Goal: Information Seeking & Learning: Find specific fact

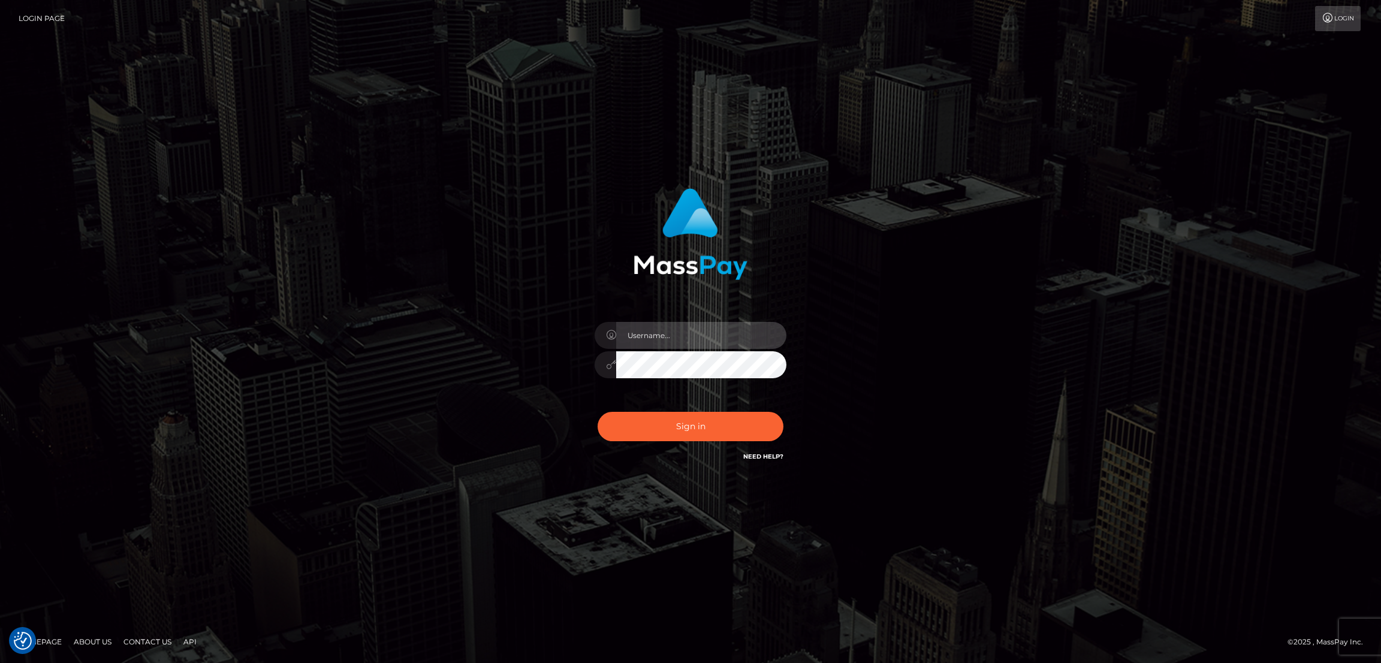
type input "by.es2"
click at [688, 439] on button "Sign in" at bounding box center [691, 426] width 186 height 29
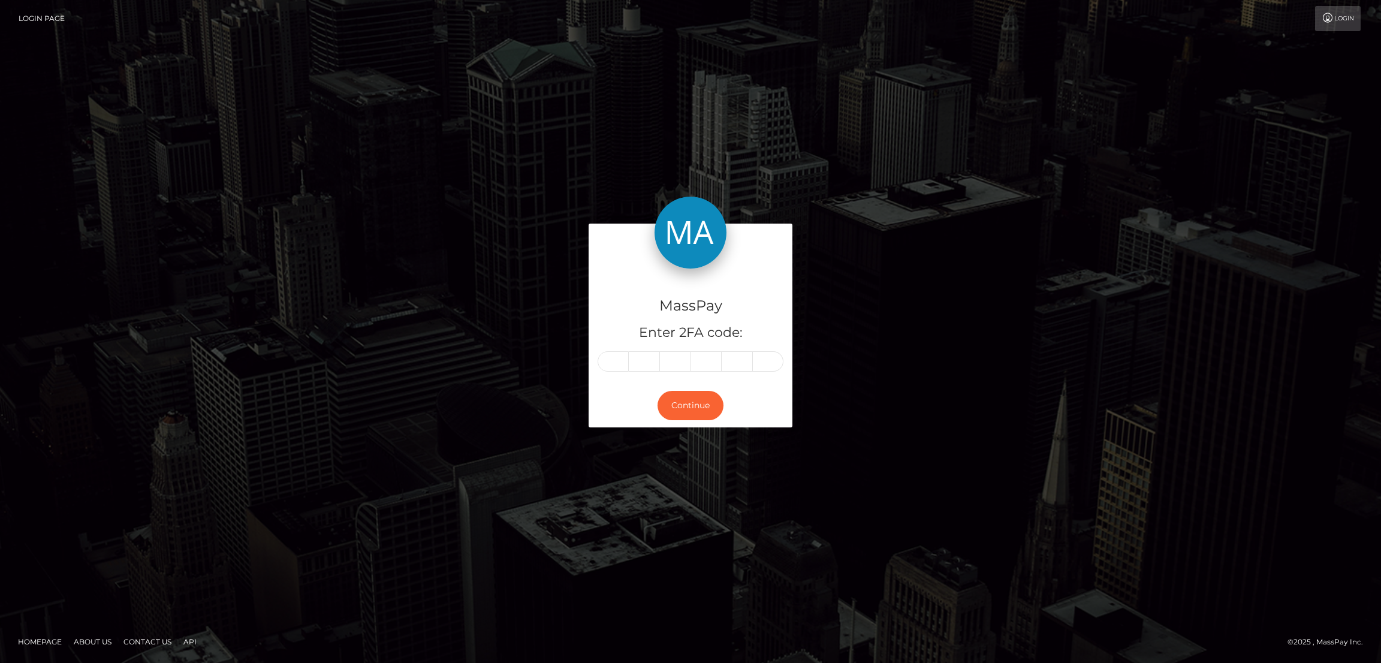
click at [593, 368] on div "MassPay Enter 2FA code:" at bounding box center [691, 326] width 204 height 115
click at [603, 367] on input "text" at bounding box center [613, 361] width 31 height 20
paste input "4"
type input "4"
type input "8"
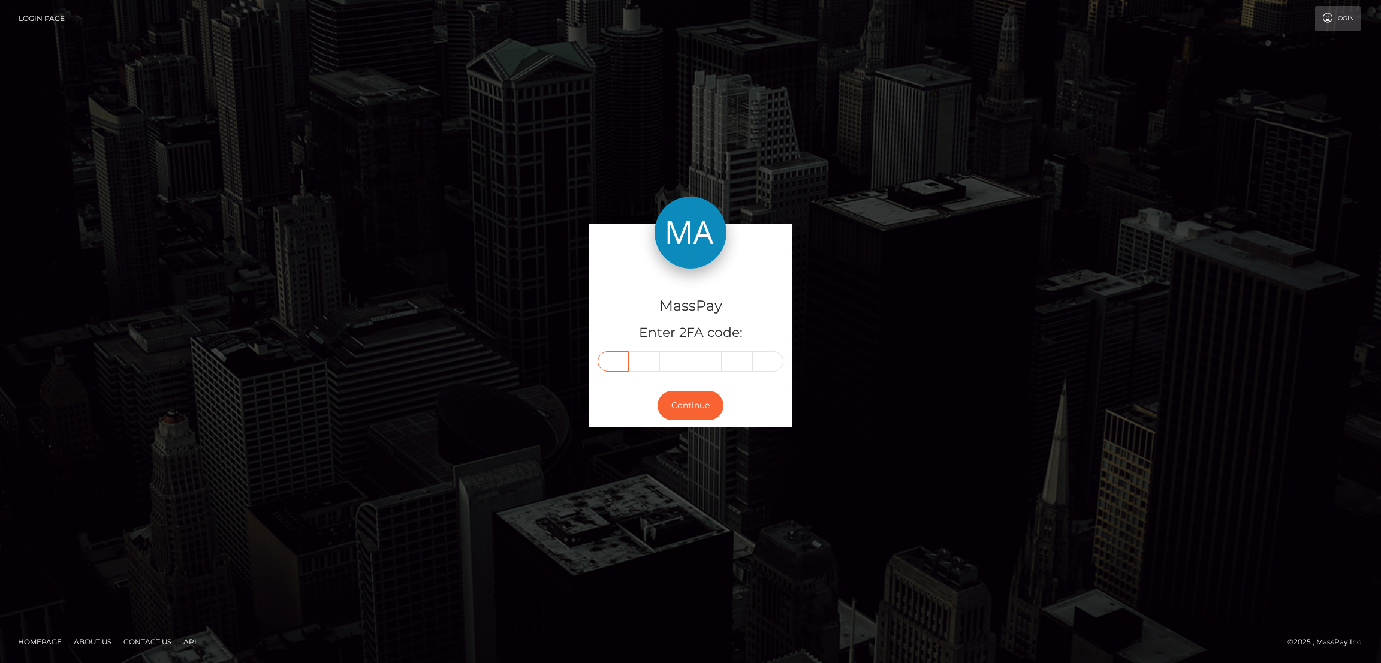
type input "3"
type input "4"
type input "7"
type input "5"
click at [697, 415] on button "Continue" at bounding box center [691, 405] width 66 height 29
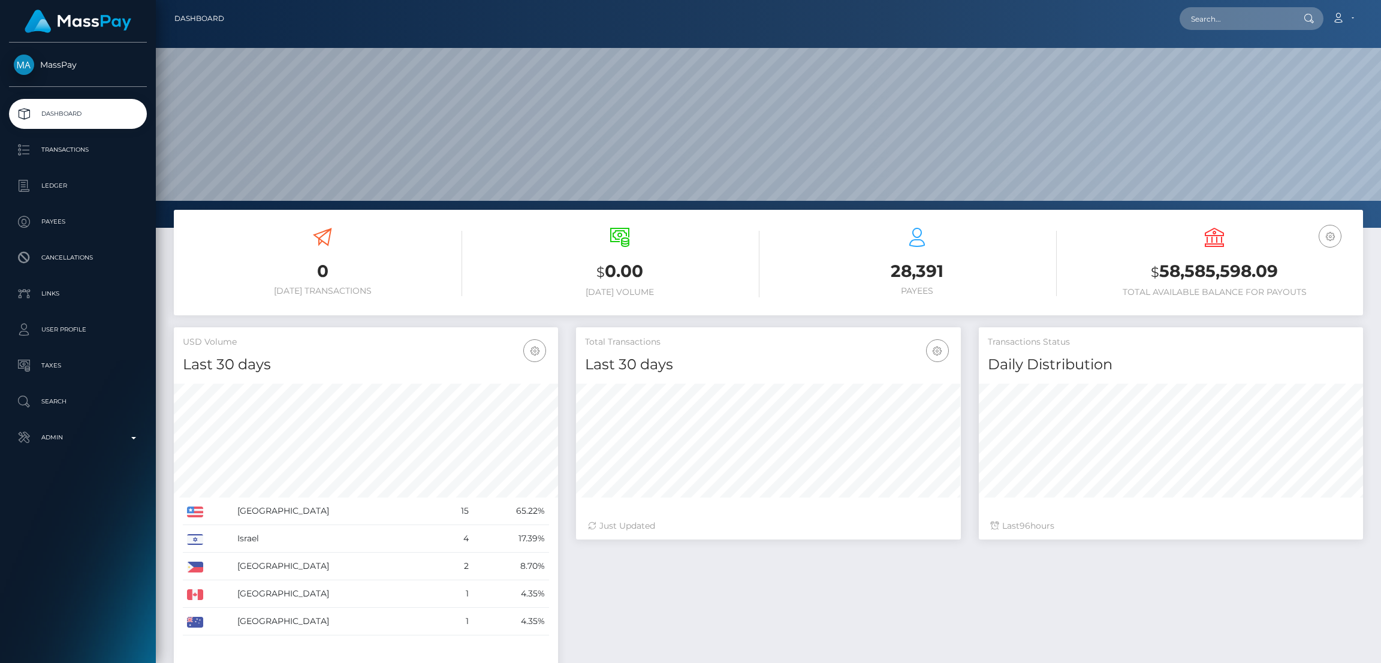
scroll to position [213, 384]
click at [1211, 18] on input "text" at bounding box center [1236, 18] width 113 height 23
paste input "venus.noir.xox@gmail.com"
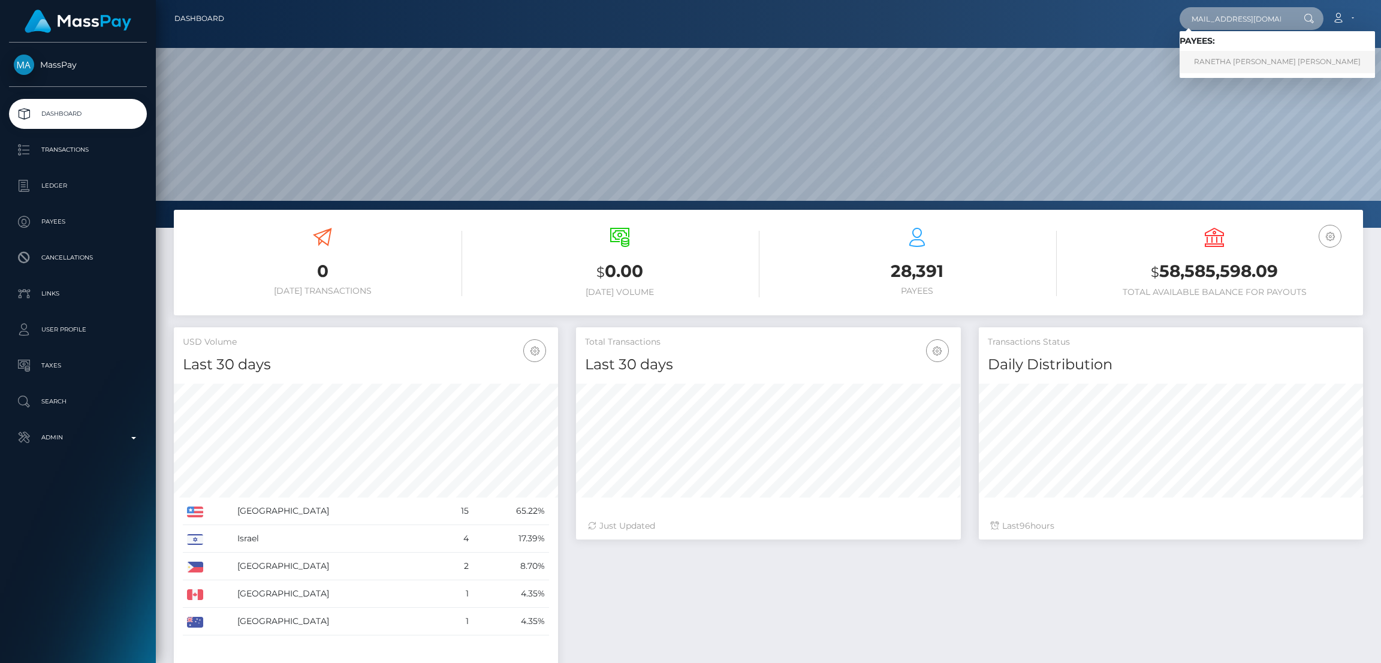
type input "venus.noir.xox@gmail.com"
click at [1214, 64] on link "RANETHA THERESE NATALIA PERERA" at bounding box center [1277, 62] width 195 height 22
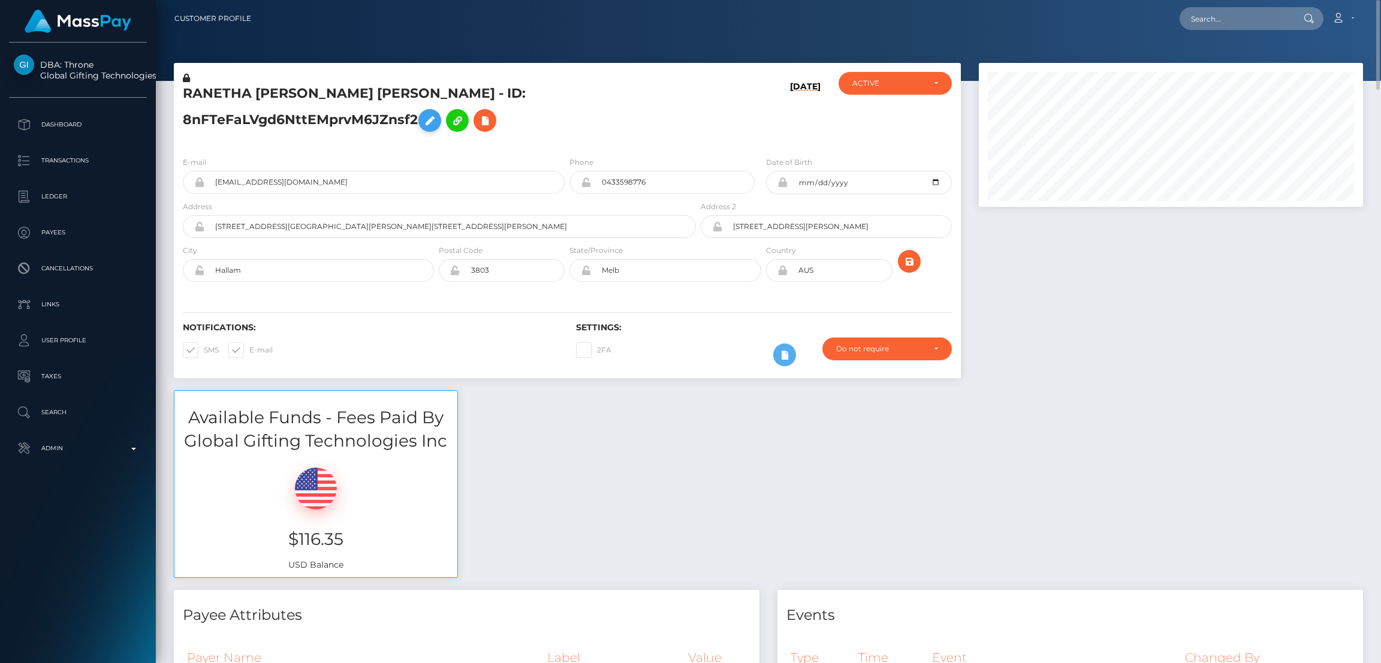
click at [439, 120] on button at bounding box center [430, 120] width 23 height 23
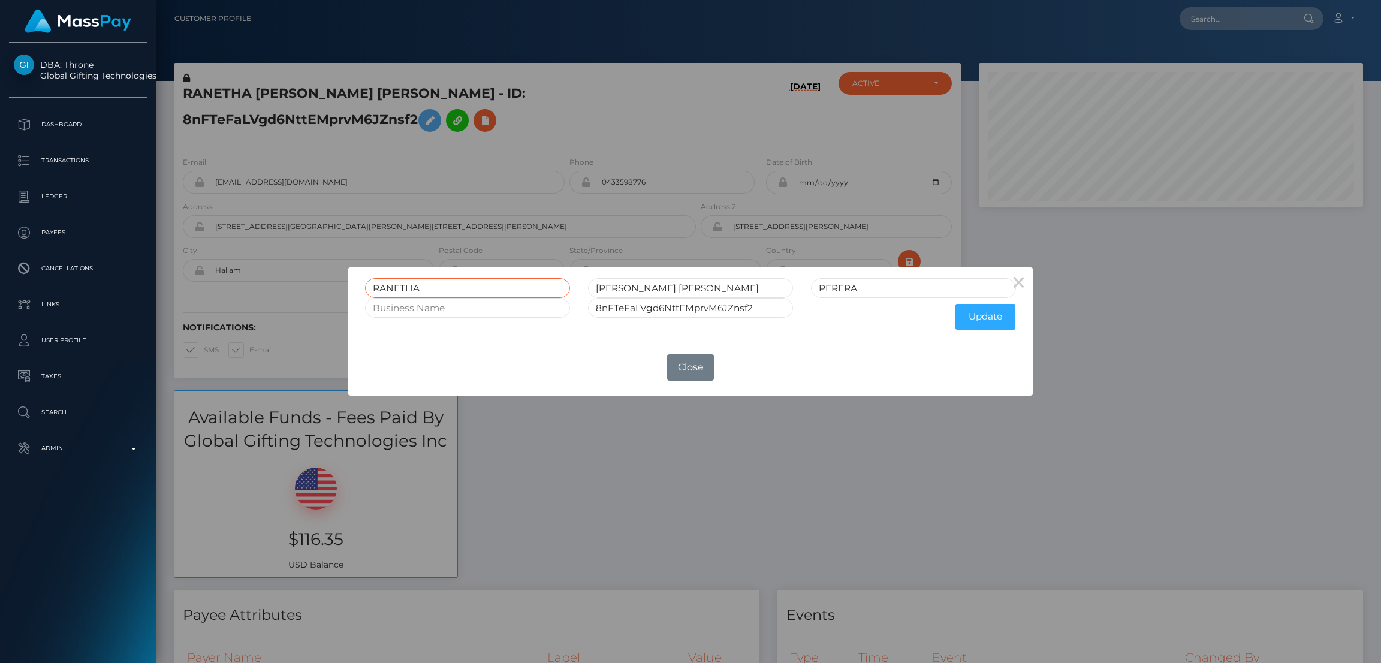
click at [386, 282] on input "RANETHA" at bounding box center [467, 288] width 205 height 20
click at [694, 369] on button "Close" at bounding box center [690, 367] width 47 height 26
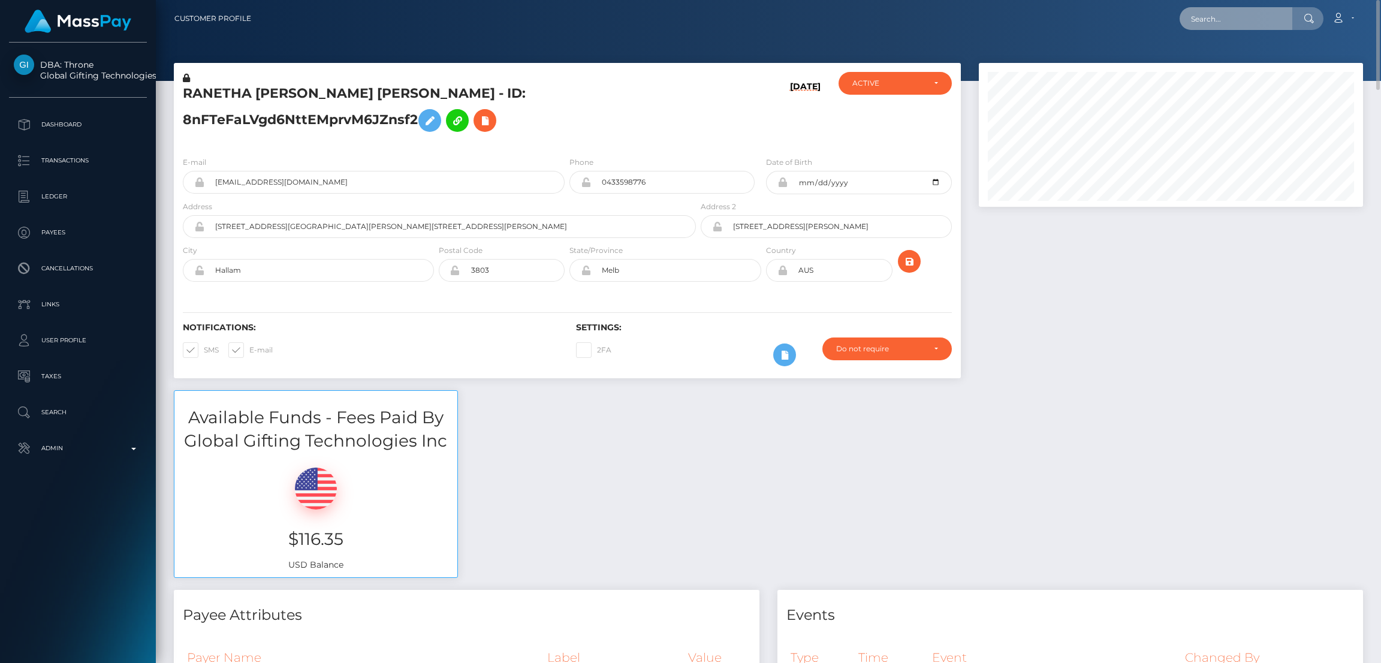
click at [1208, 21] on input "text" at bounding box center [1236, 18] width 113 height 23
paste input "anna.c@getbank.co"
click at [1227, 20] on input "anna.c@getbank.co" at bounding box center [1236, 18] width 113 height 23
paste input "beidlemanbrittany@gmail.com"
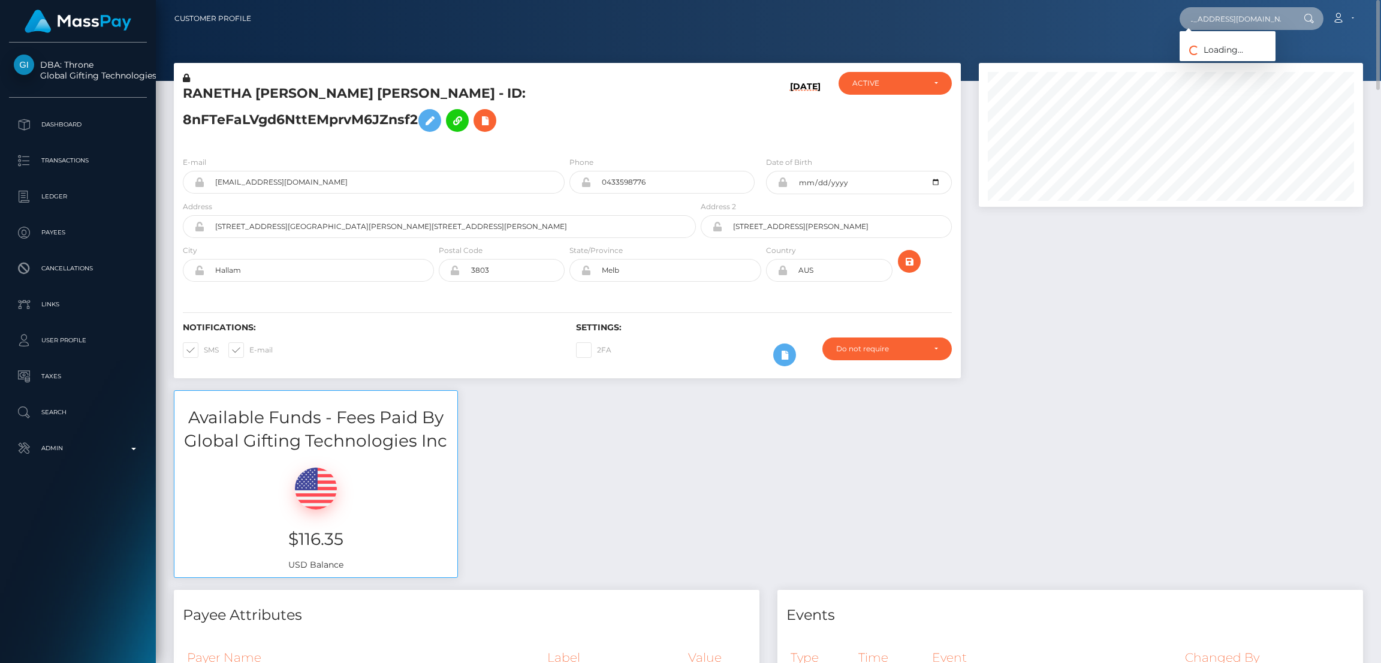
type input "beidlemanbrittany@gmail.com"
click at [1196, 61] on link "Brittany Beidleman" at bounding box center [1228, 62] width 96 height 22
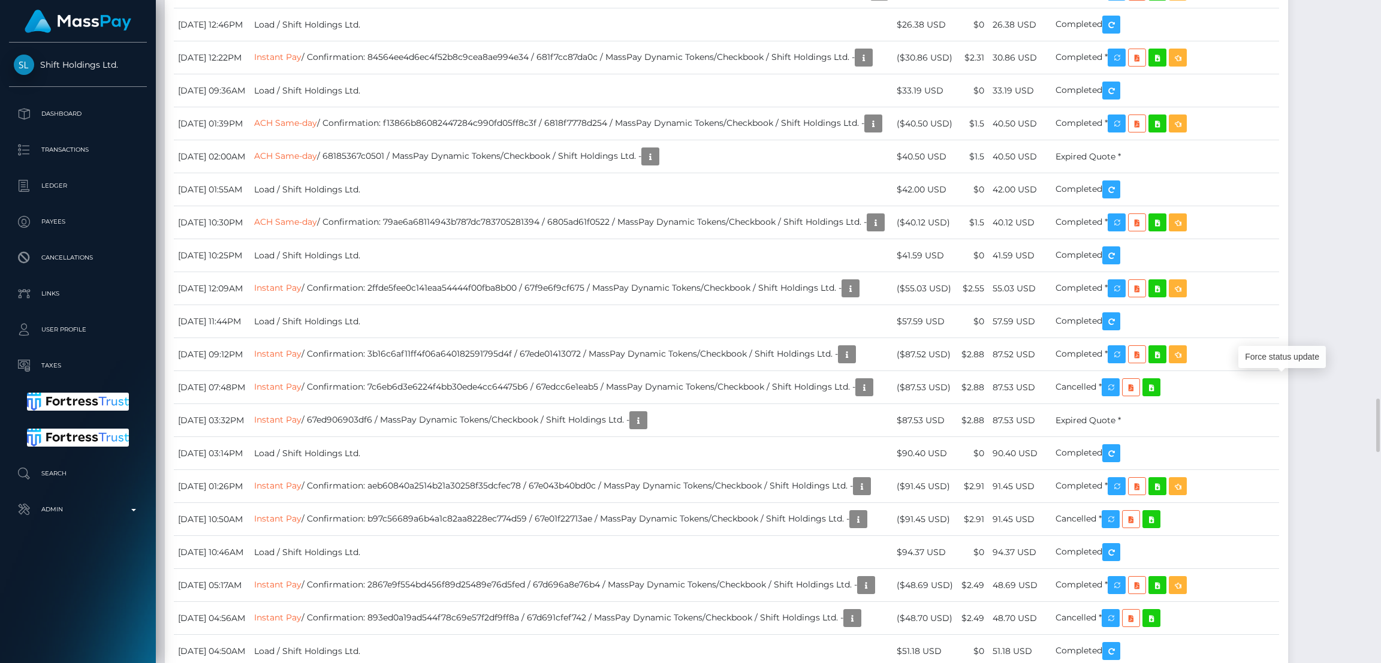
scroll to position [143, 384]
click at [1271, 359] on div "Force status update" at bounding box center [1283, 357] width 88 height 22
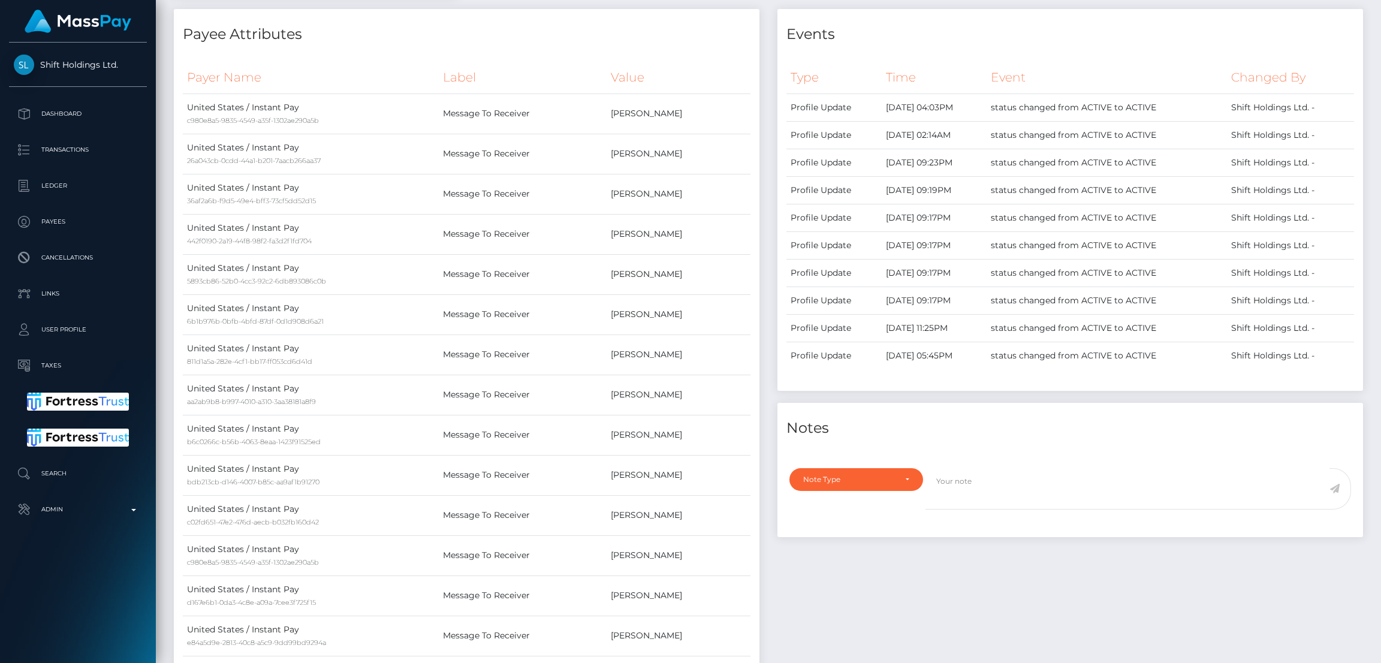
scroll to position [0, 0]
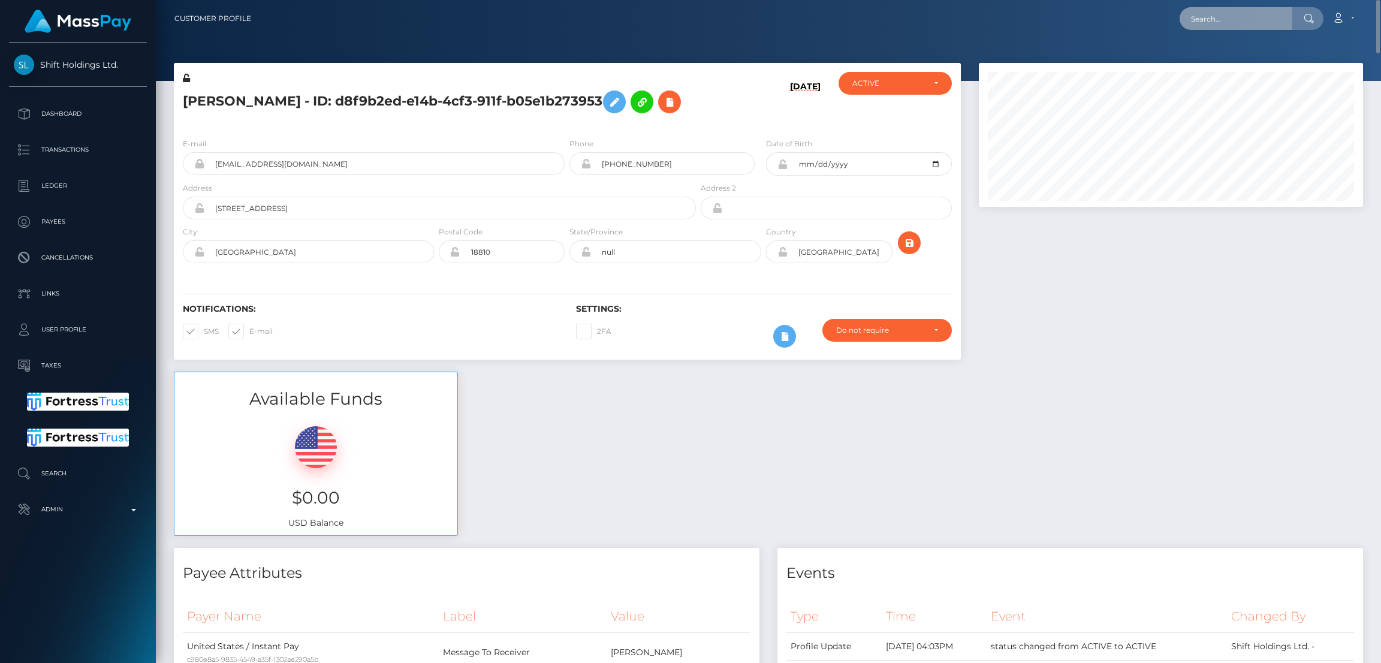
click at [1211, 13] on input "text" at bounding box center [1236, 18] width 113 height 23
paste input "[PERSON_NAME][EMAIL_ADDRESS][DOMAIN_NAME]"
type input "[PERSON_NAME][EMAIL_ADDRESS][DOMAIN_NAME]"
click at [74, 474] on p "Search" at bounding box center [78, 474] width 128 height 18
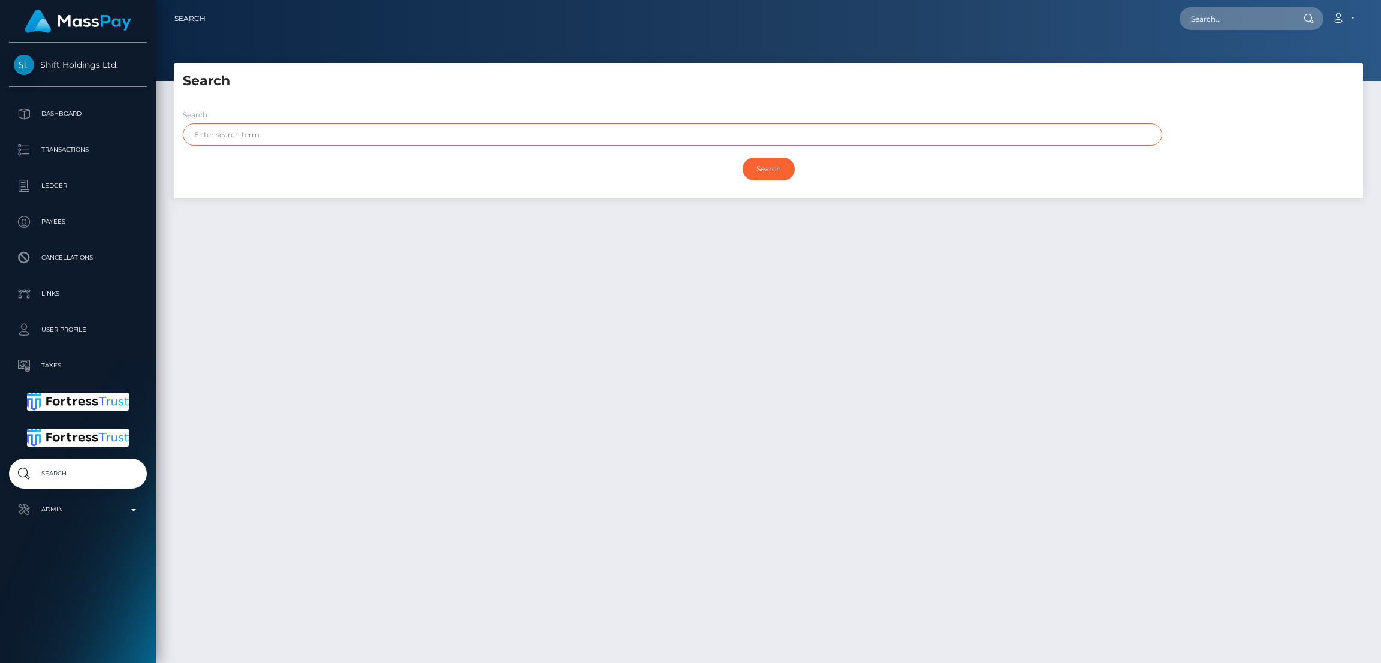
click at [336, 135] on input "text" at bounding box center [673, 135] width 980 height 22
paste input "[PERSON_NAME]"
type input "[PERSON_NAME]"
click at [765, 165] on input "Search" at bounding box center [769, 169] width 52 height 23
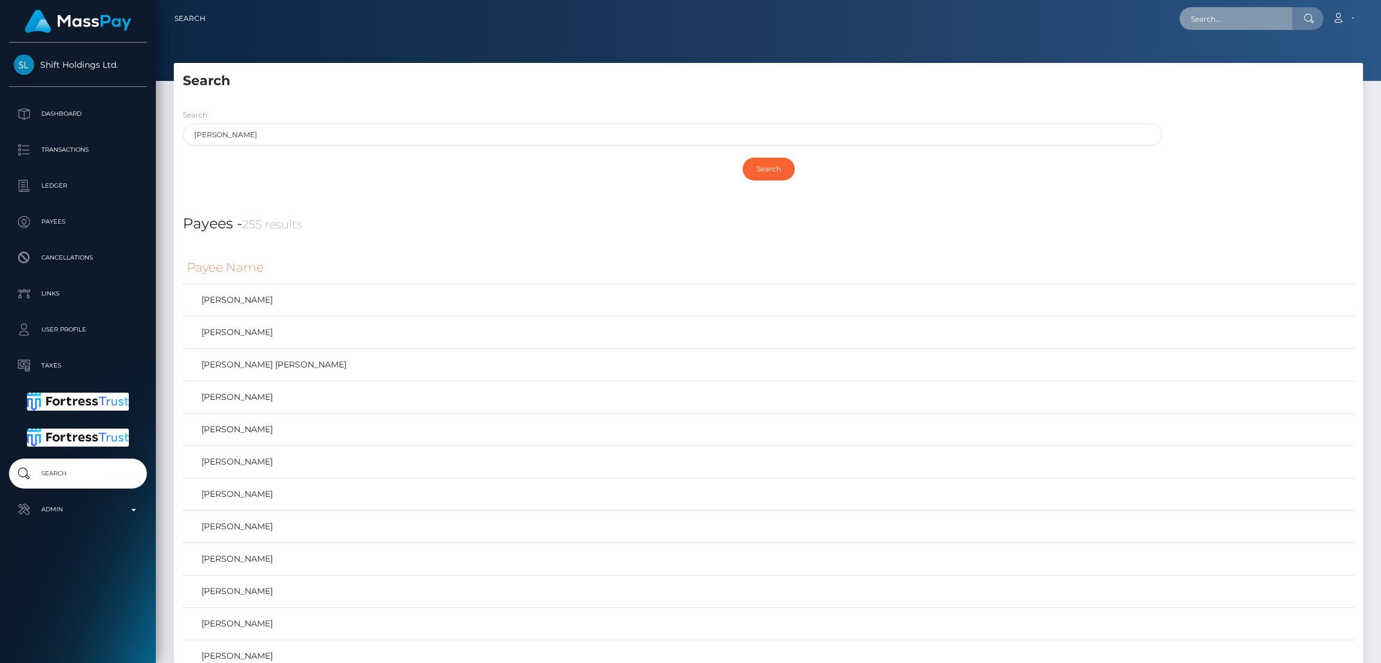
click at [1246, 22] on input "text" at bounding box center [1236, 18] width 113 height 23
paste input "[EMAIL_ADDRESS][DOMAIN_NAME]"
type input "[EMAIL_ADDRESS][DOMAIN_NAME]"
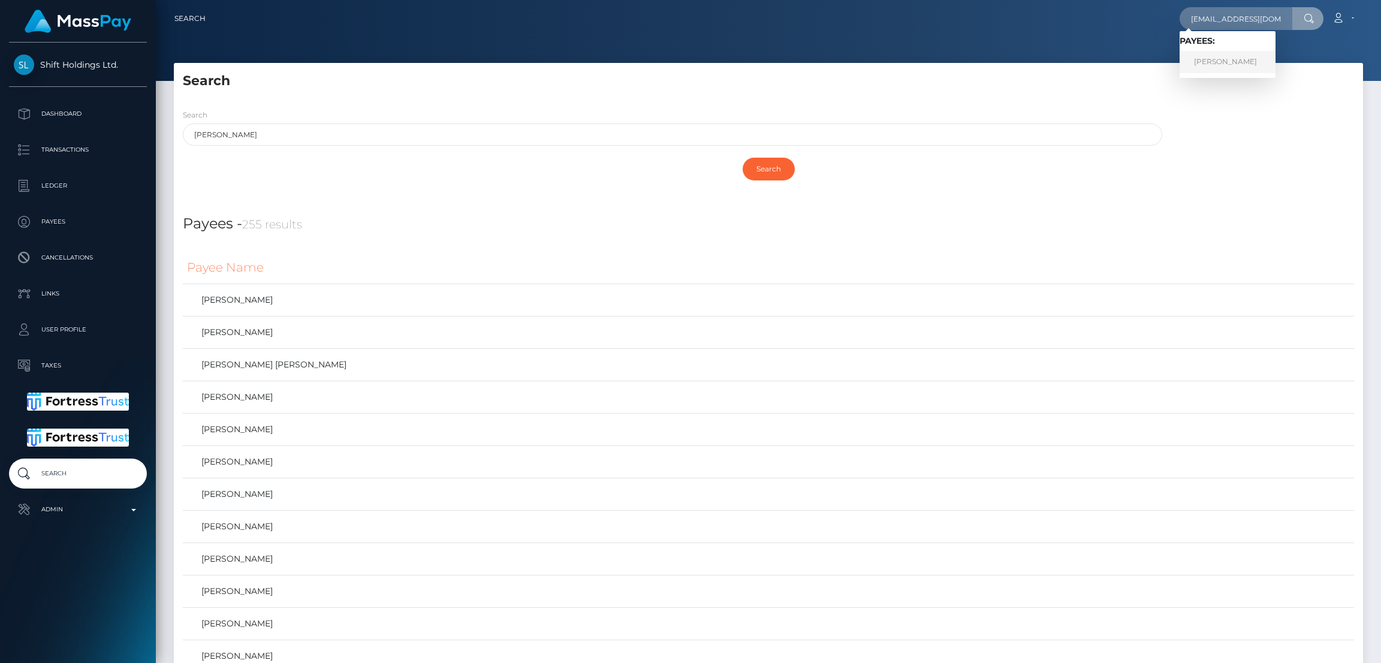
click at [1221, 59] on link "[PERSON_NAME]" at bounding box center [1228, 62] width 96 height 22
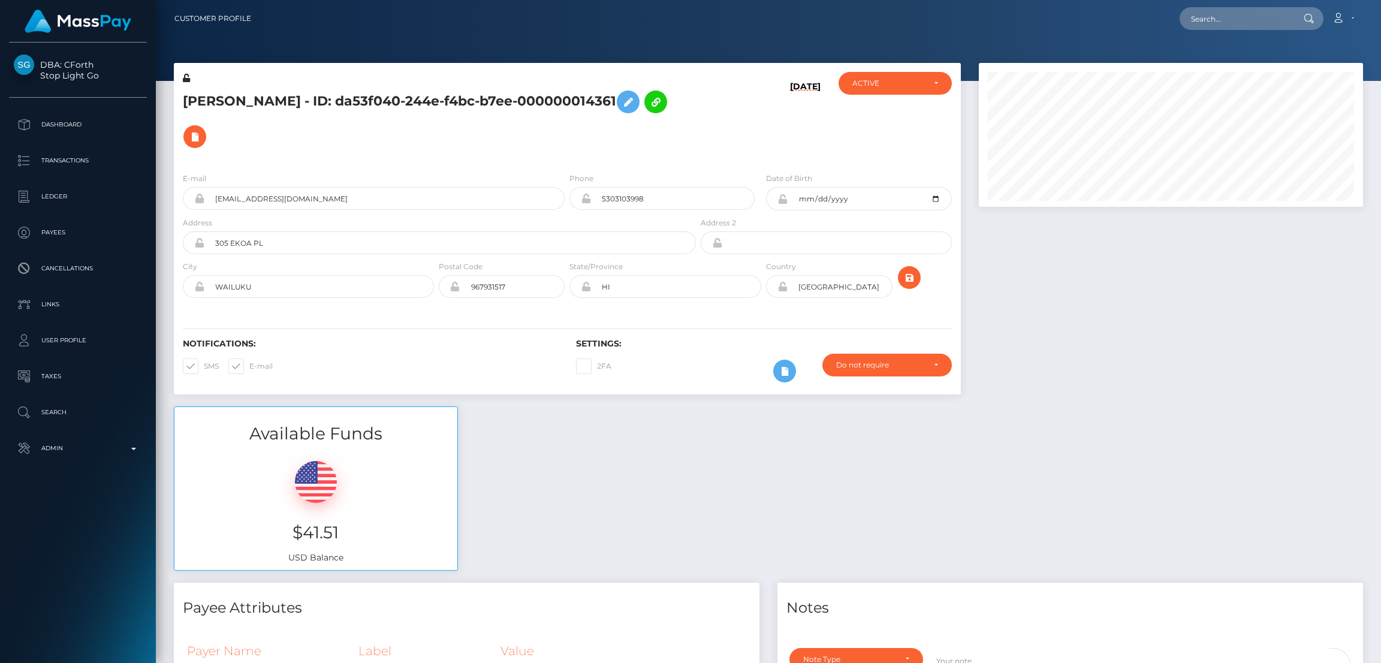
scroll to position [143, 384]
click at [1228, 19] on input "text" at bounding box center [1236, 18] width 113 height 23
paste input "loladomx@gmail.com"
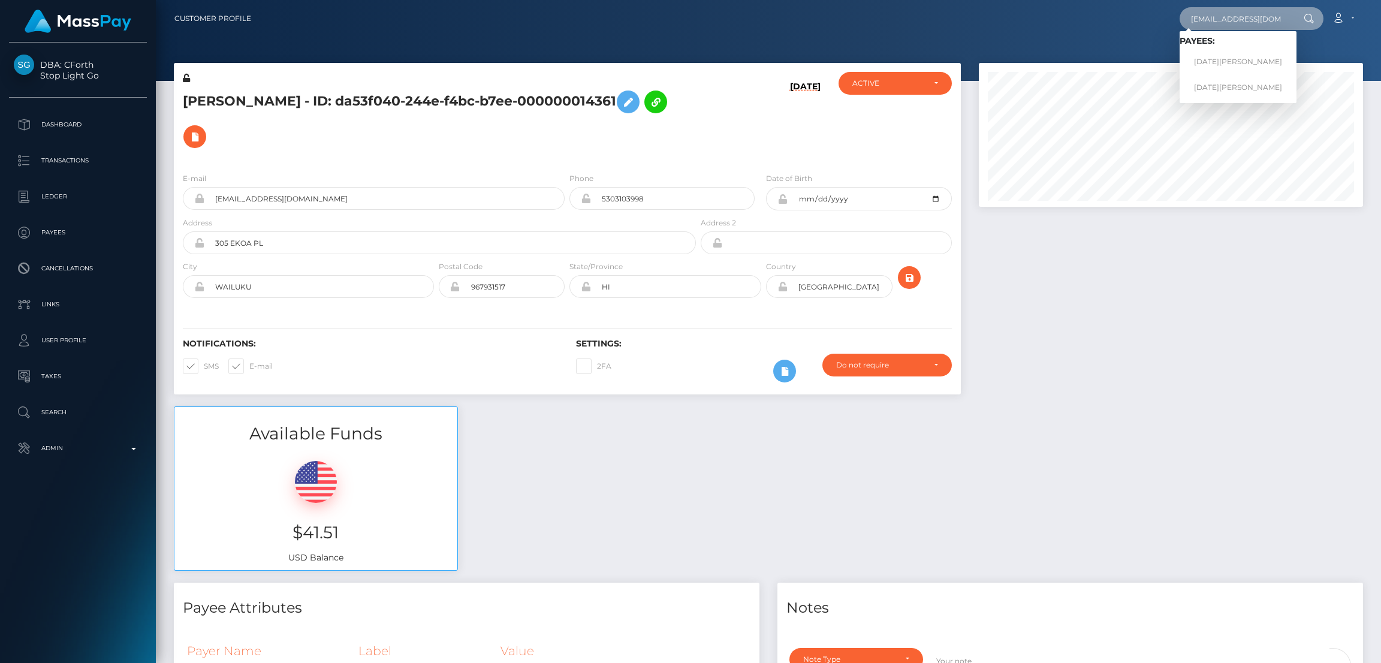
type input "loladomx@gmail.com"
click at [1229, 64] on link "LUCIA FLAMINI" at bounding box center [1238, 62] width 117 height 22
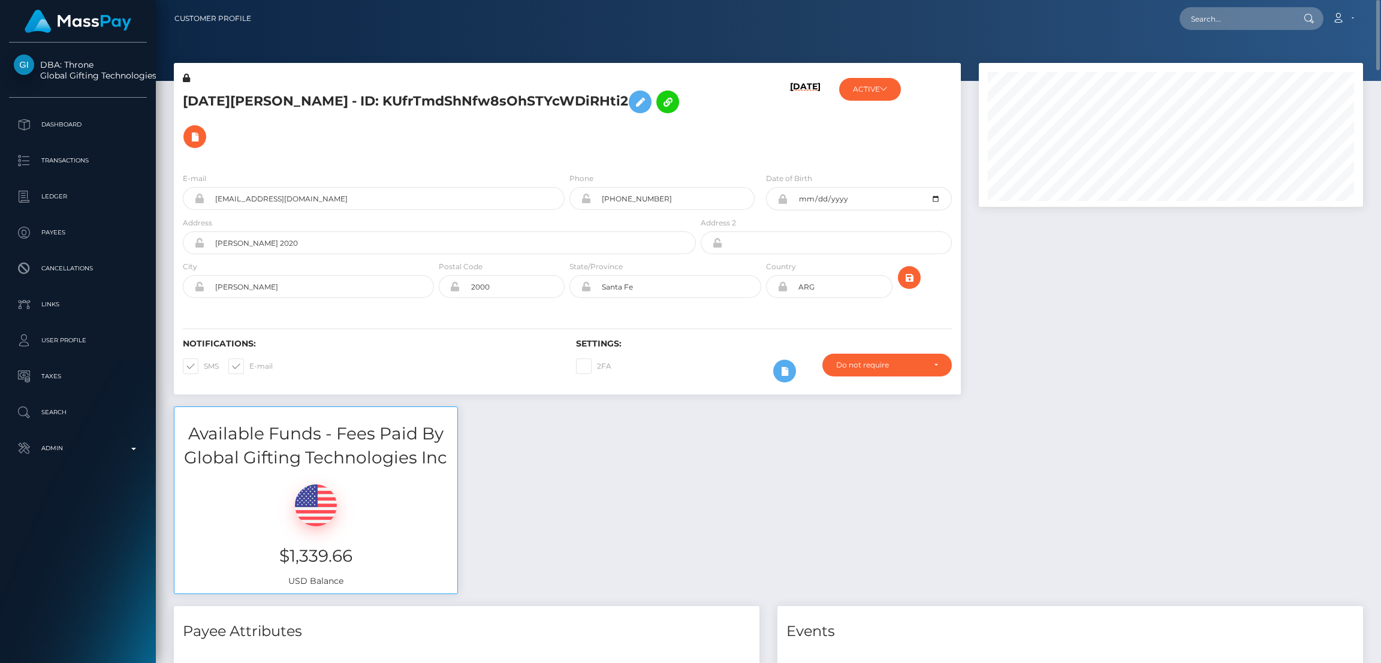
click at [258, 102] on h5 "LUCIA FLAMINI - ID: KUfrTmdShNfw8sOhSTYcWDiRHti2" at bounding box center [436, 120] width 507 height 70
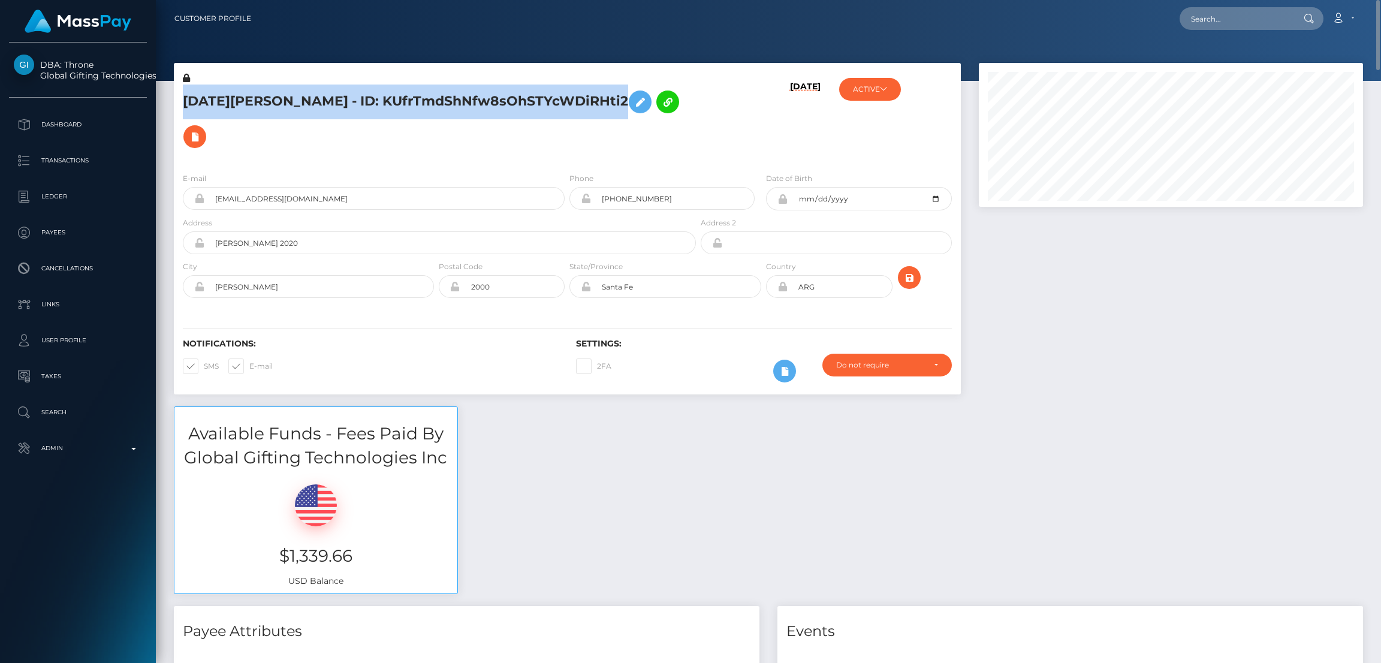
click at [260, 102] on h5 "LUCIA FLAMINI - ID: KUfrTmdShNfw8sOhSTYcWDiRHti2" at bounding box center [436, 120] width 507 height 70
copy h5 "LUCIA FLAMINI - ID: KUfrTmdShNfw8sOhSTYcWDiRHti2"
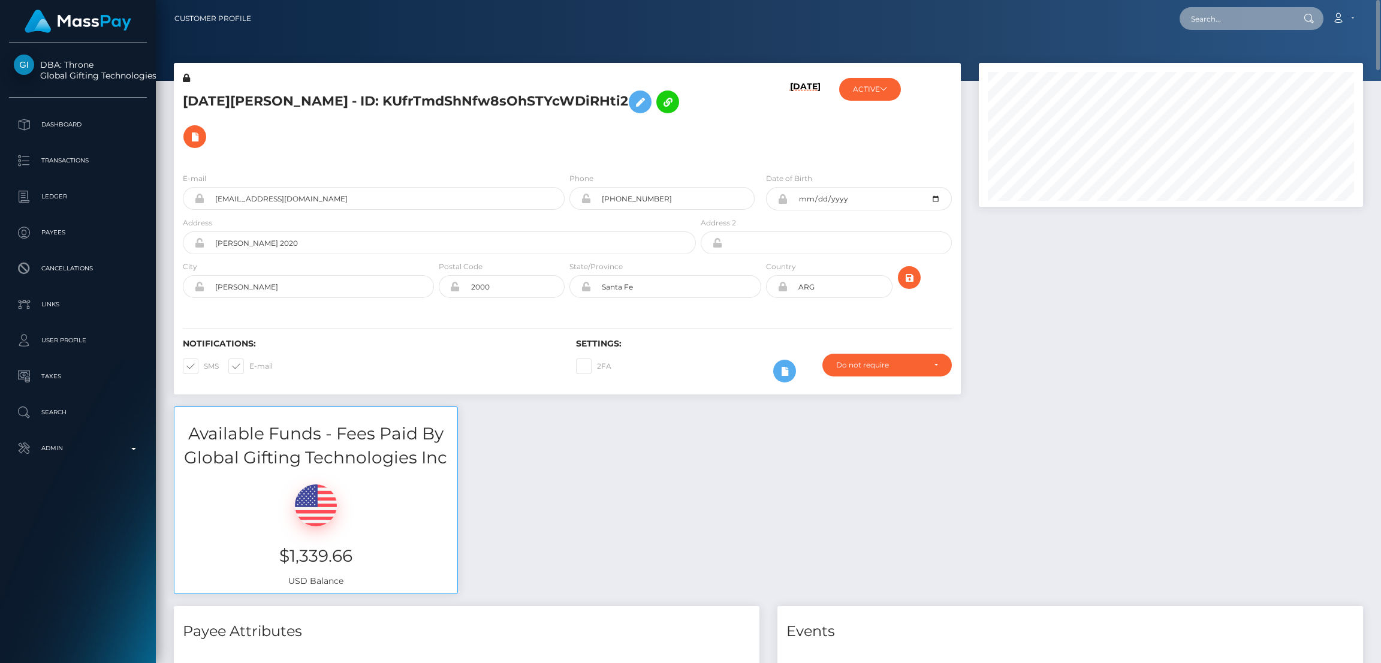
click at [1224, 19] on input "text" at bounding box center [1236, 18] width 113 height 23
paste input "niasreeves@gmail.com"
type input "niasreeves@gmail.com"
click at [1217, 64] on link "NIA SIMONE REEVES" at bounding box center [1228, 62] width 96 height 22
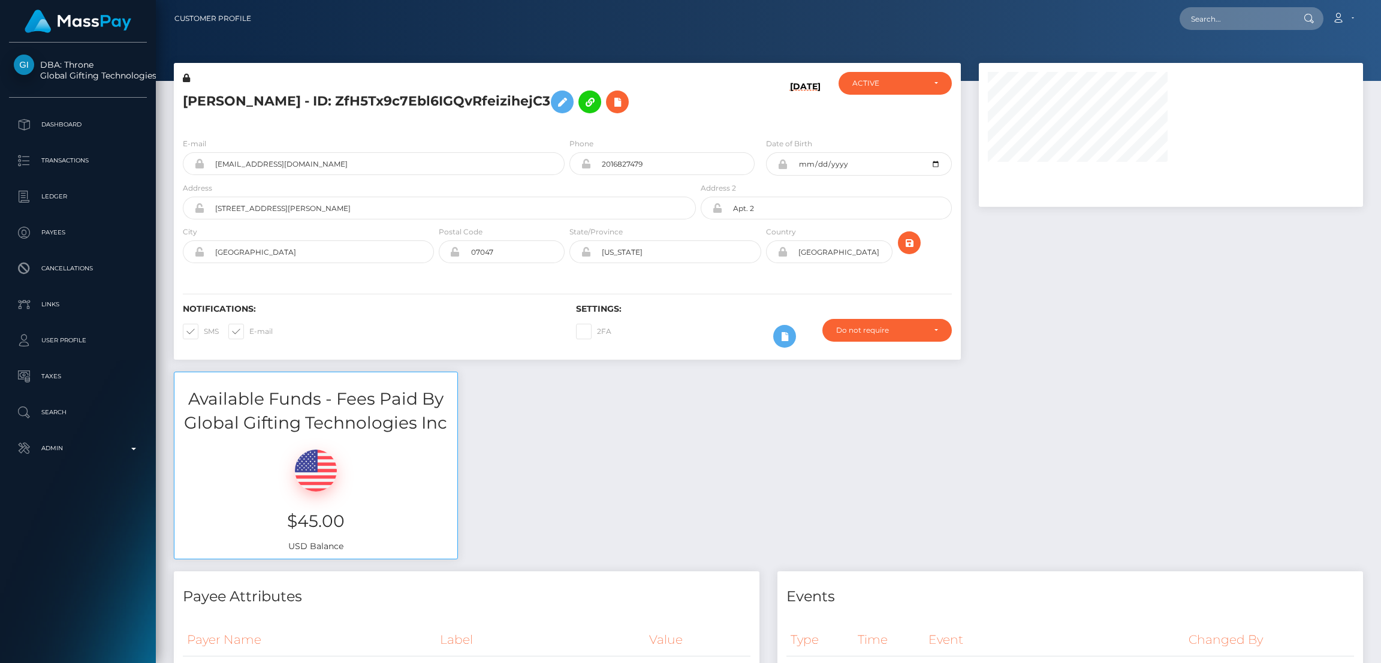
scroll to position [143, 384]
click at [1215, 14] on input "text" at bounding box center [1236, 18] width 113 height 23
paste input "hudsonarnold33@gmail.com"
type input "hudsonarnold33@gmail.com"
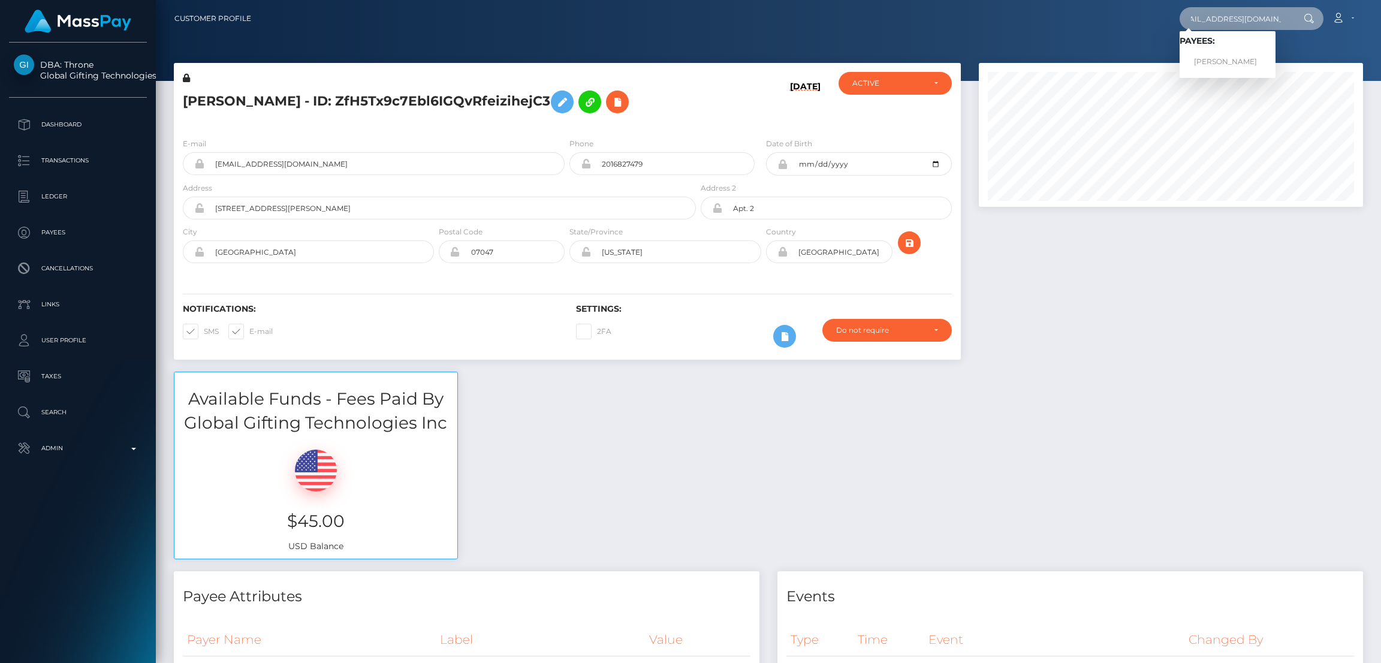
scroll to position [0, 0]
click at [1213, 70] on link "Hudson Arnold" at bounding box center [1228, 62] width 96 height 22
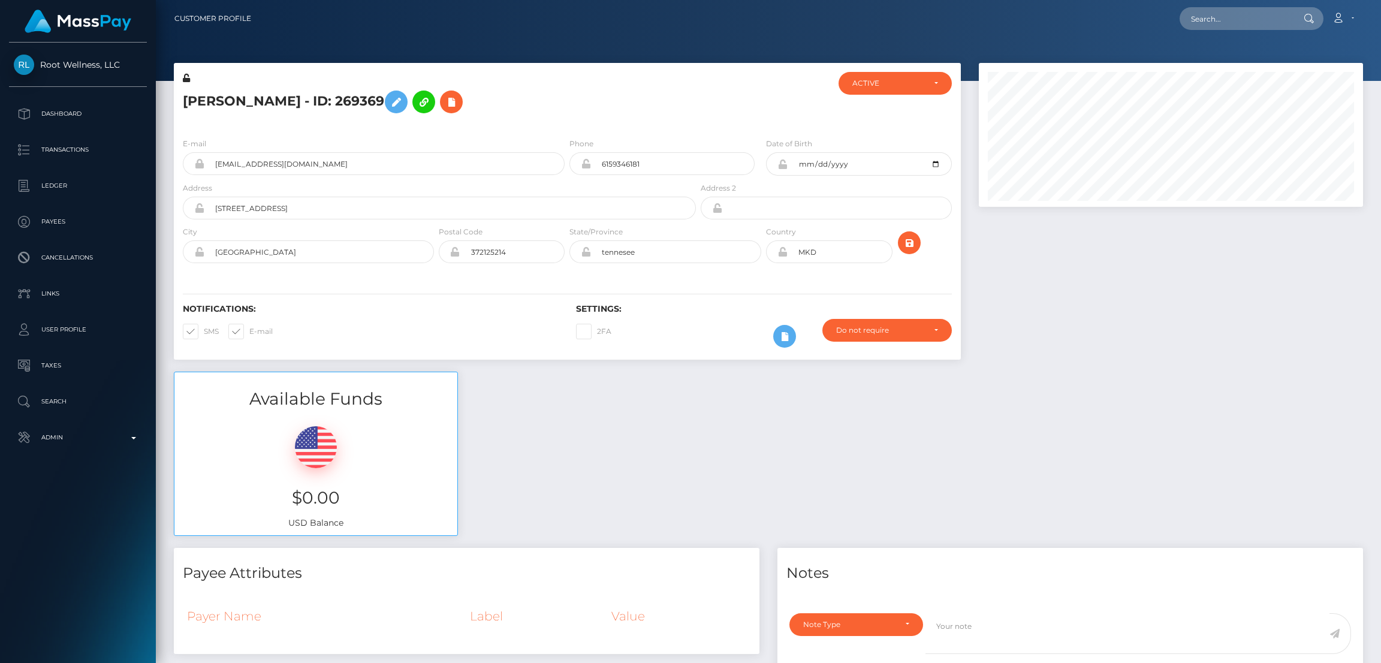
scroll to position [143, 384]
click at [1233, 16] on input "text" at bounding box center [1236, 18] width 113 height 23
paste input "[EMAIL_ADDRESS][PERSON_NAME][DOMAIN_NAME]"
type input "[EMAIL_ADDRESS][PERSON_NAME][DOMAIN_NAME]"
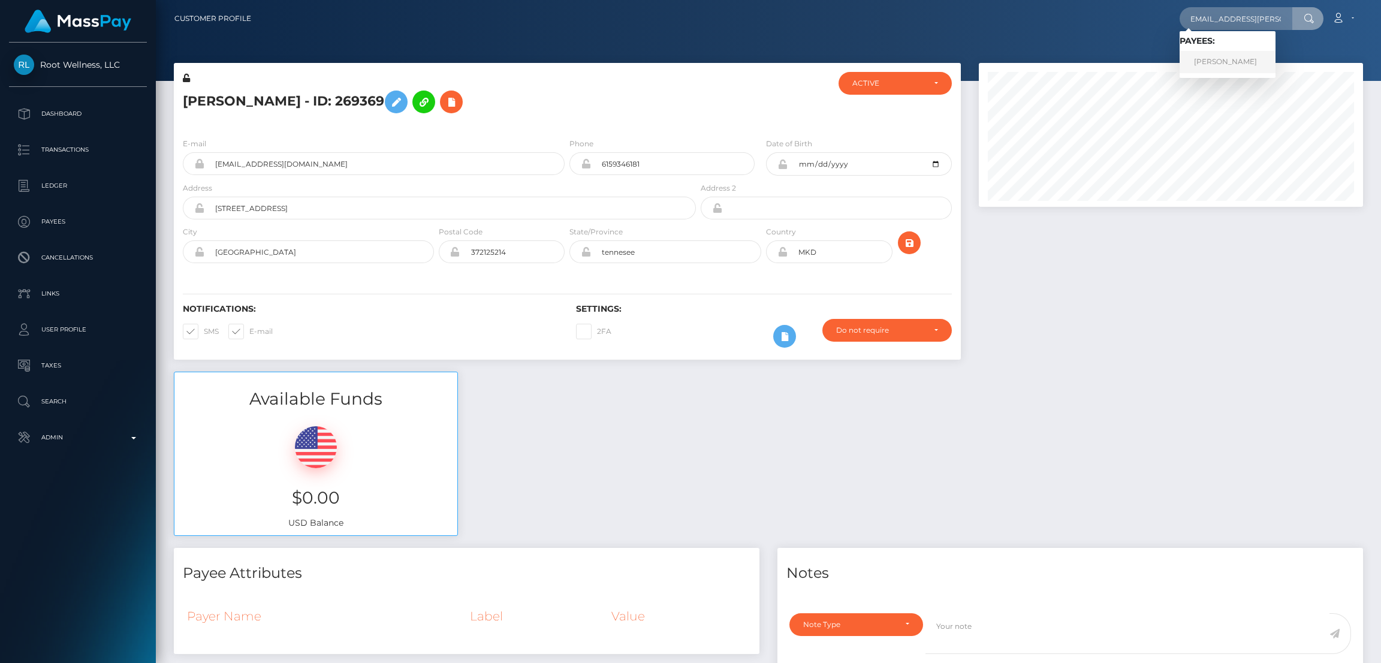
click at [1230, 61] on link "[PERSON_NAME]" at bounding box center [1228, 62] width 96 height 22
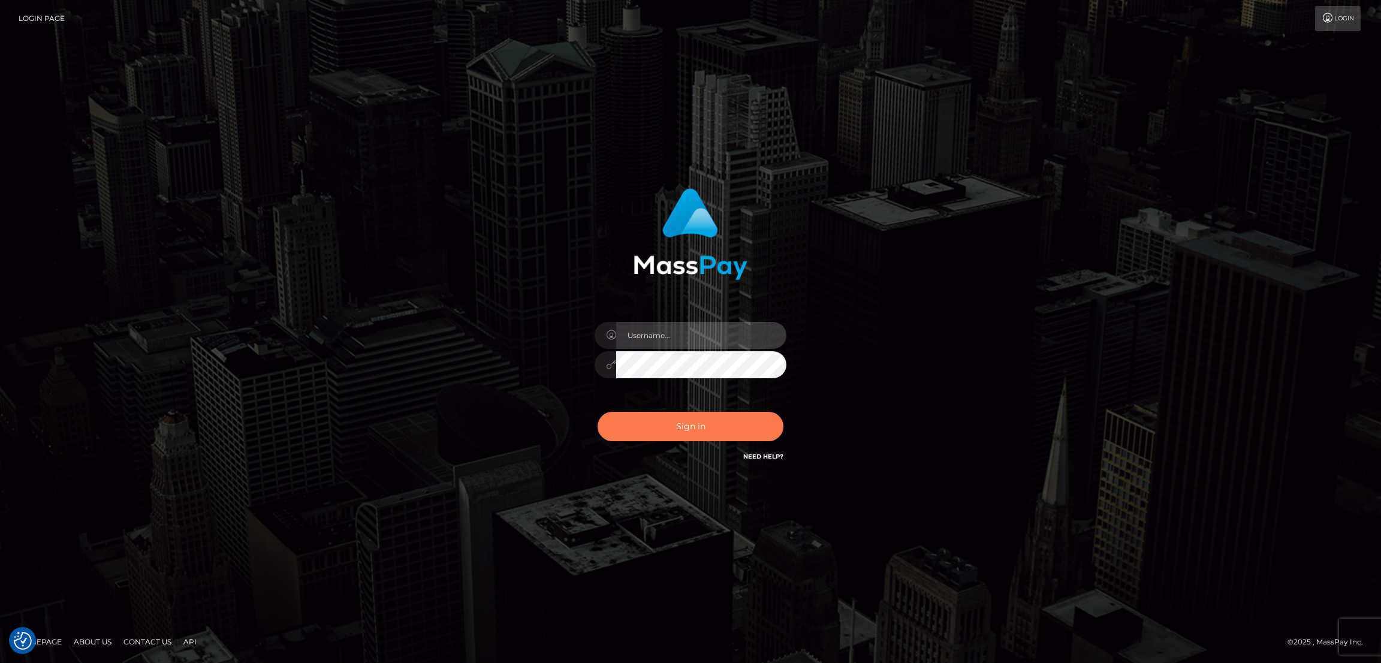
type input "by.es2"
click at [697, 426] on button "Sign in" at bounding box center [691, 426] width 186 height 29
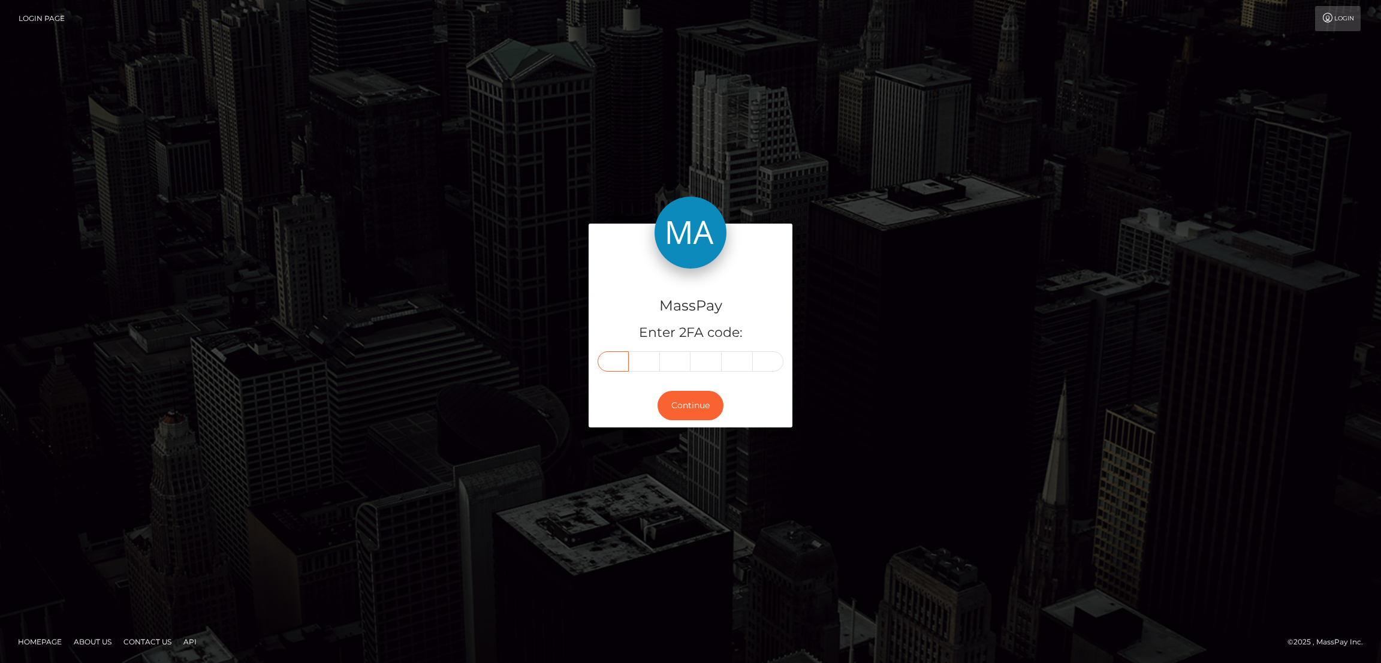
click at [618, 357] on input "text" at bounding box center [613, 361] width 31 height 20
paste input "9"
type input "9"
type input "5"
type input "4"
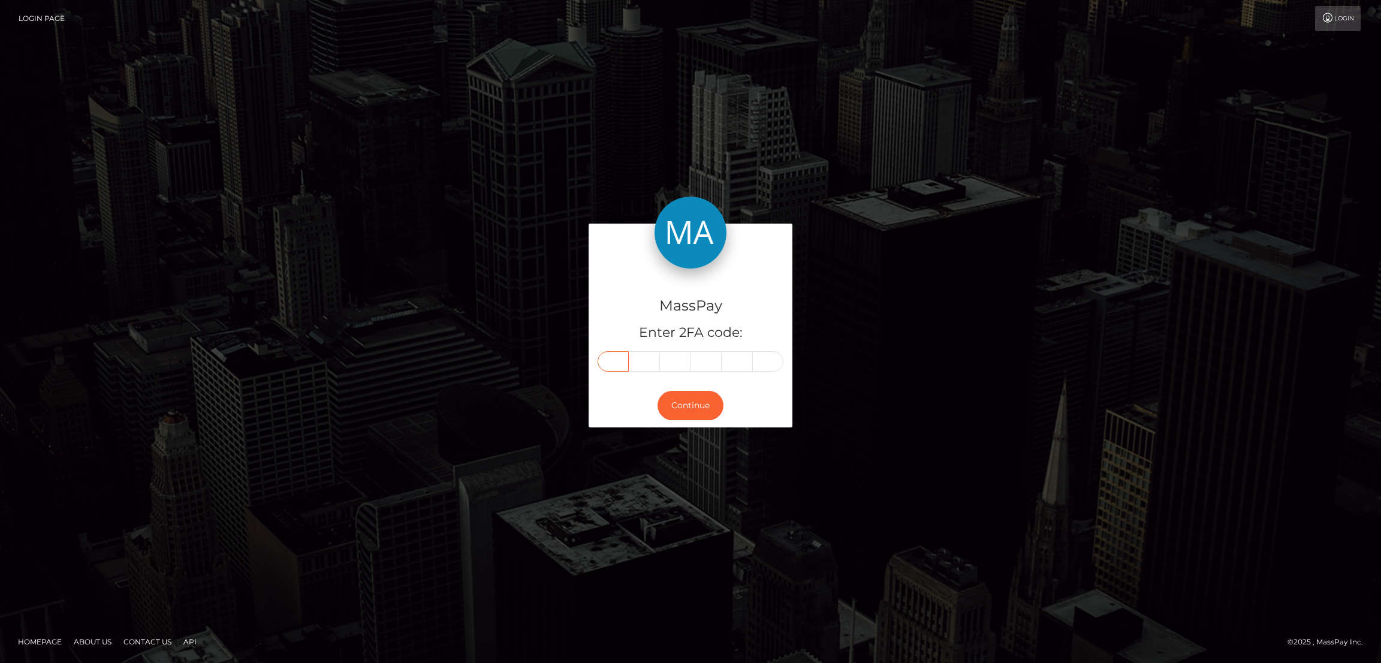
type input "2"
type input "0"
type input "3"
click at [693, 417] on button "Continue" at bounding box center [691, 405] width 66 height 29
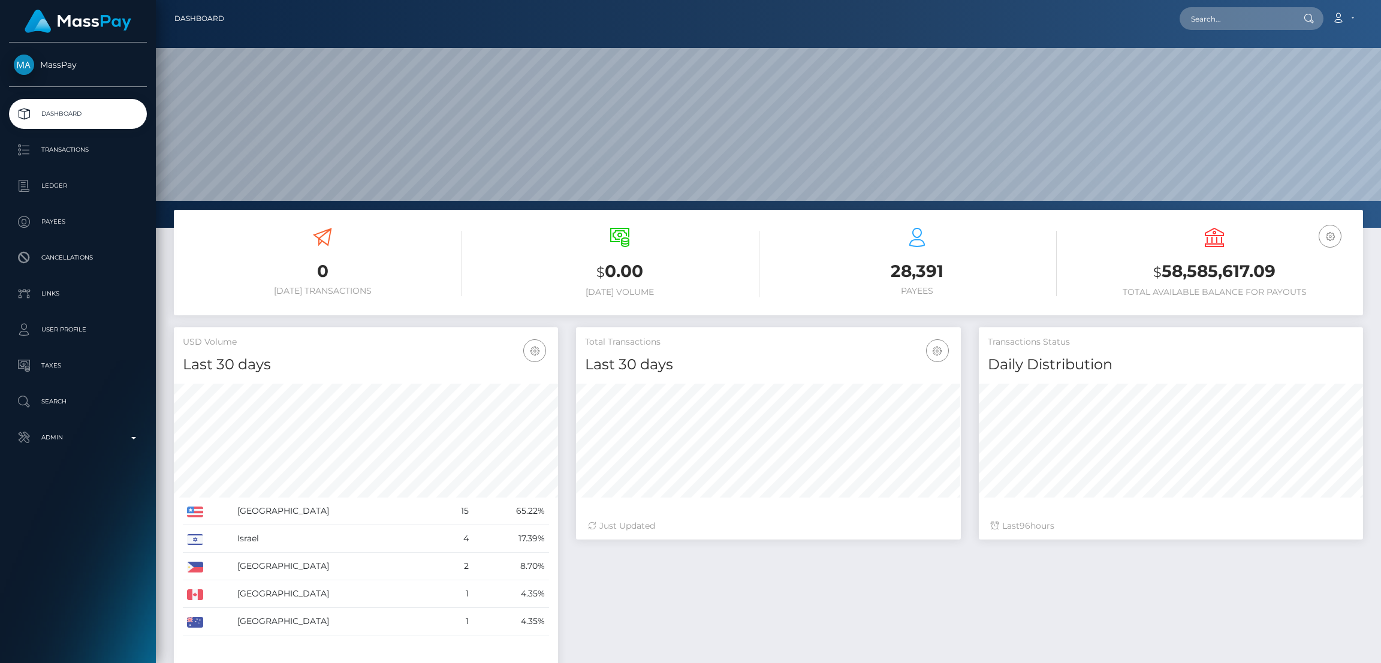
scroll to position [213, 384]
click at [1207, 20] on input "text" at bounding box center [1236, 18] width 113 height 23
type input "v"
paste input "luca.kloht@web.de"
type input "luca.kloht@web.de"
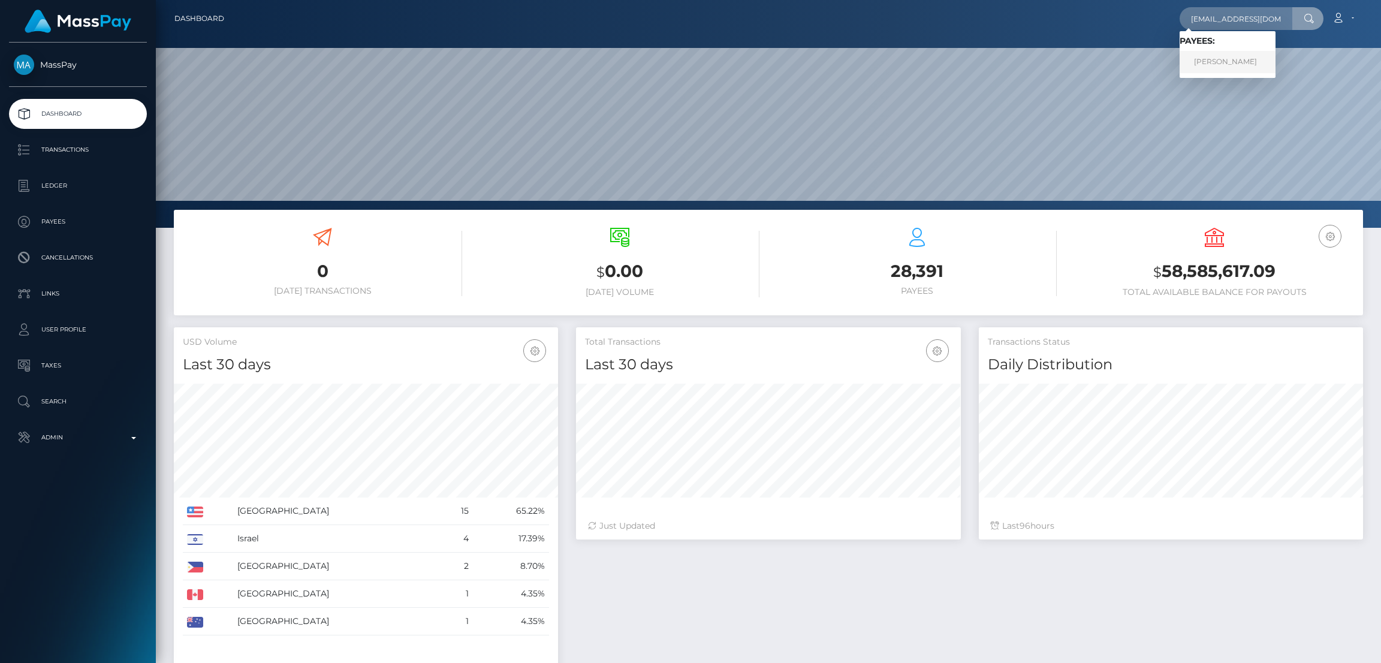
click at [1203, 63] on link "Luca Kloth" at bounding box center [1228, 62] width 96 height 22
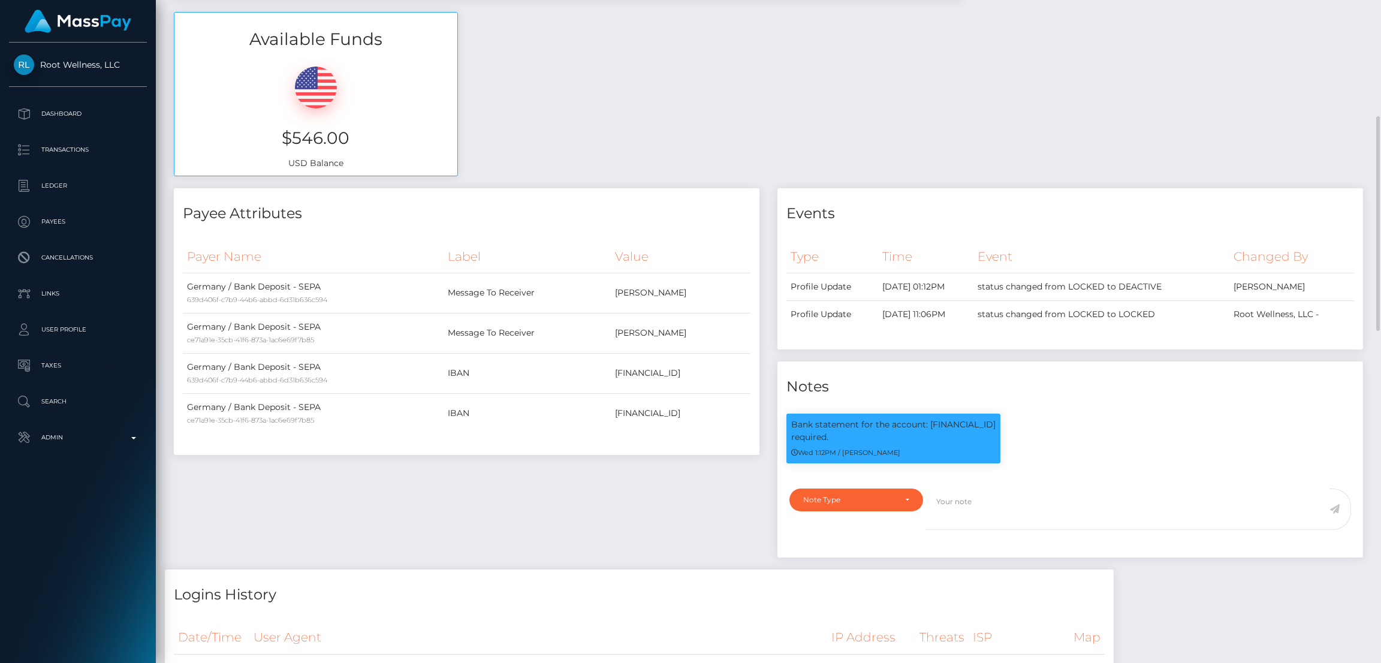
scroll to position [143, 384]
drag, startPoint x: 790, startPoint y: 424, endPoint x: 910, endPoint y: 432, distance: 119.6
click at [910, 432] on p "Bank statement for the account: [FINANCIAL_ID] required." at bounding box center [893, 431] width 204 height 25
copy p "Bank statement for the account: [FINANCIAL_ID] required."
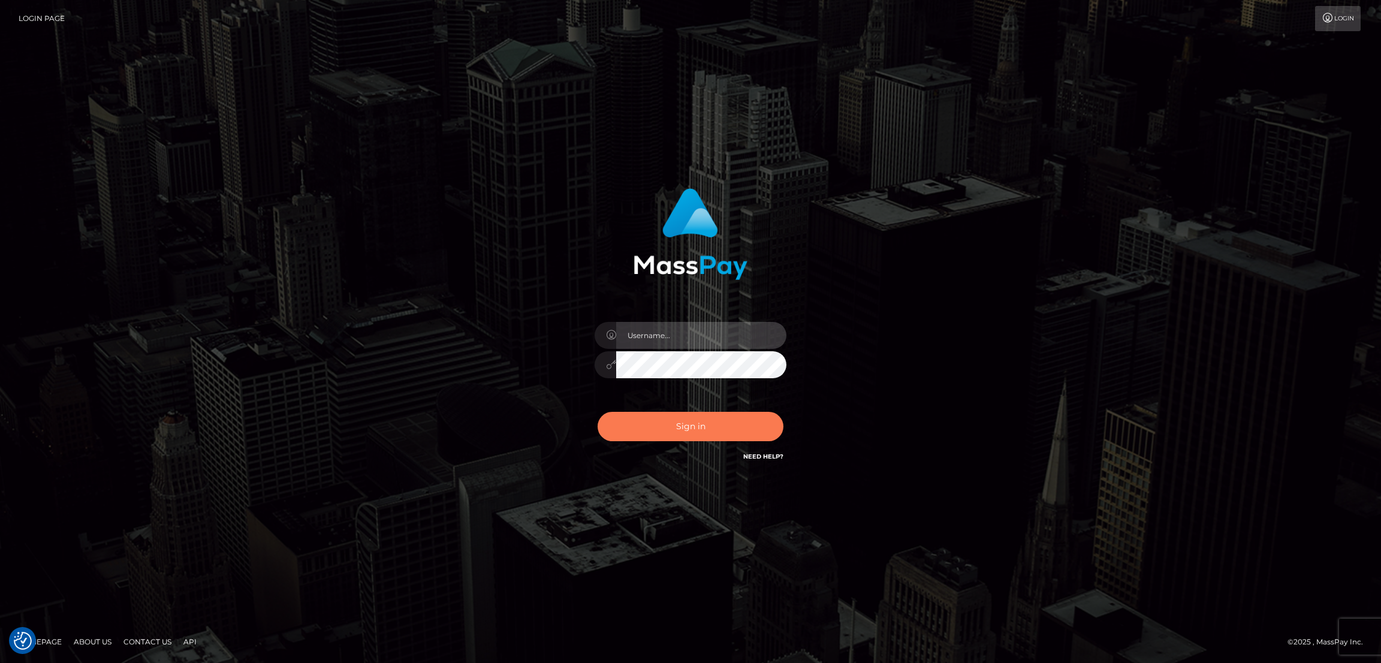
type input "by.es2"
click at [666, 433] on button "Sign in" at bounding box center [691, 426] width 186 height 29
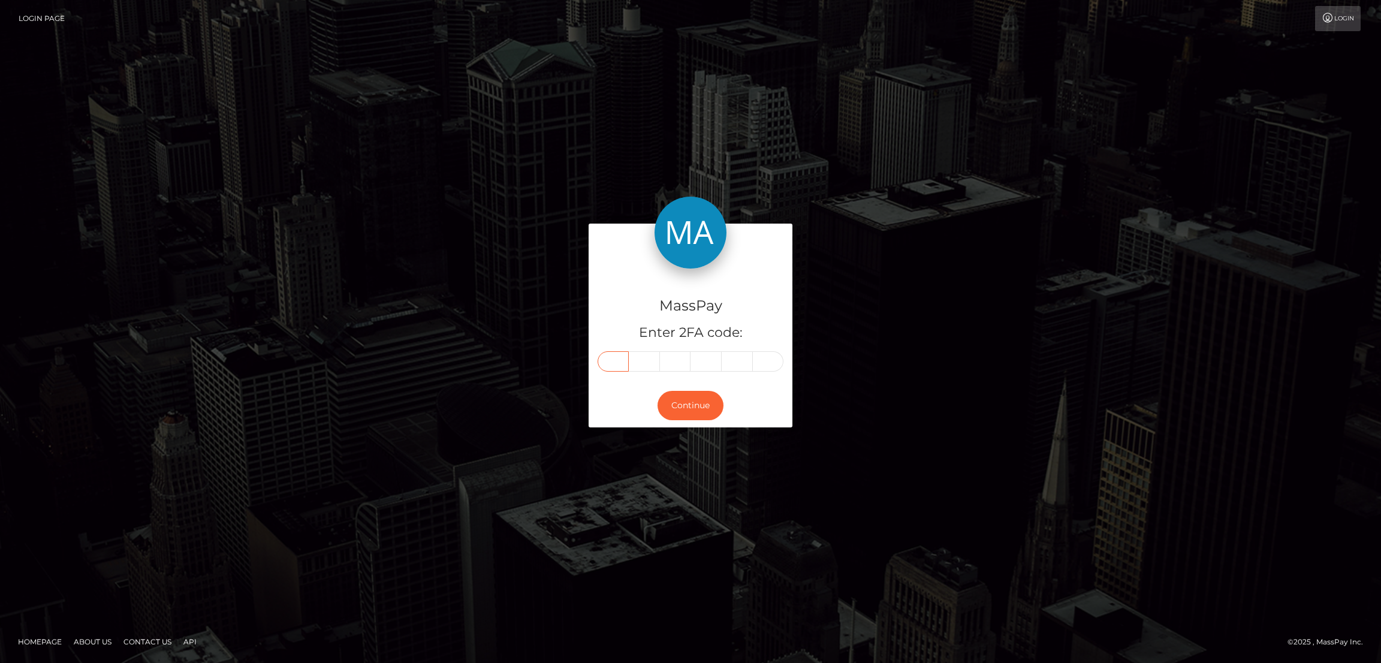
click at [618, 359] on input "text" at bounding box center [613, 361] width 31 height 20
paste input "5"
type input "5"
type input "6"
type input "2"
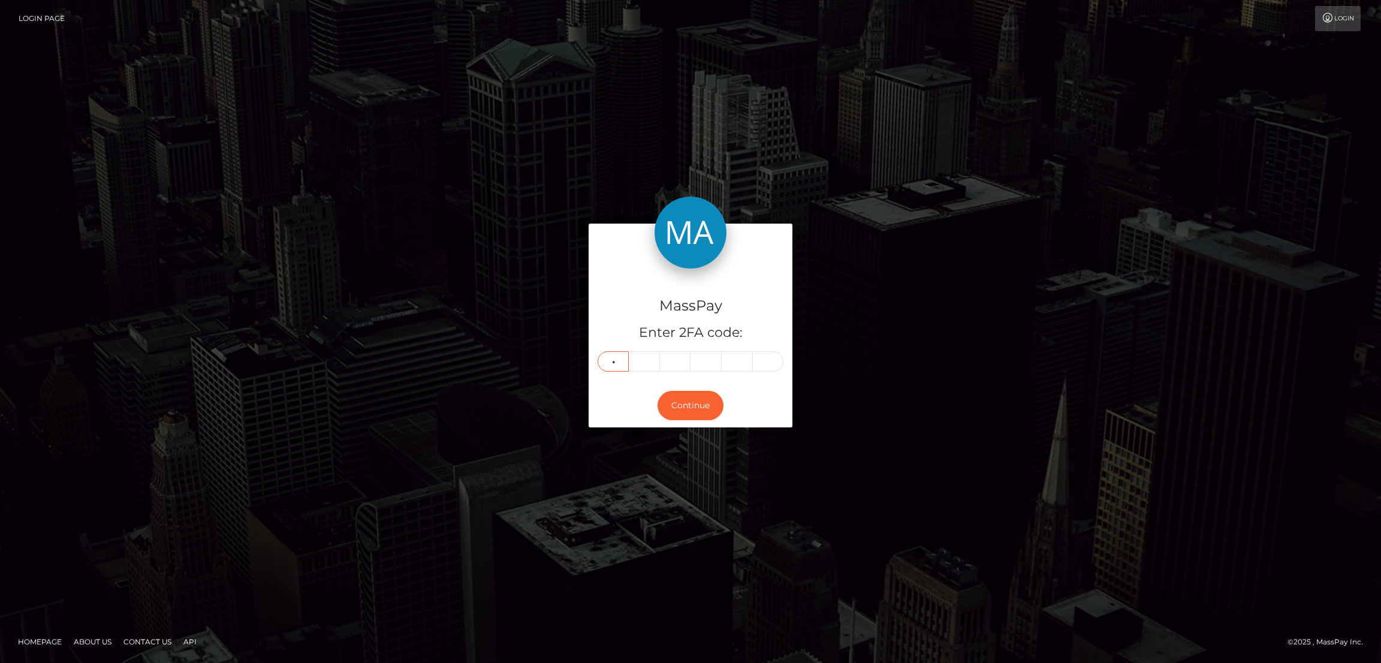
type input "4"
type input "7"
type input "5"
click at [696, 407] on button "Continue" at bounding box center [691, 405] width 66 height 29
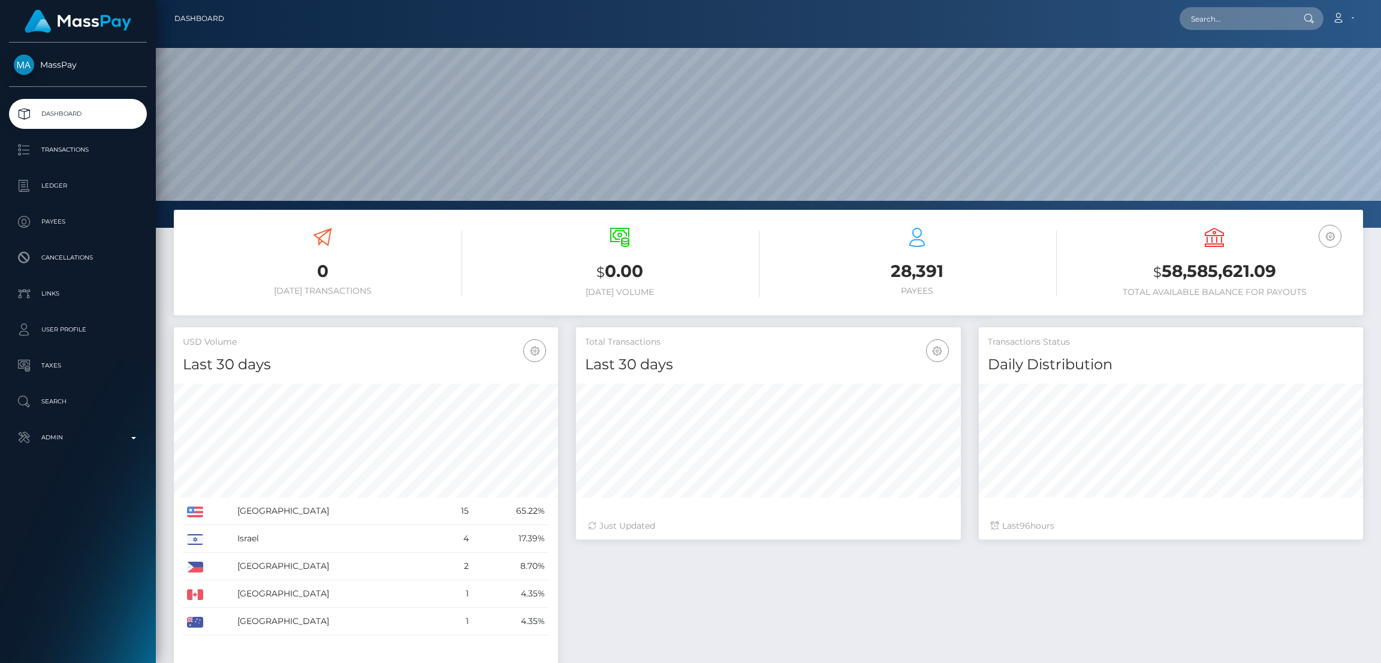
scroll to position [213, 384]
click at [1209, 22] on input "text" at bounding box center [1236, 18] width 113 height 23
paste input "[EMAIL_ADDRESS][DOMAIN_NAME]"
type input "[EMAIL_ADDRESS][DOMAIN_NAME]"
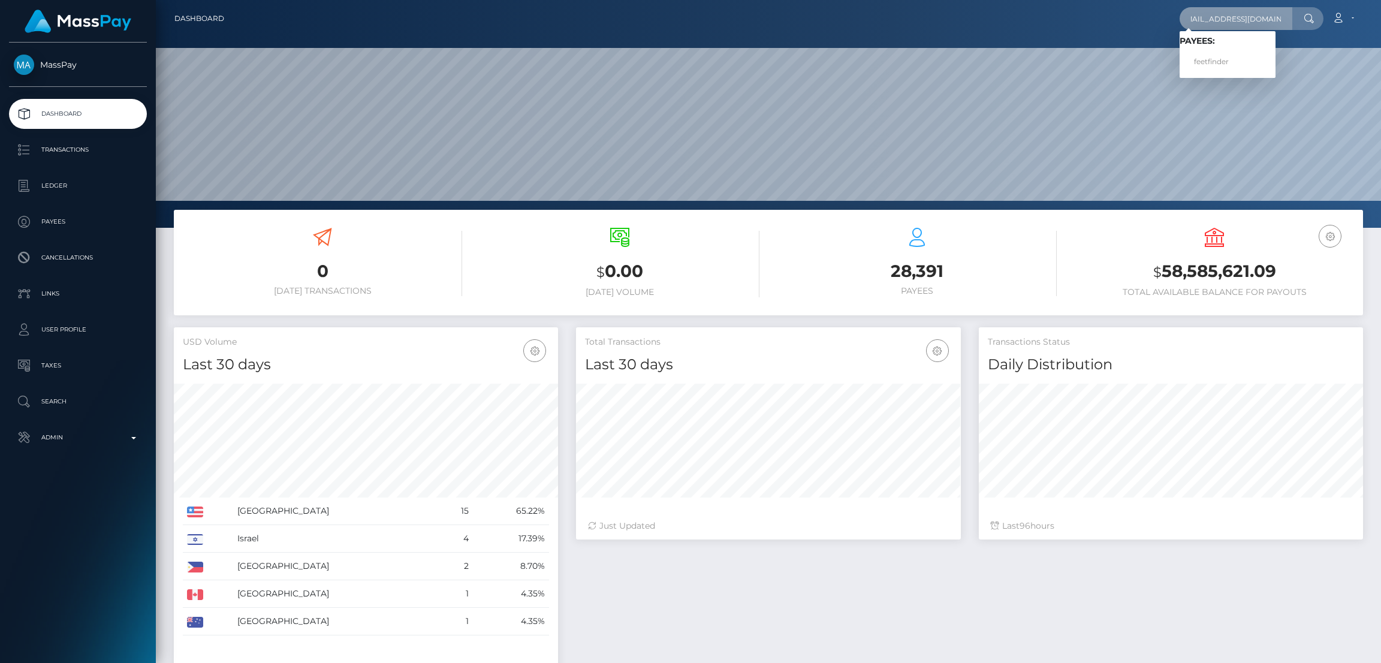
scroll to position [0, 0]
click at [1226, 65] on link "feetfinder" at bounding box center [1228, 62] width 96 height 22
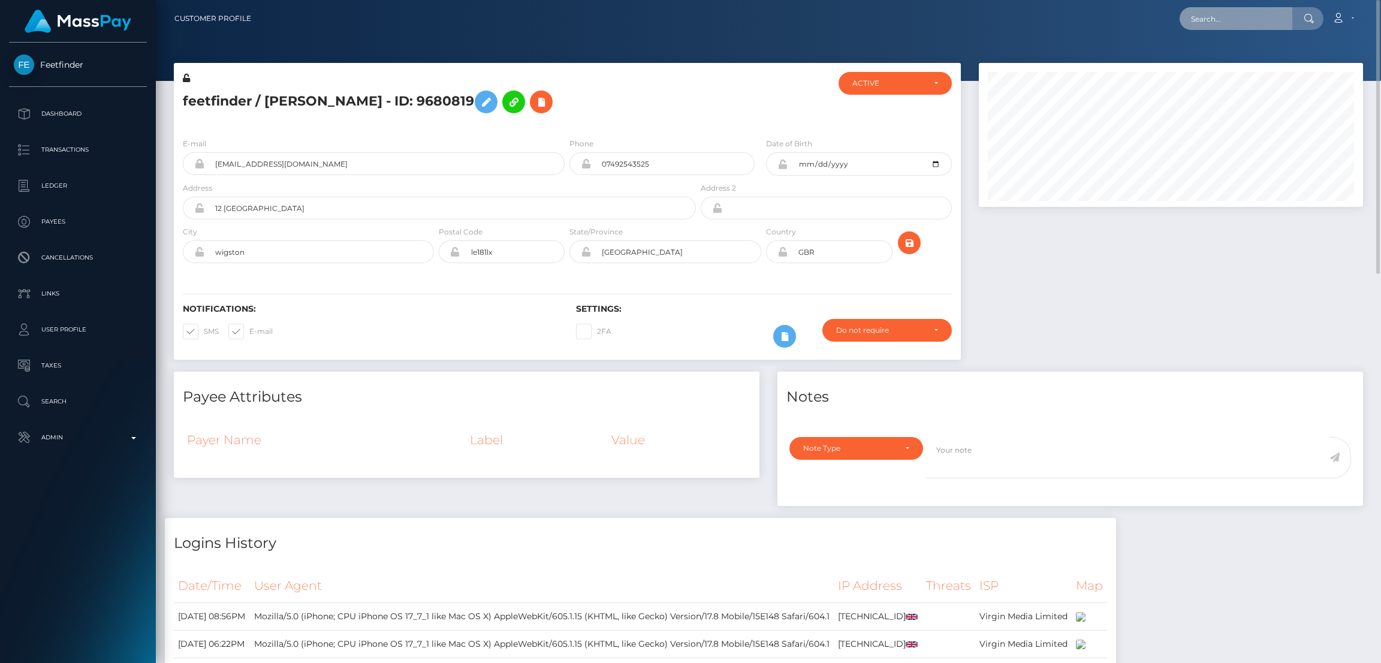
click at [1204, 20] on input "text" at bounding box center [1236, 18] width 113 height 23
paste input "harveymonical@icloud.com"
click at [1239, 23] on input "harveymonical@icloud.com" at bounding box center [1236, 18] width 113 height 23
click at [1218, 19] on input "harveymonical@icloud.com" at bounding box center [1236, 18] width 113 height 23
paste input "jack.earnshaw@hotmail"
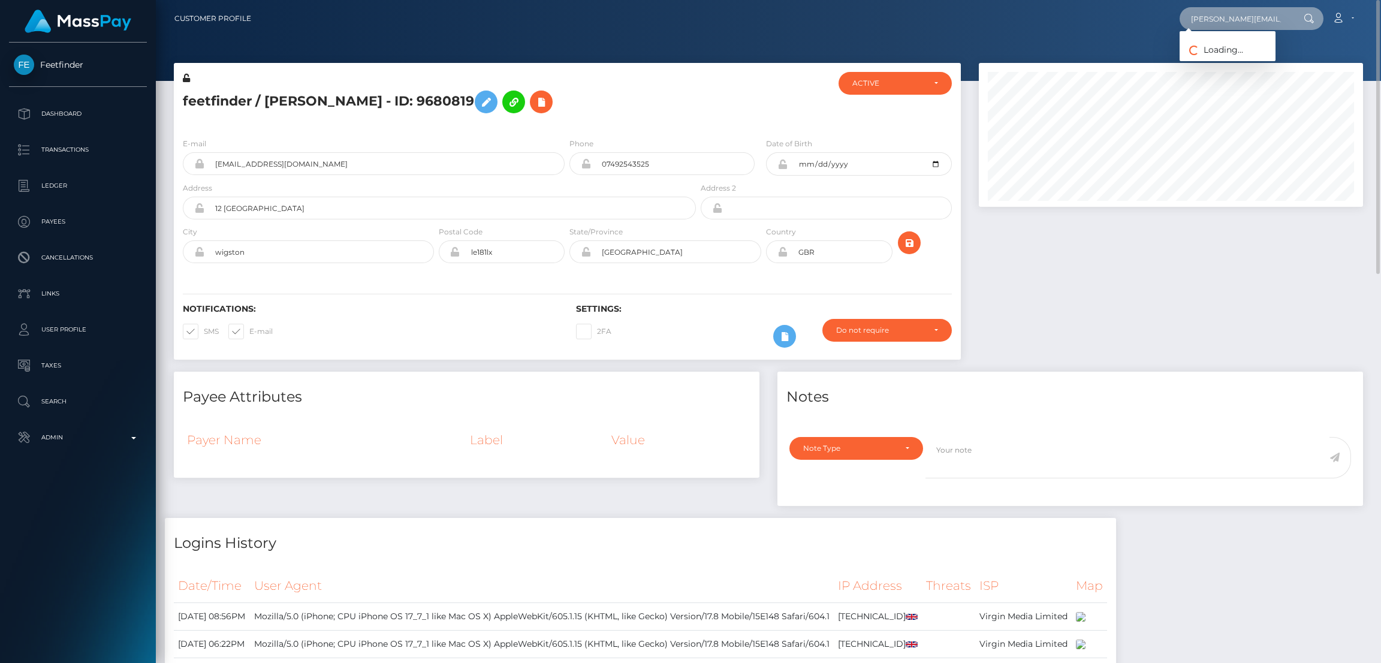
scroll to position [0, 15]
type input "[PERSON_NAME][EMAIL_ADDRESS][PERSON_NAME][DOMAIN_NAME]"
click at [1228, 64] on link "JACK MATTHEW EARNSHAW" at bounding box center [1228, 62] width 96 height 22
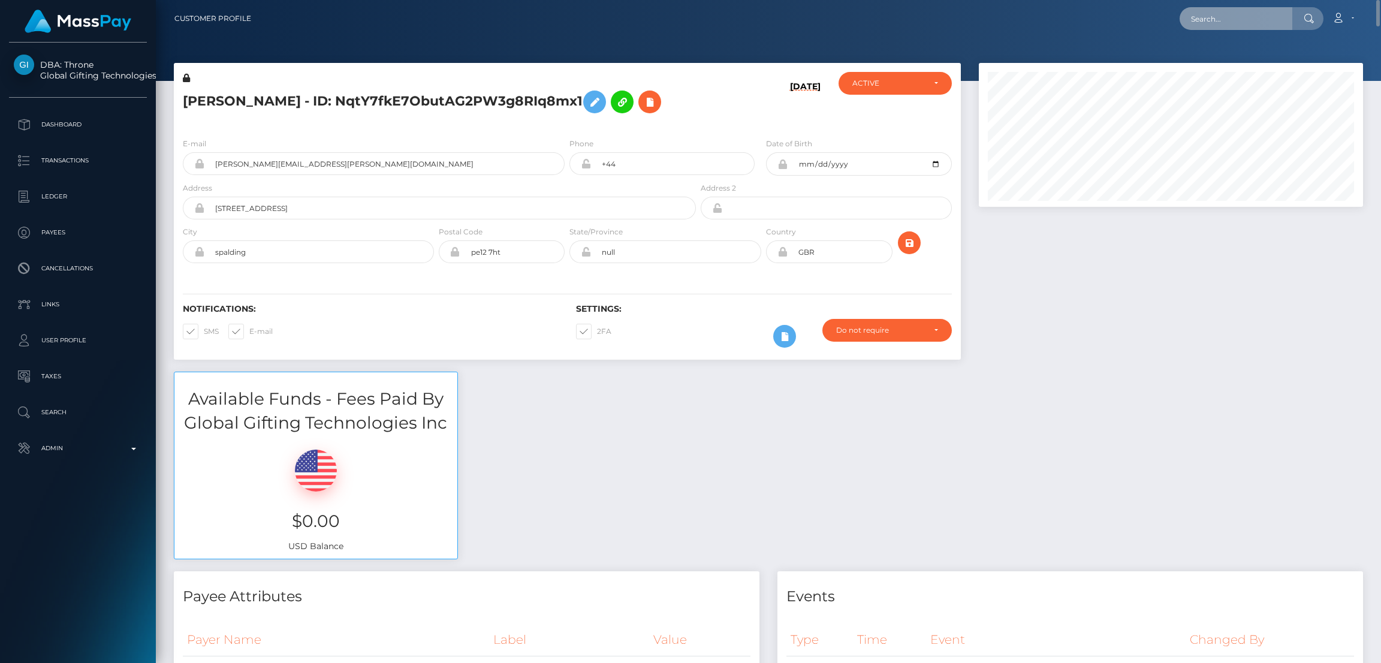
click at [1202, 20] on input "text" at bounding box center [1236, 18] width 113 height 23
paste input "[EMAIL_ADDRESS][DOMAIN_NAME]"
type input "[EMAIL_ADDRESS][DOMAIN_NAME]"
click at [1208, 63] on link "JULIE AILEEN VYBIRAL" at bounding box center [1228, 62] width 96 height 22
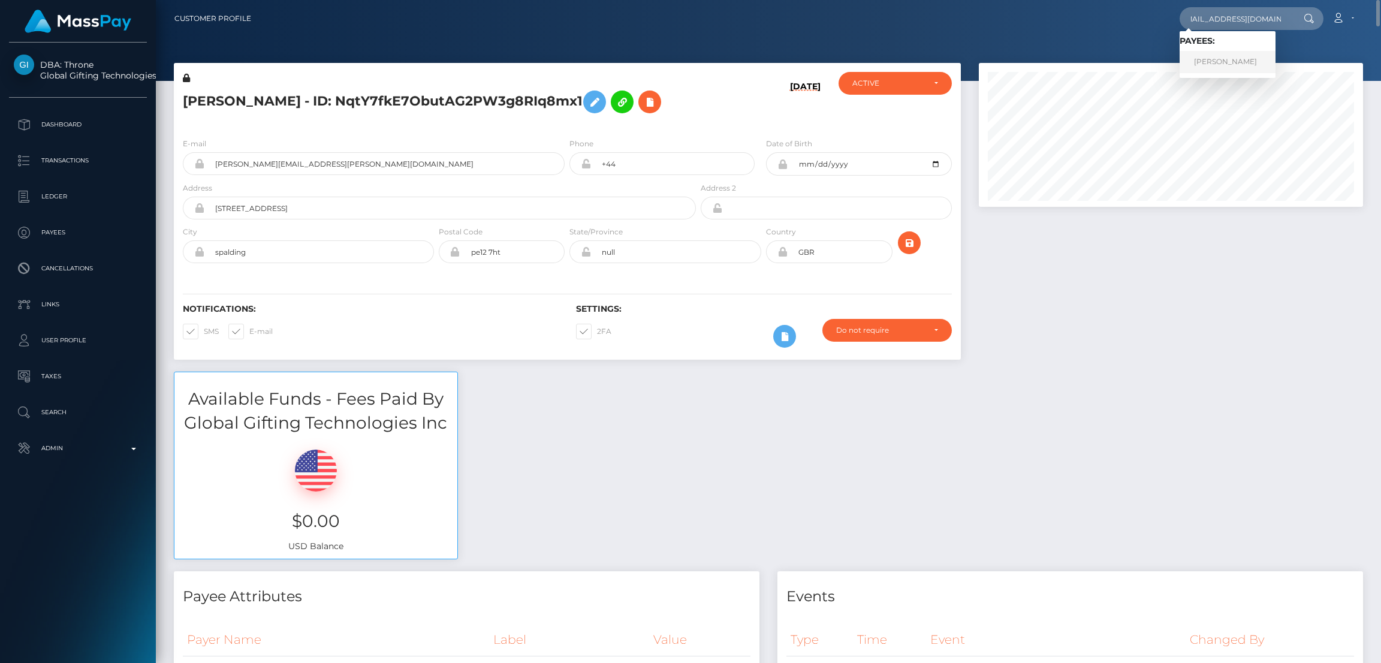
scroll to position [0, 0]
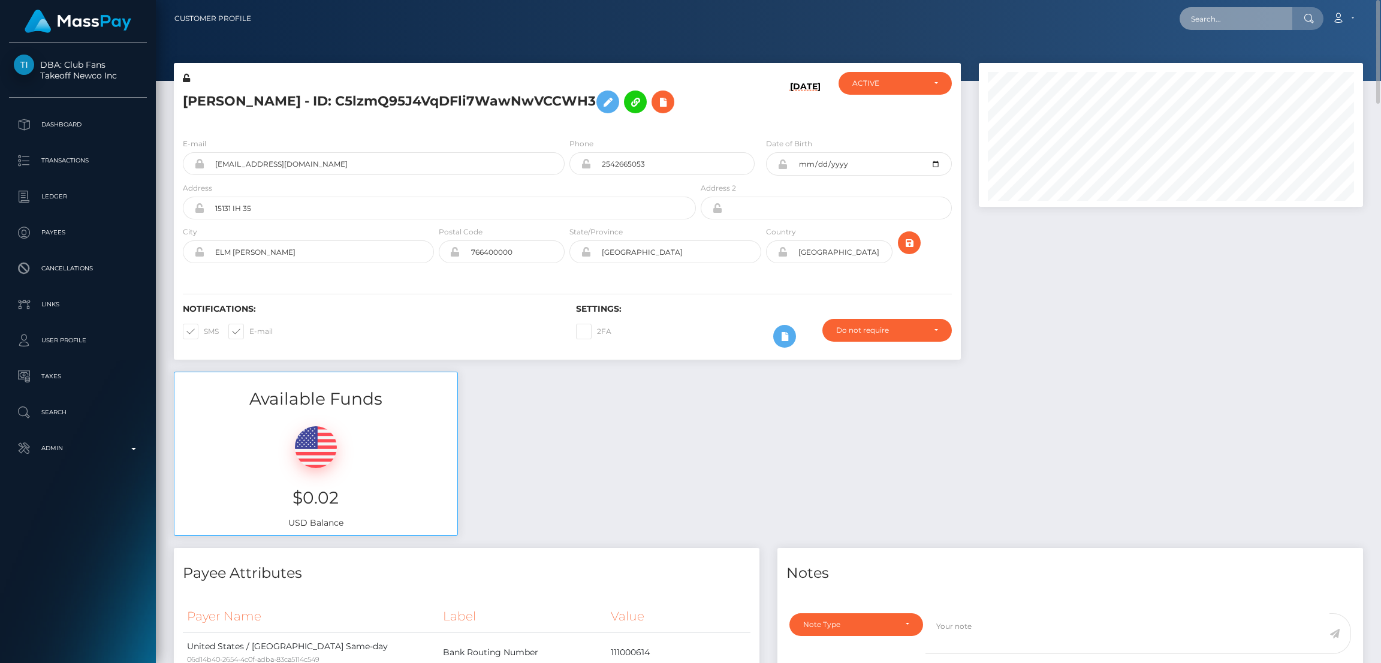
click at [1208, 17] on input "text" at bounding box center [1236, 18] width 113 height 23
type input "v"
paste input "alexisraines08@gmail.com"
type input "alexisraines08@gmail.com"
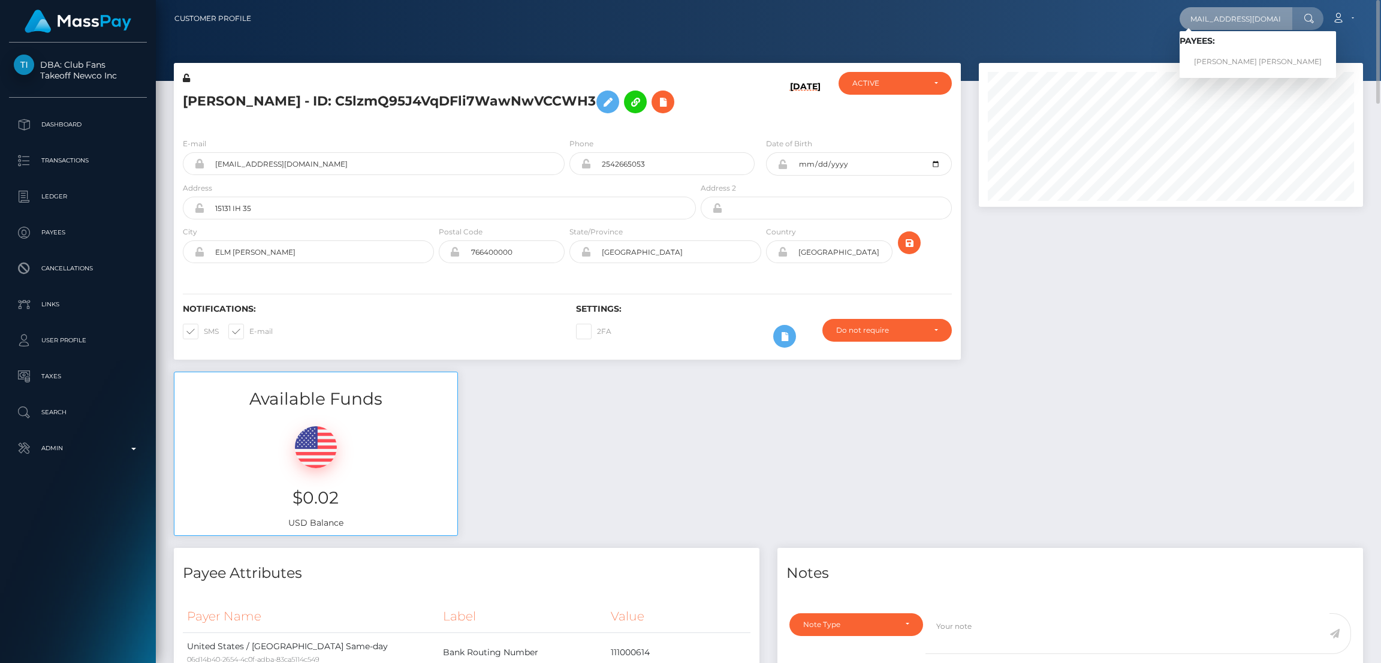
scroll to position [0, 0]
click at [1231, 64] on link "ALEXIS LEE RAINES" at bounding box center [1258, 62] width 156 height 22
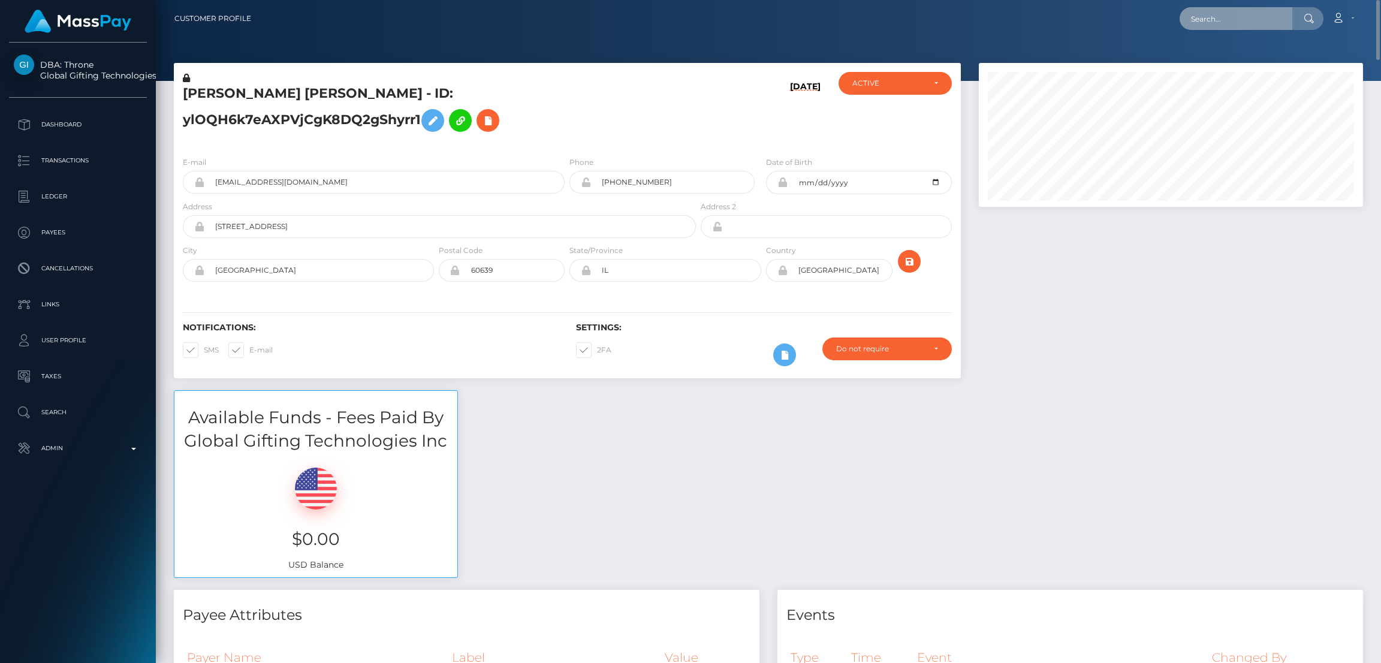
click at [1201, 16] on input "text" at bounding box center [1236, 18] width 113 height 23
paste input "lunalenoreyt@gmail.com"
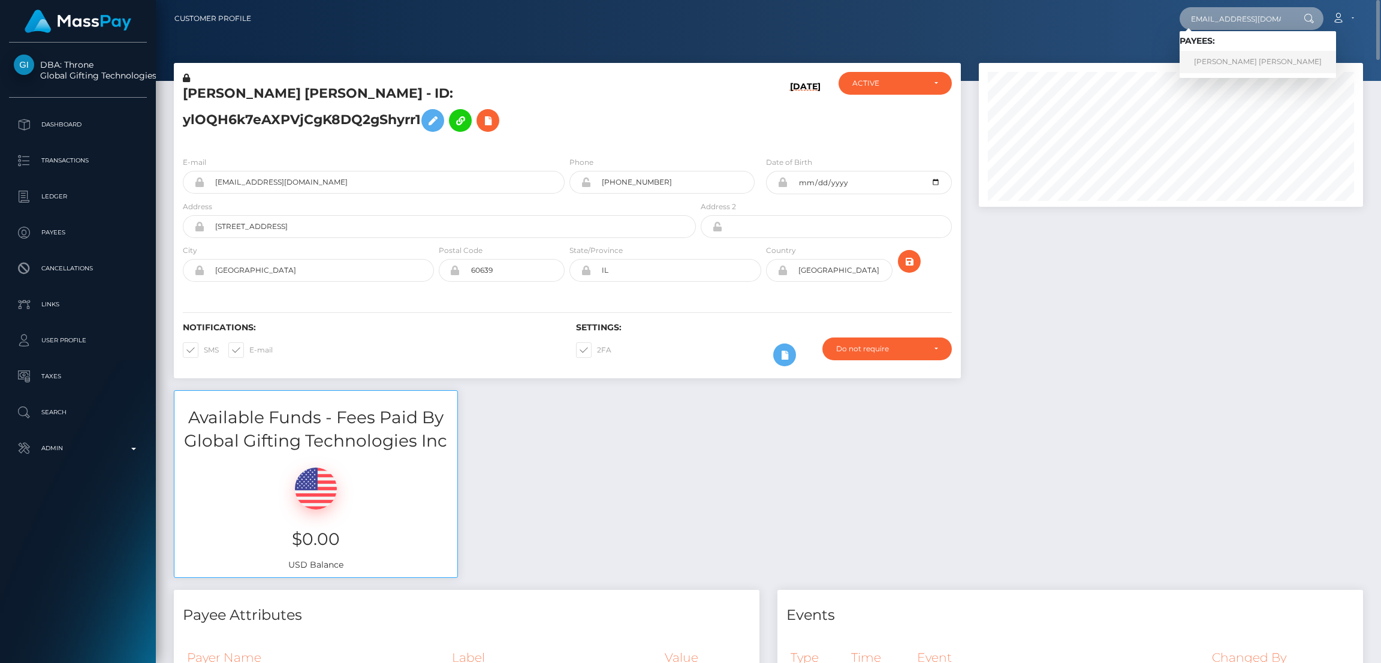
type input "lunalenoreyt@gmail.com"
click at [1196, 67] on link "LIAM CONNOR RICHEY" at bounding box center [1258, 62] width 156 height 22
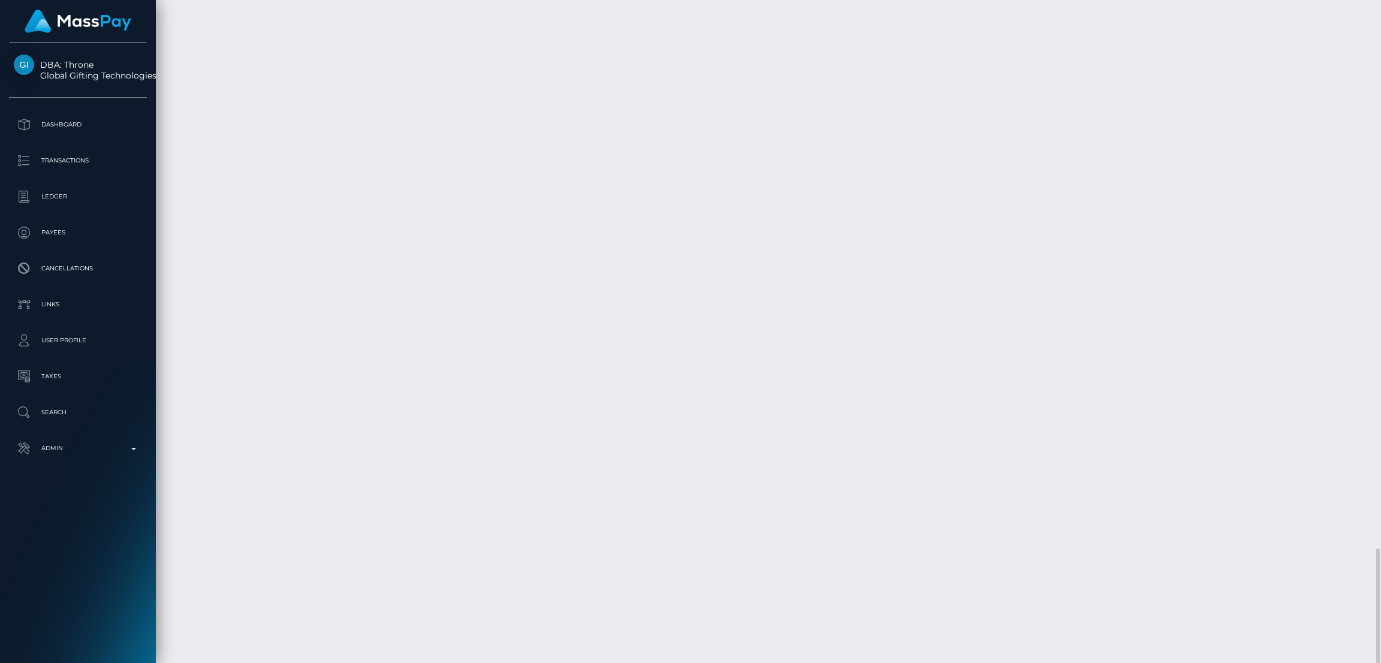
scroll to position [143, 384]
click at [342, 406] on div "Additional Info" at bounding box center [341, 407] width 78 height 22
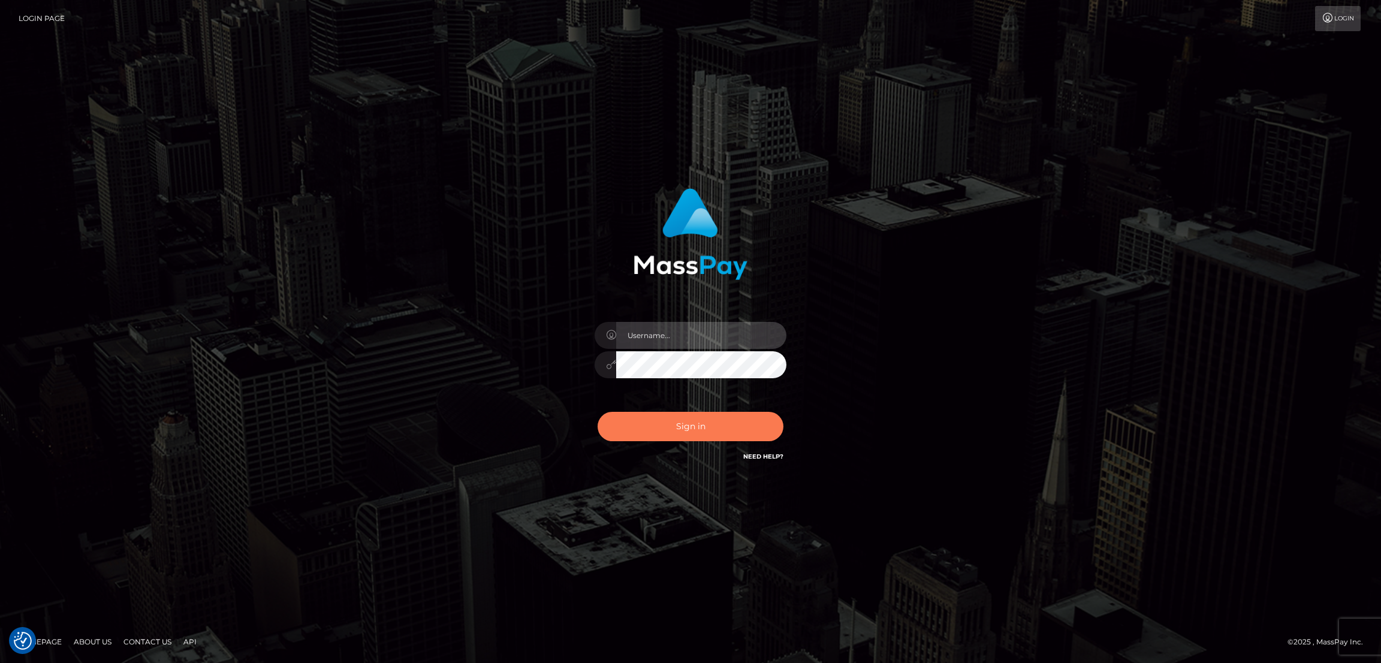
type input "by.es2"
click at [699, 428] on button "Sign in" at bounding box center [691, 426] width 186 height 29
type input "by.es2"
click at [712, 425] on button "Sign in" at bounding box center [691, 426] width 186 height 29
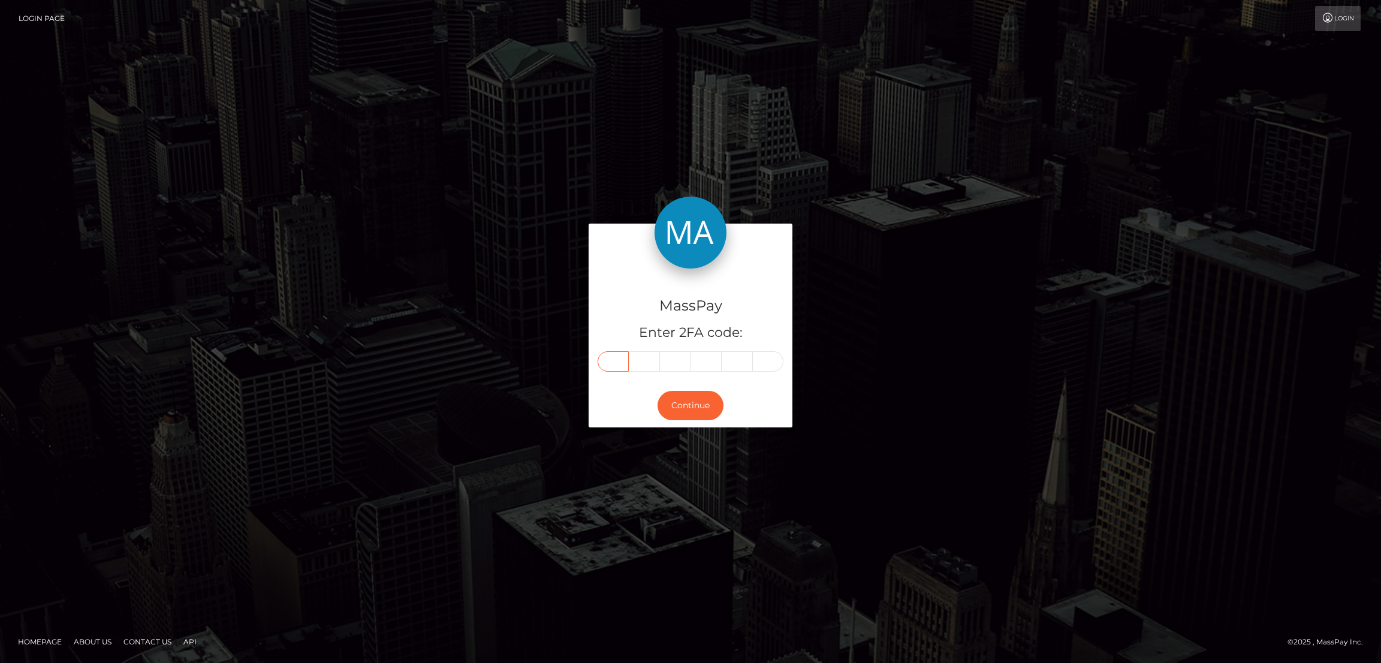
click at [617, 359] on input "text" at bounding box center [613, 361] width 31 height 20
paste input "1"
type input "1"
type input "0"
type input "2"
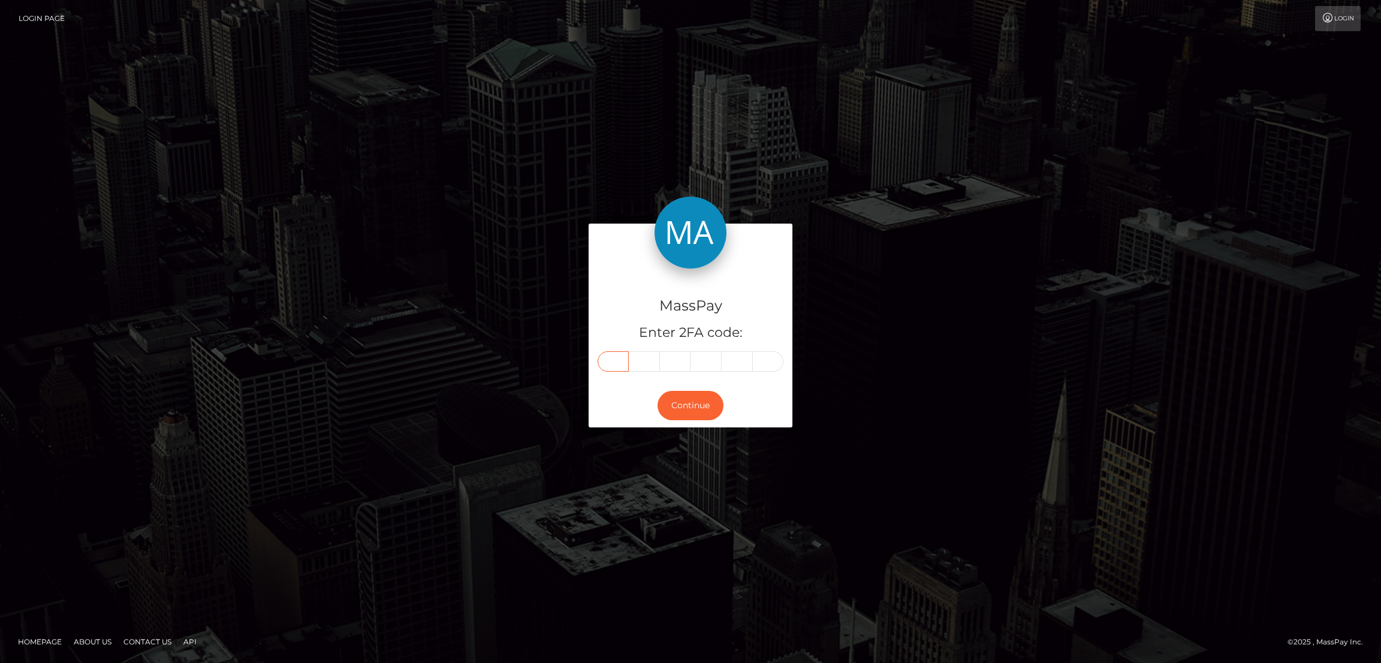
type input "5"
type input "0"
type input "5"
click at [689, 404] on button "Continue" at bounding box center [691, 405] width 66 height 29
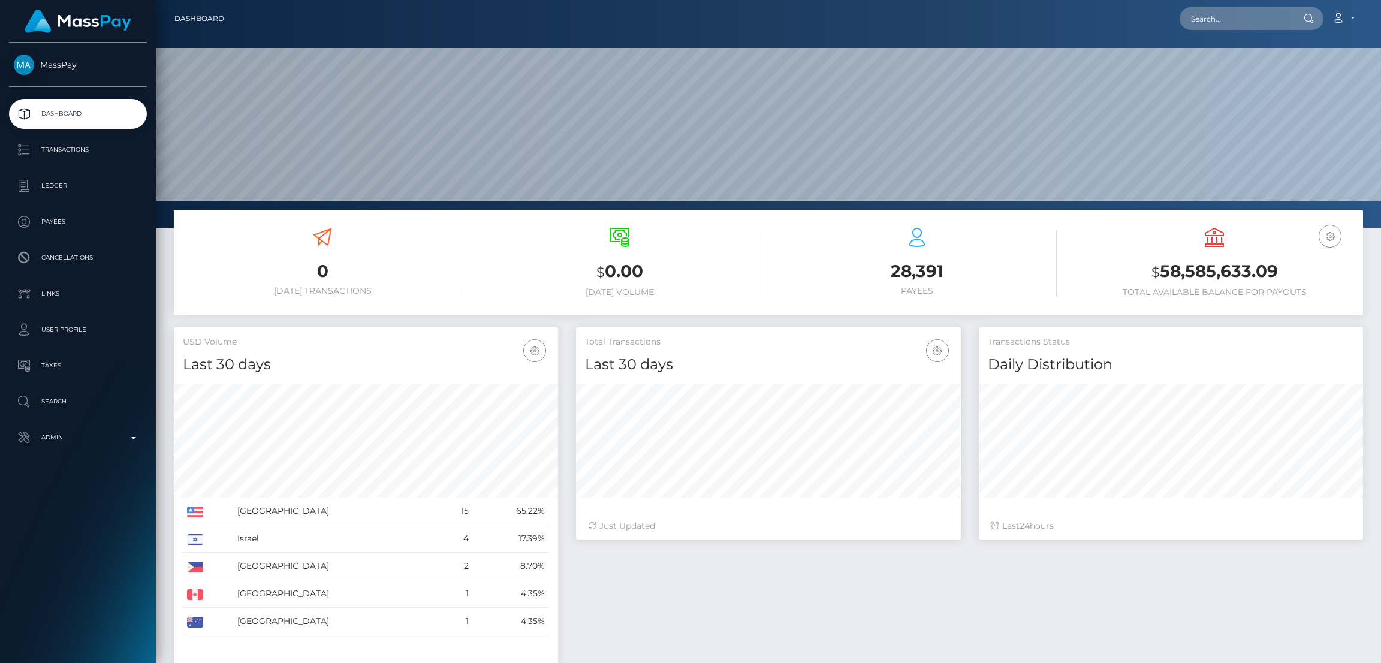
scroll to position [213, 384]
click at [1205, 15] on input "text" at bounding box center [1236, 18] width 113 height 23
paste input "[EMAIL_ADDRESS][DOMAIN_NAME]"
type input "[EMAIL_ADDRESS][DOMAIN_NAME]"
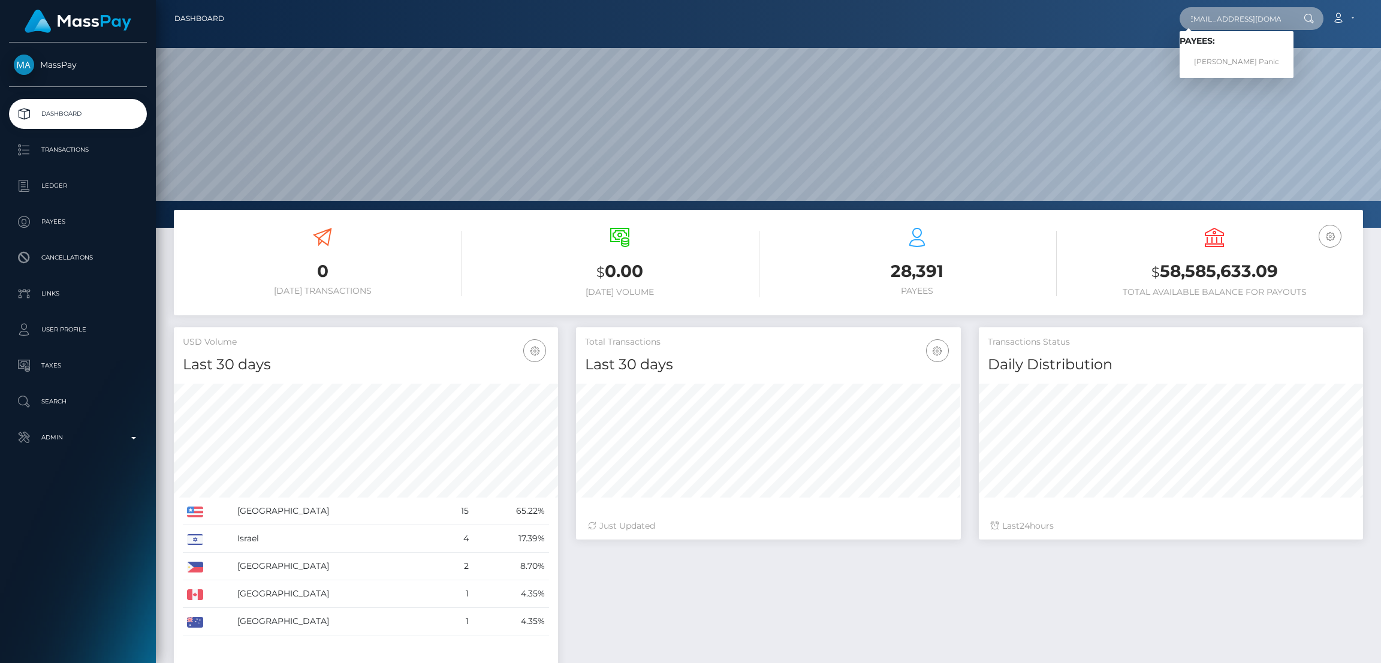
scroll to position [0, 0]
click at [1212, 59] on link "[PERSON_NAME] Panic" at bounding box center [1237, 62] width 114 height 22
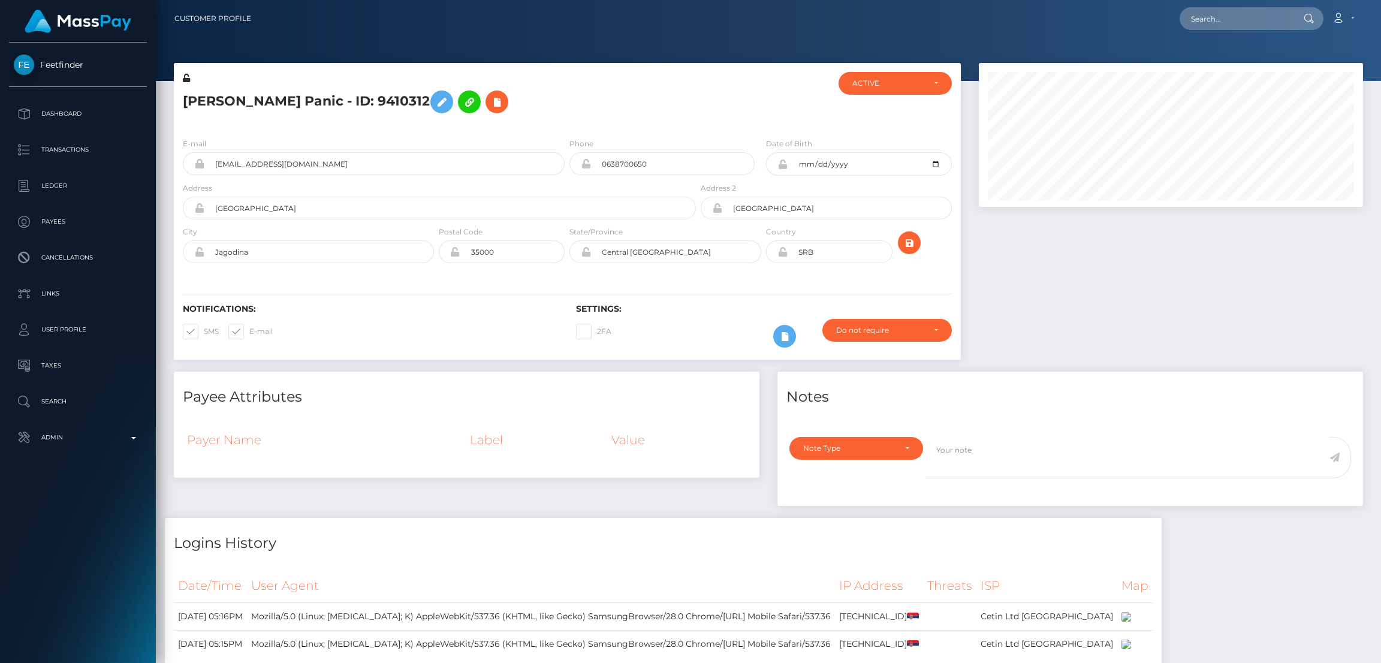
scroll to position [143, 384]
click at [1199, 25] on input "text" at bounding box center [1236, 18] width 113 height 23
paste input "[EMAIL_ADDRESS][DOMAIN_NAME]"
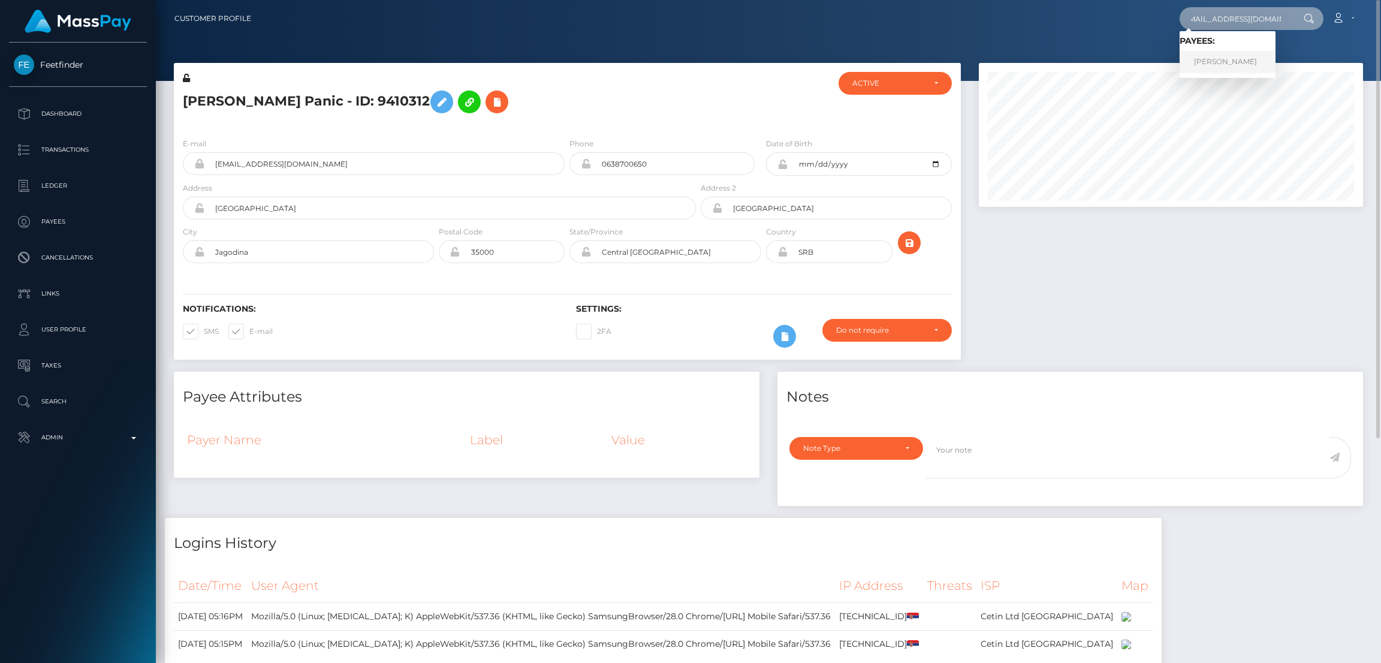
type input "[EMAIL_ADDRESS][DOMAIN_NAME]"
click at [1208, 61] on link "STEPHANIE ANNE LISOWSKI" at bounding box center [1228, 62] width 96 height 22
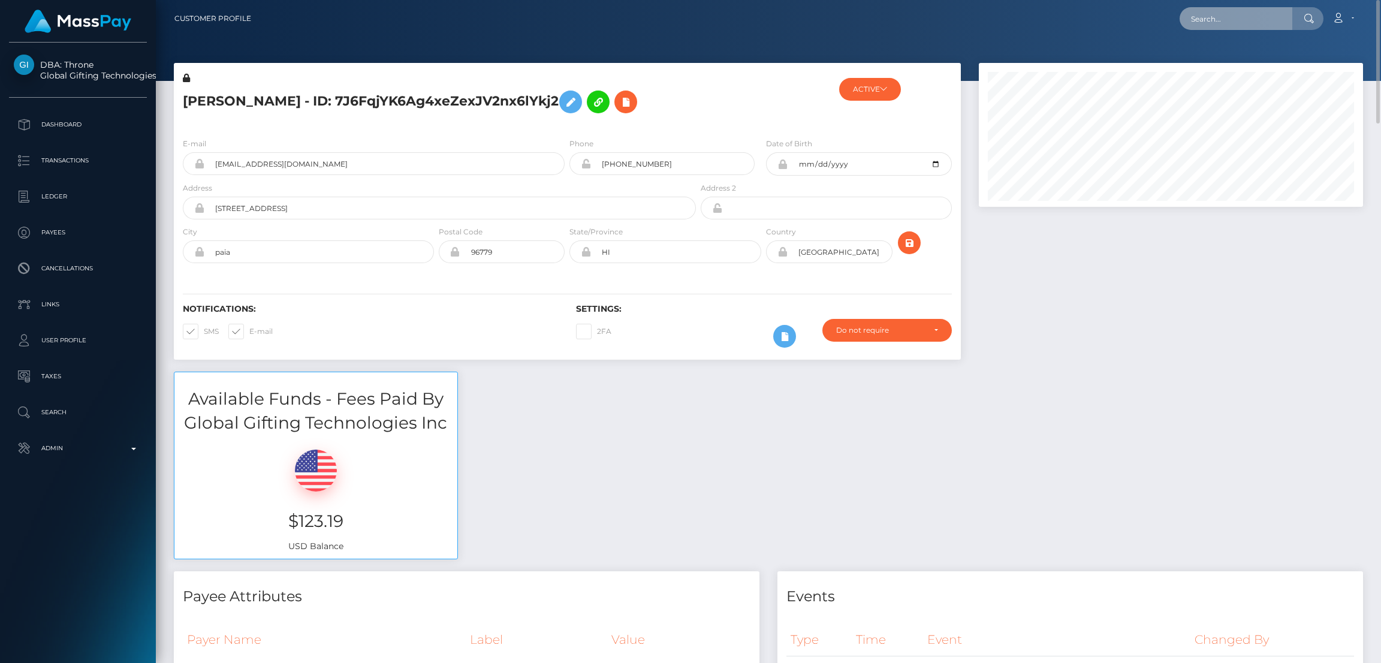
click at [1207, 15] on input "text" at bounding box center [1236, 18] width 113 height 23
paste input "[EMAIL_ADDRESS][DOMAIN_NAME]"
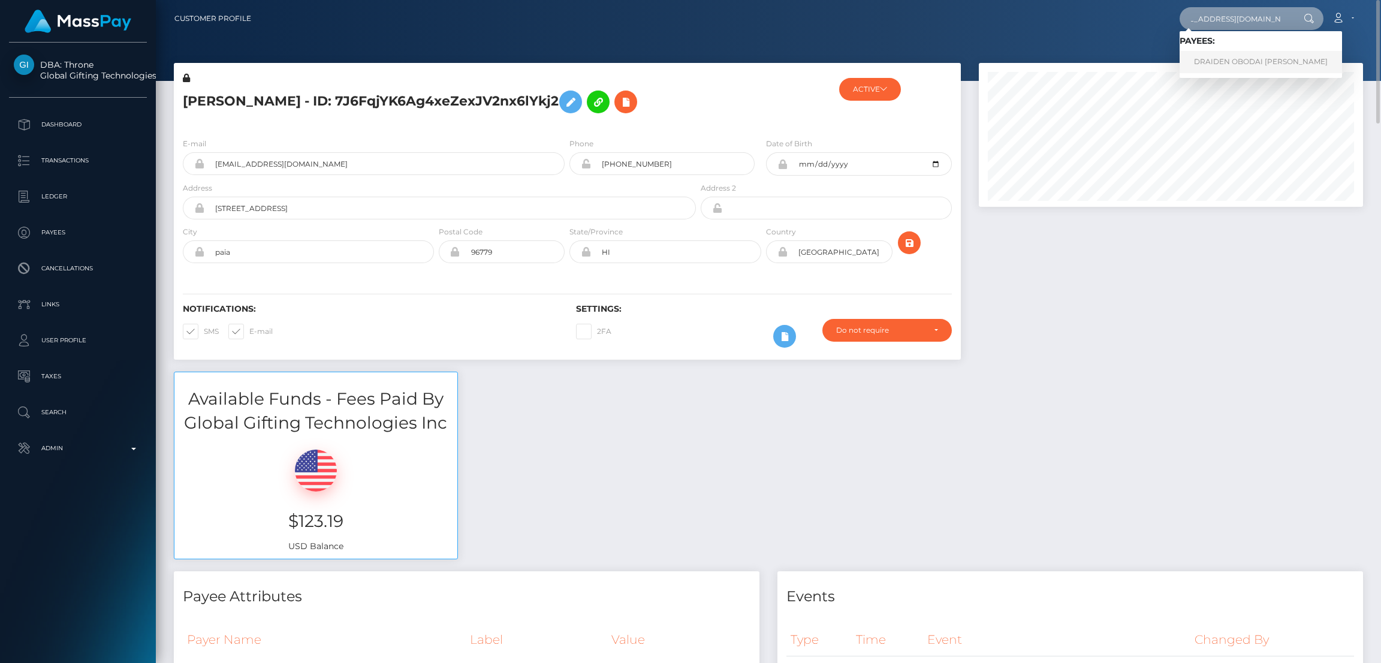
type input "[EMAIL_ADDRESS][DOMAIN_NAME]"
click at [1217, 58] on link "DRAIDEN OBODAI [PERSON_NAME]" at bounding box center [1261, 62] width 162 height 22
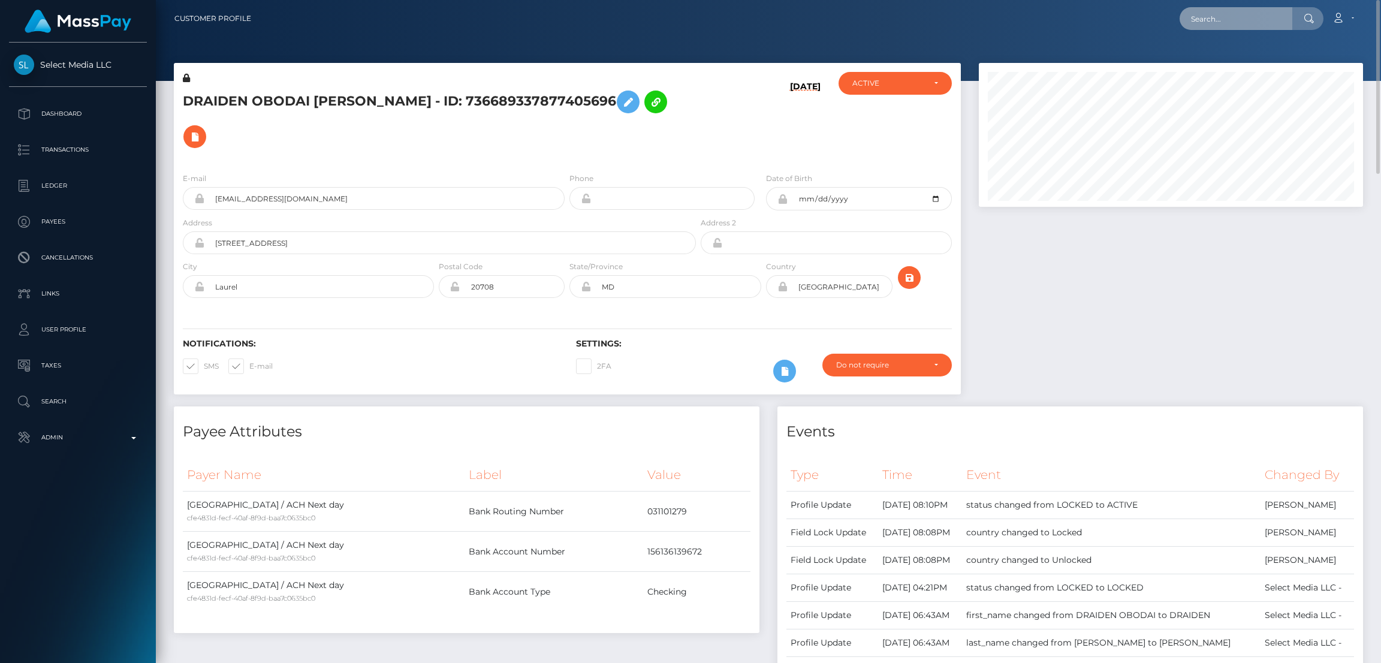
click at [1238, 16] on input "text" at bounding box center [1236, 18] width 113 height 23
paste input "[EMAIL_ADDRESS][DOMAIN_NAME]"
type input "itsmenadiya04@gmail.com"
click at [1235, 59] on link "AHNA NOOR VAIDYA" at bounding box center [1228, 62] width 96 height 22
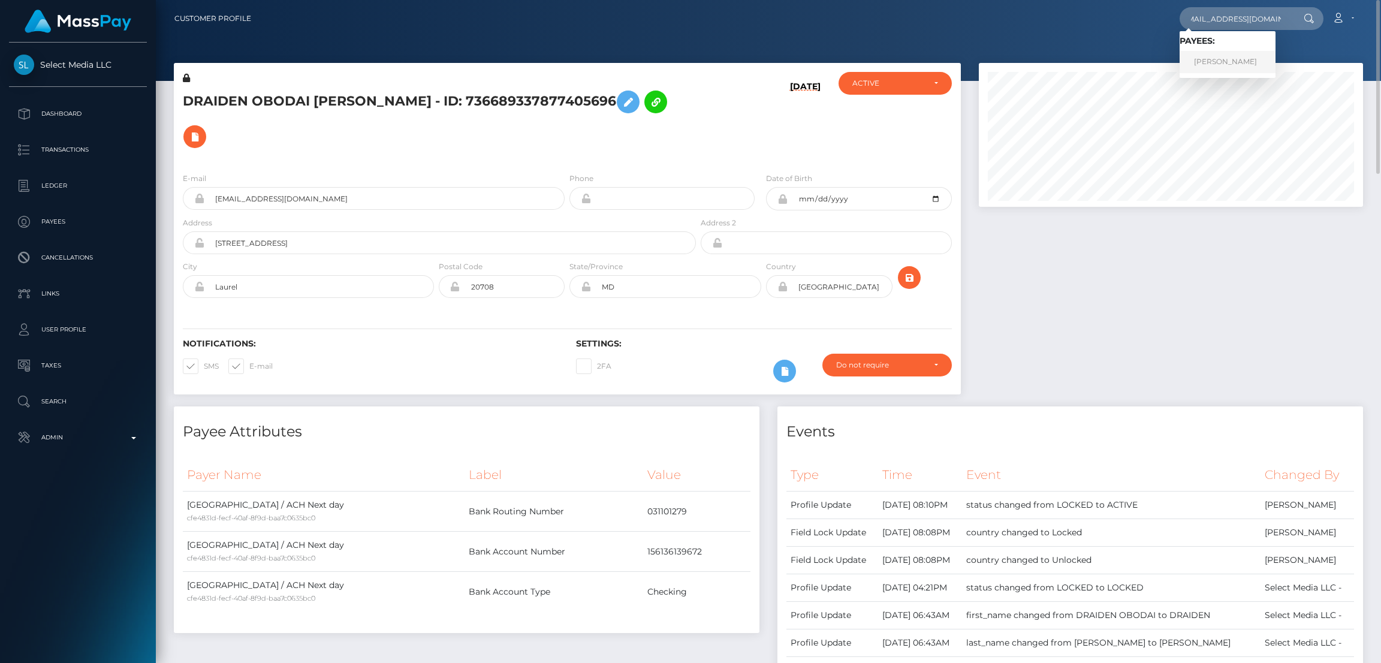
scroll to position [0, 0]
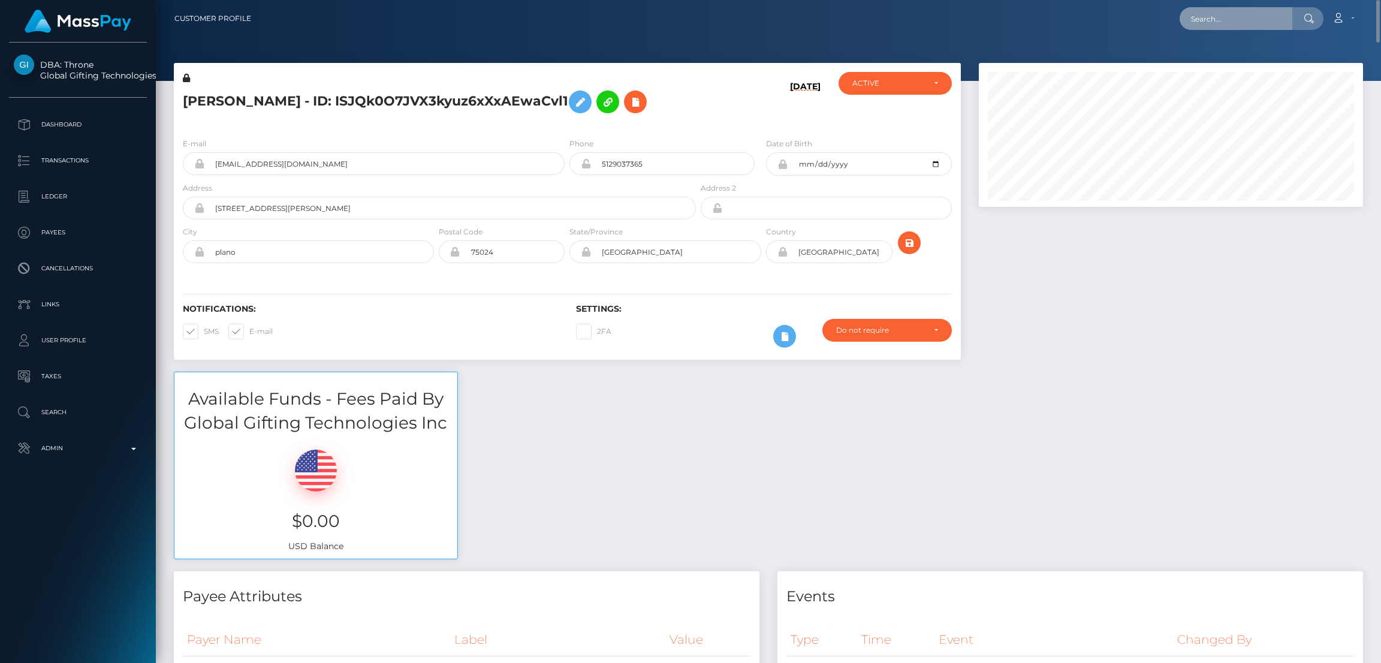
click at [1215, 14] on input "text" at bounding box center [1236, 18] width 113 height 23
paste input "astrolexis818@icloud.com"
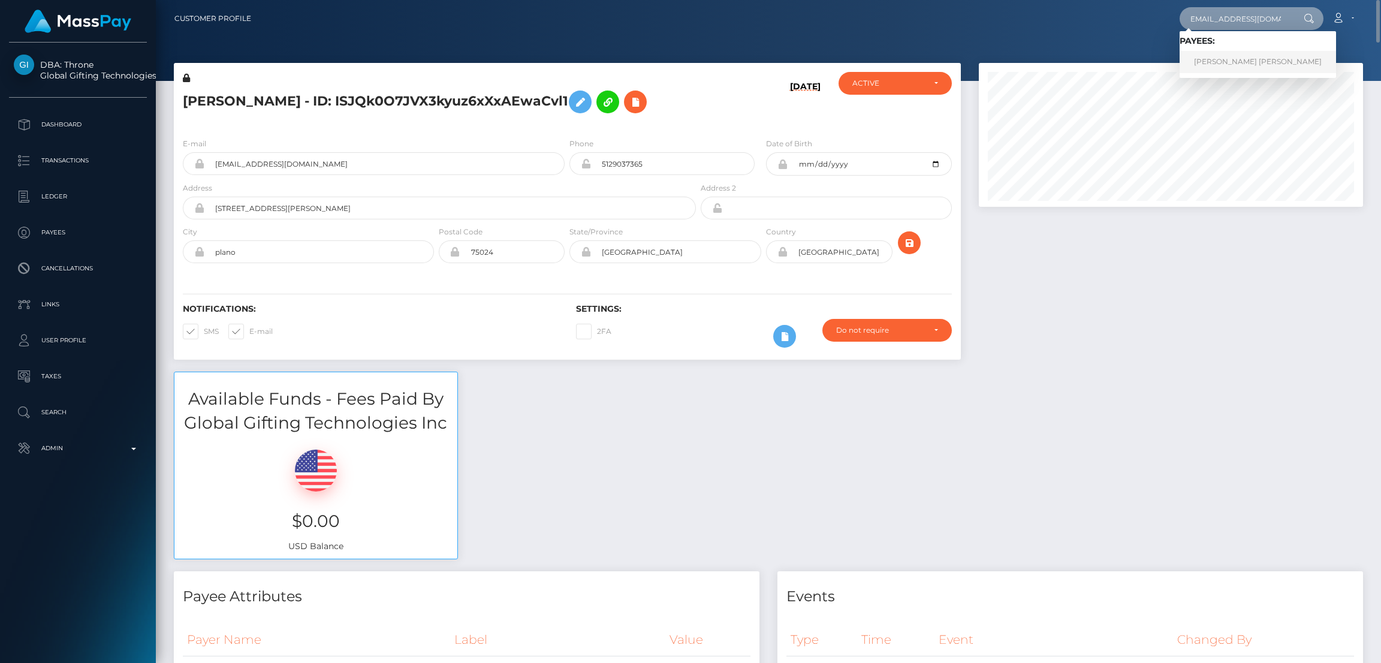
type input "astrolexis818@icloud.com"
click at [1230, 64] on link "ALEXIS EMELIA CAMEJO" at bounding box center [1258, 62] width 156 height 22
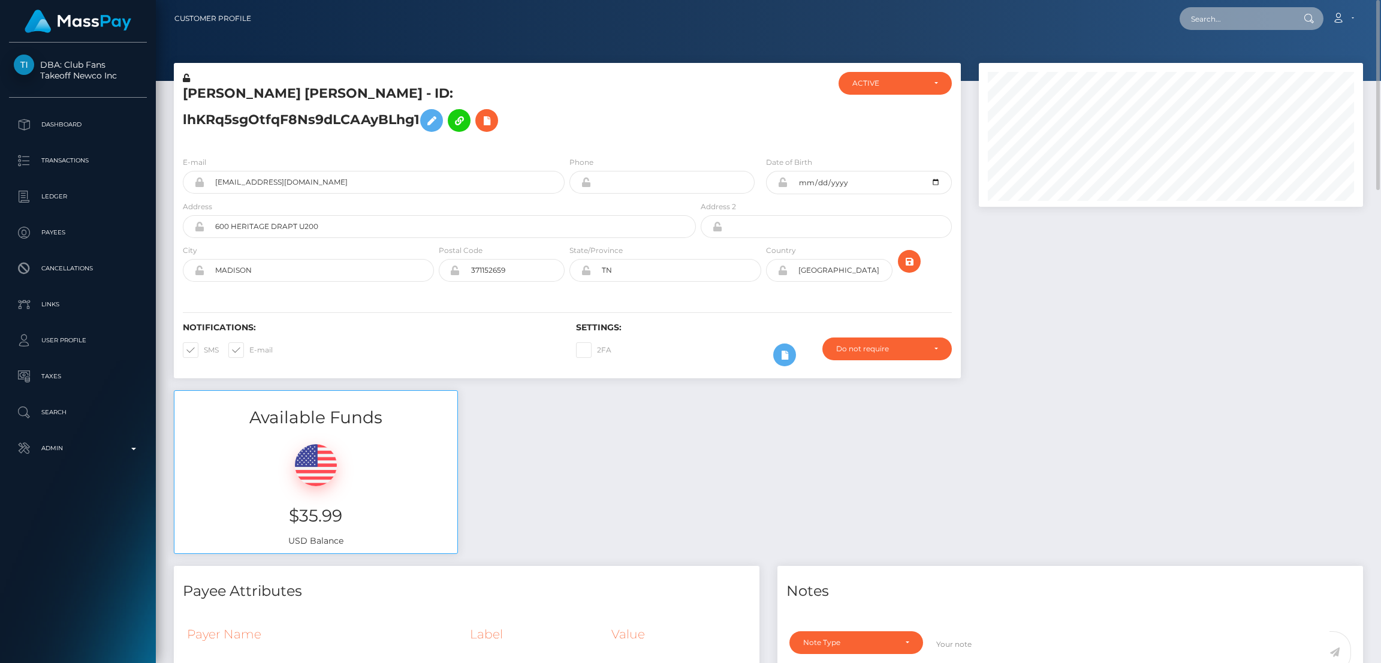
click at [1199, 23] on input "text" at bounding box center [1236, 18] width 113 height 23
paste input "mfc4ever@hotmail.co.uk"
type input "mfc4ever@hotmail.co.uk"
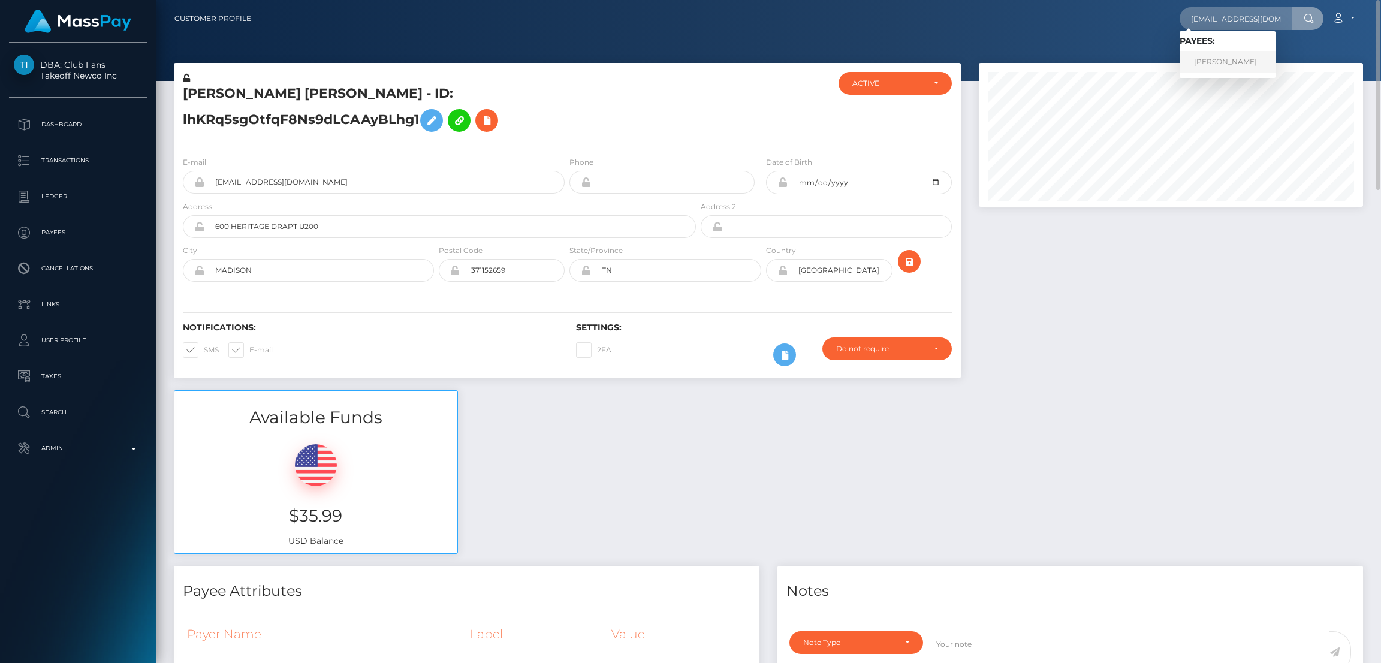
click at [1237, 67] on link "Chelsea Louise Chisman" at bounding box center [1228, 62] width 96 height 22
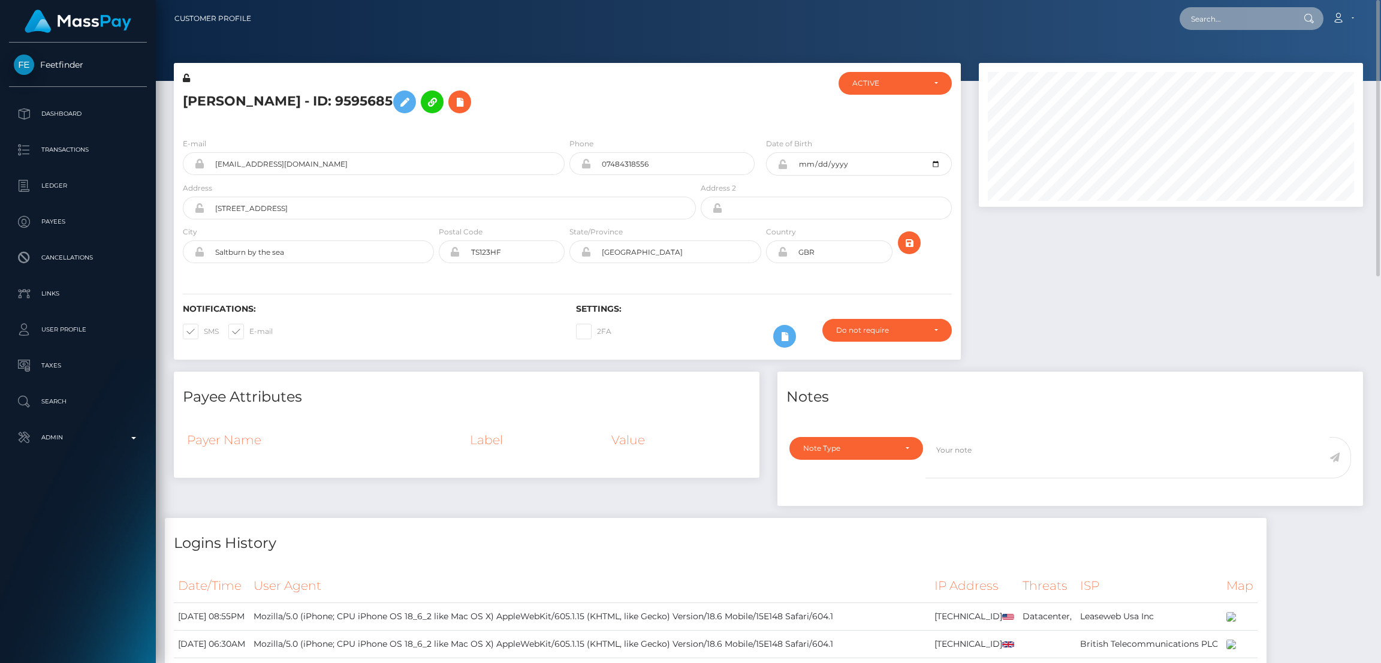
click at [1229, 14] on input "text" at bounding box center [1236, 18] width 113 height 23
paste input "[EMAIL_ADDRESS][DOMAIN_NAME]"
type input "biancaiael92@gmail.com"
click at [1224, 64] on link "Bianca Iael Arias Acopa" at bounding box center [1228, 62] width 96 height 22
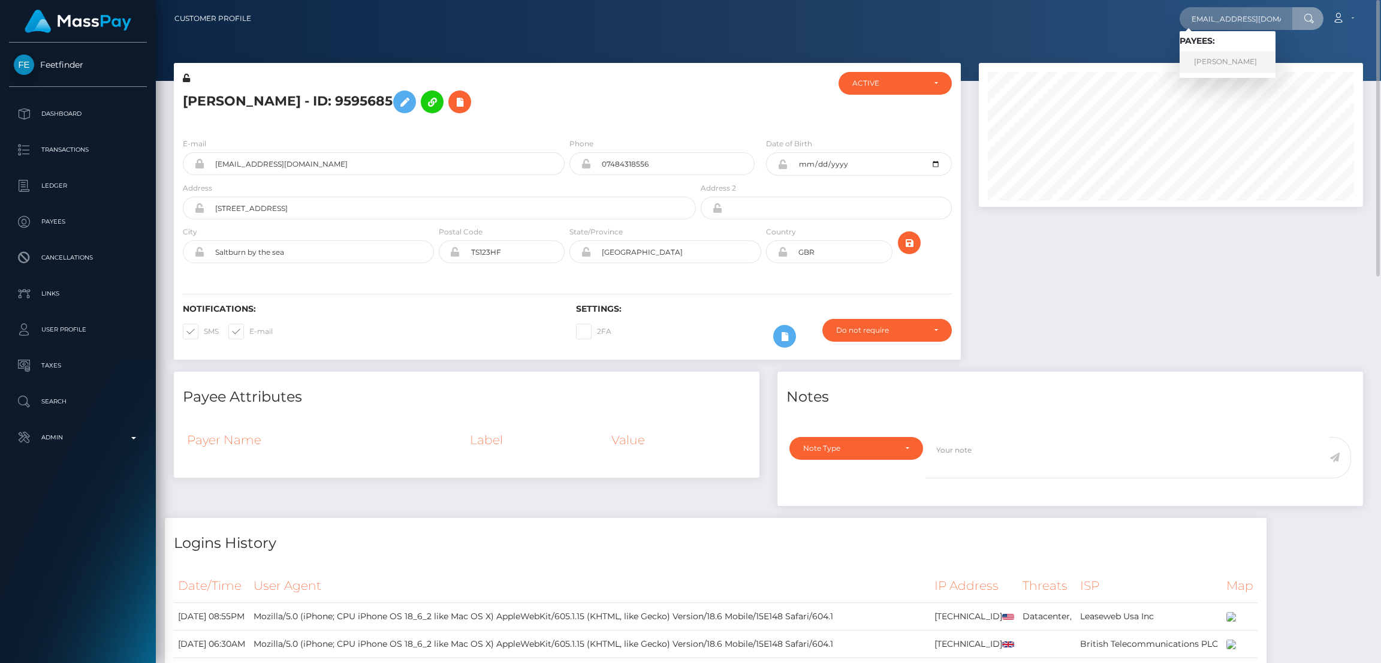
scroll to position [0, 0]
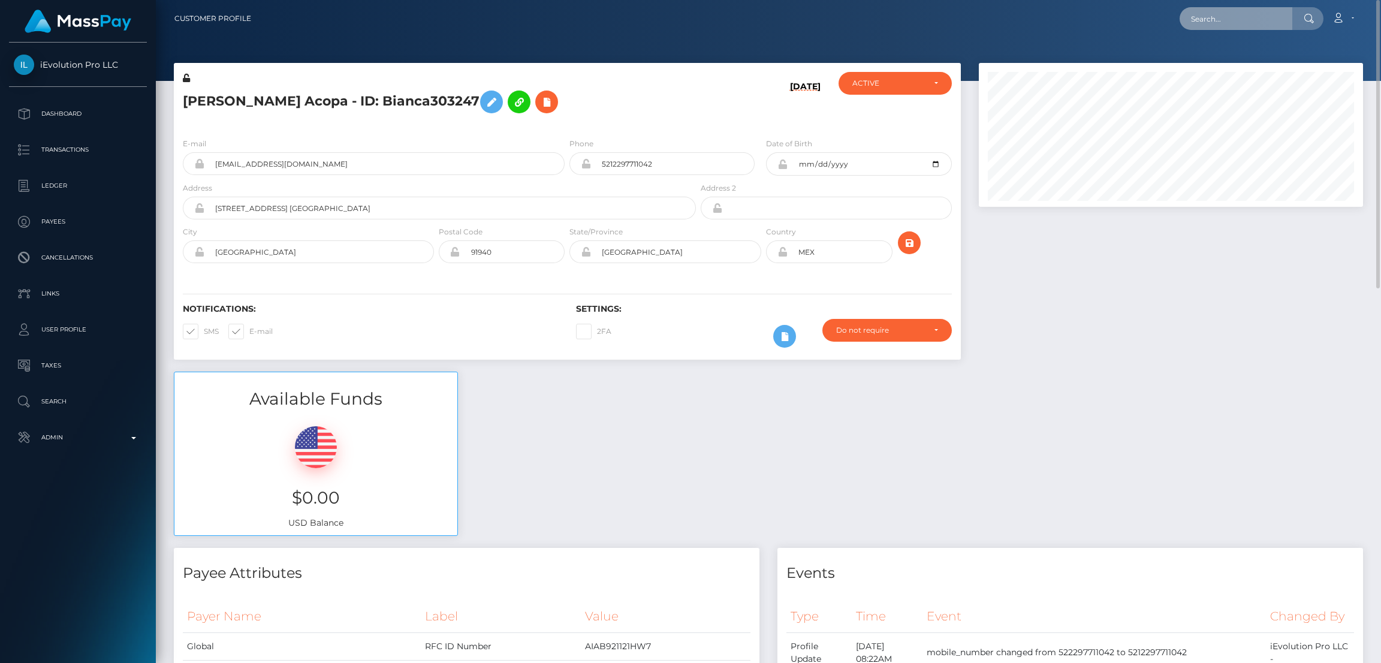
click at [1210, 22] on input "text" at bounding box center [1236, 18] width 113 height 23
paste input "tlb.1991@icloud.com"
type input "tlb.1991@icloud.com"
click at [1215, 53] on link "Tracy Bourgeois" at bounding box center [1228, 62] width 96 height 22
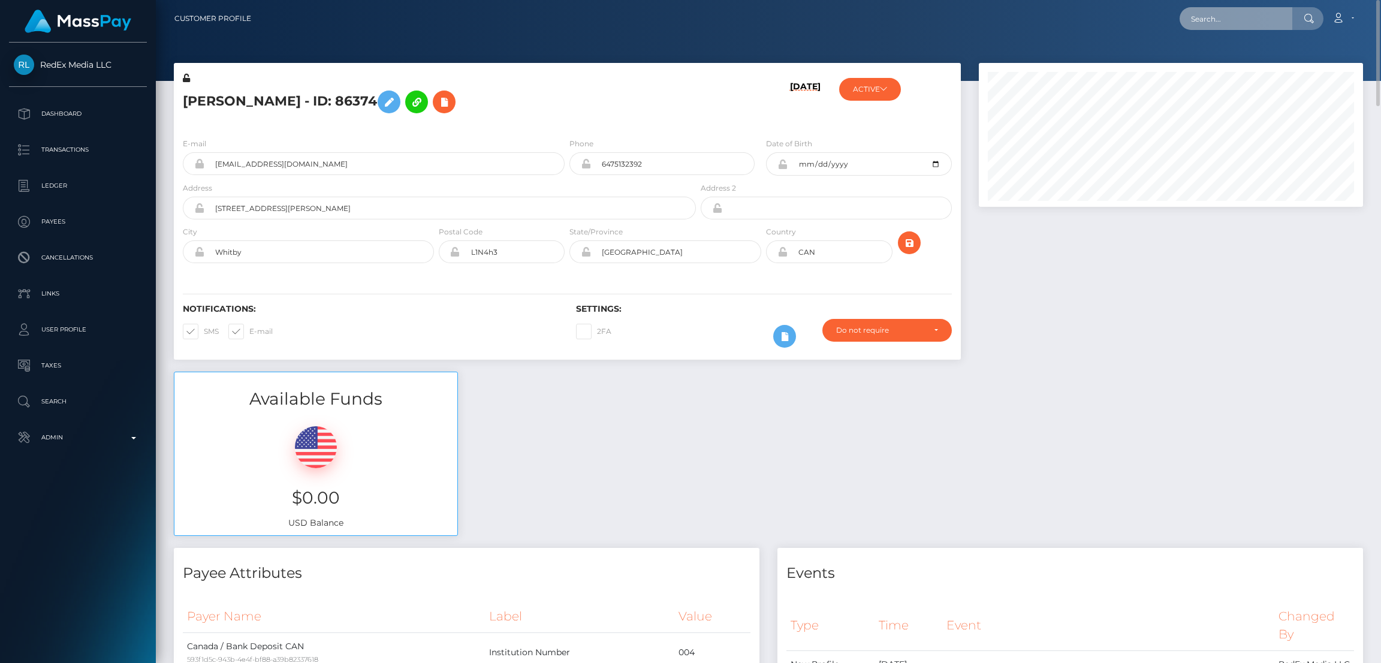
click at [1211, 19] on input "text" at bounding box center [1236, 18] width 113 height 23
paste input "[EMAIL_ADDRESS][DOMAIN_NAME]"
type input "[EMAIL_ADDRESS][DOMAIN_NAME]"
click at [1226, 59] on link "Jade Lydia Conley" at bounding box center [1228, 62] width 96 height 22
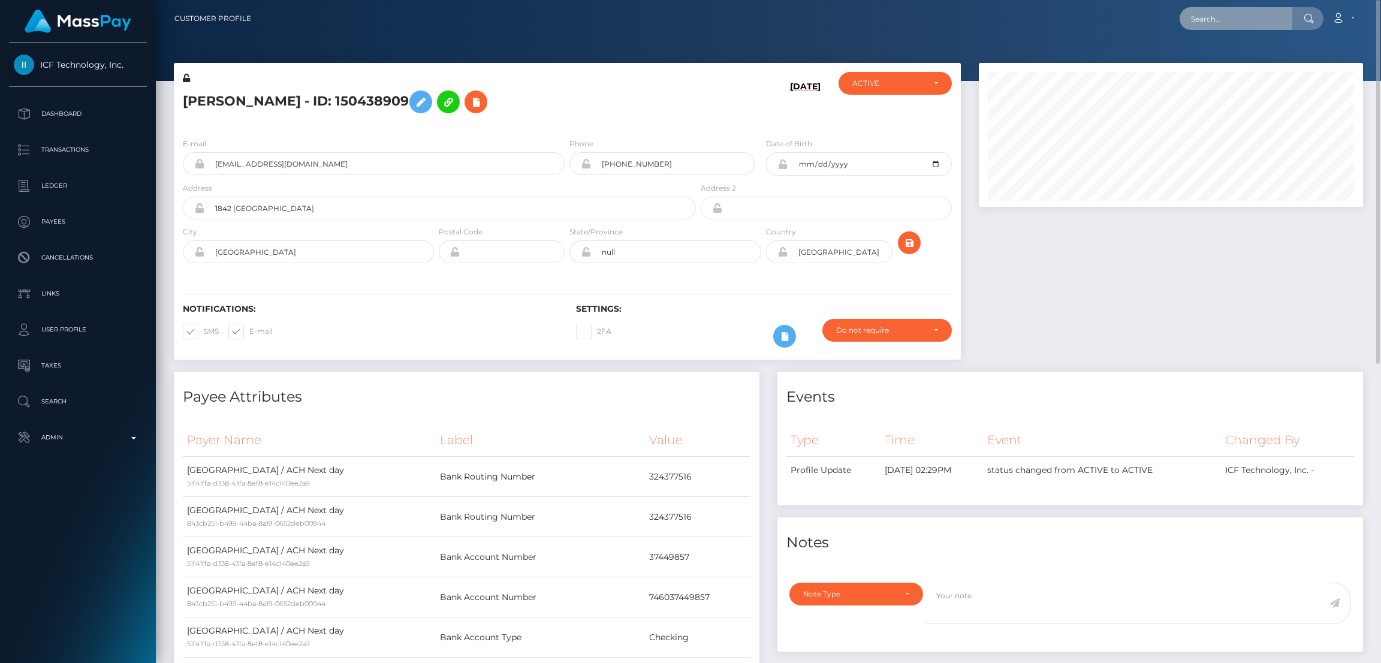
click at [1214, 19] on input "text" at bounding box center [1236, 18] width 113 height 23
paste input "lolafawn18@gmail.com"
type input "lolafawn18@gmail.com"
click at [1221, 68] on link "KAITLYN MARIE KANE" at bounding box center [1228, 62] width 96 height 22
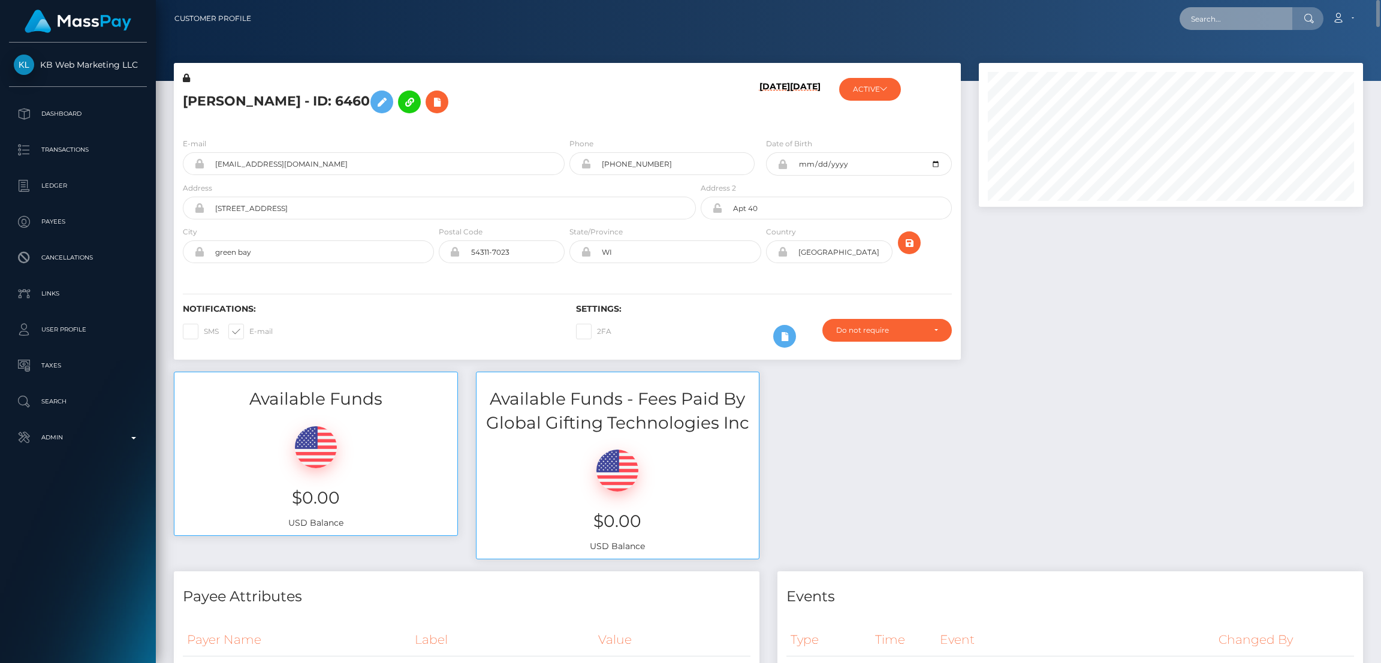
click at [1210, 12] on input "text" at bounding box center [1236, 18] width 113 height 23
paste input "emmaj1206@yahoo.com"
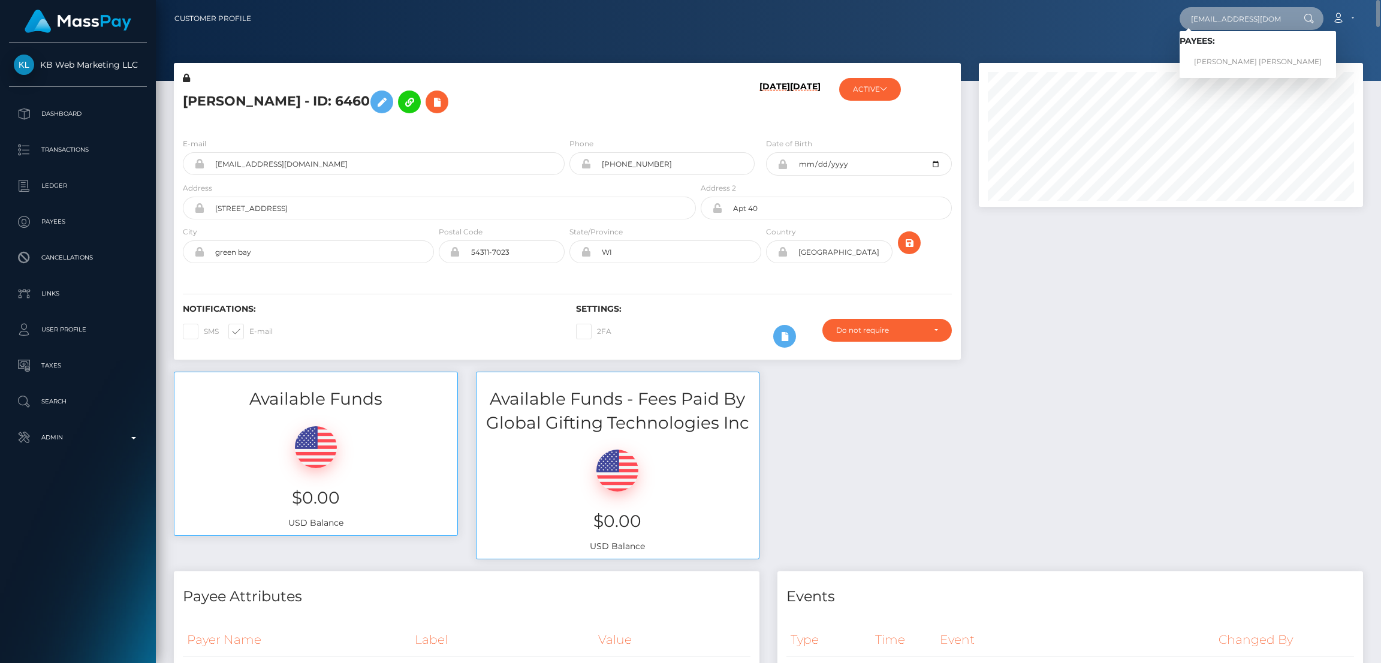
type input "emmaj1206@yahoo.com"
drag, startPoint x: 1210, startPoint y: 12, endPoint x: 1250, endPoint y: 67, distance: 67.8
click at [1250, 67] on link "EMMA JOY JONES" at bounding box center [1258, 62] width 156 height 22
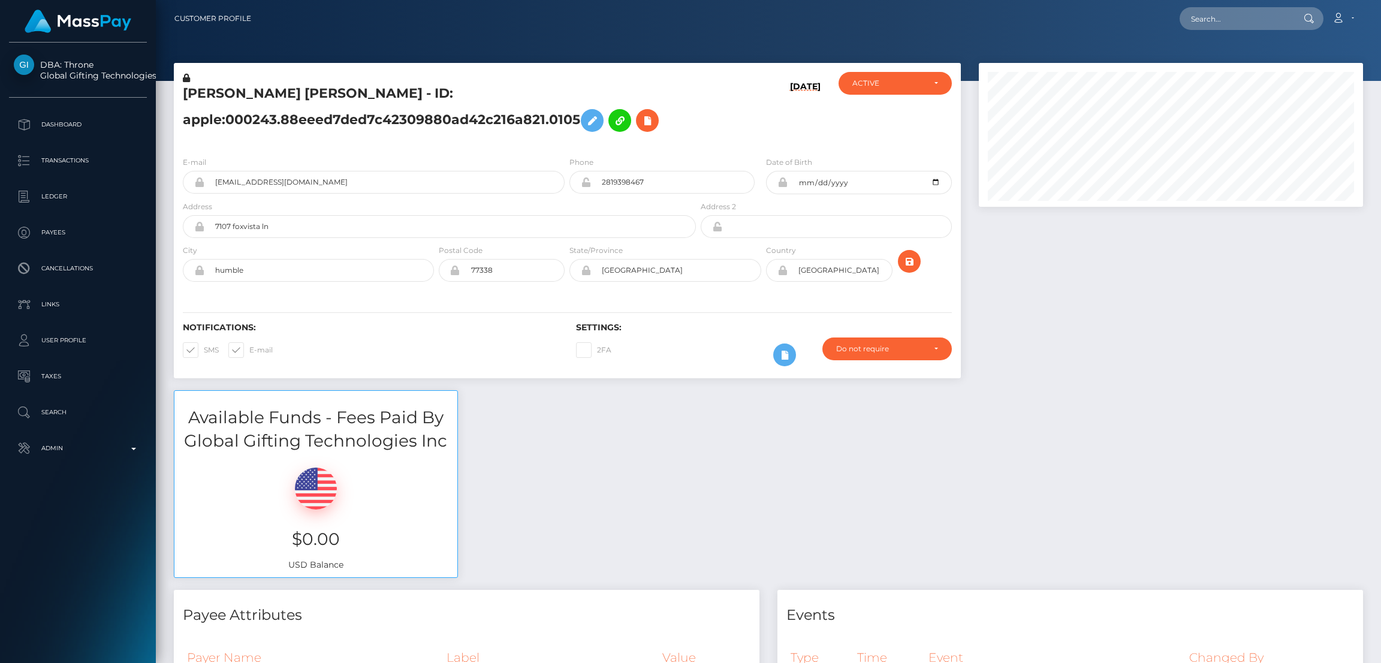
scroll to position [143, 384]
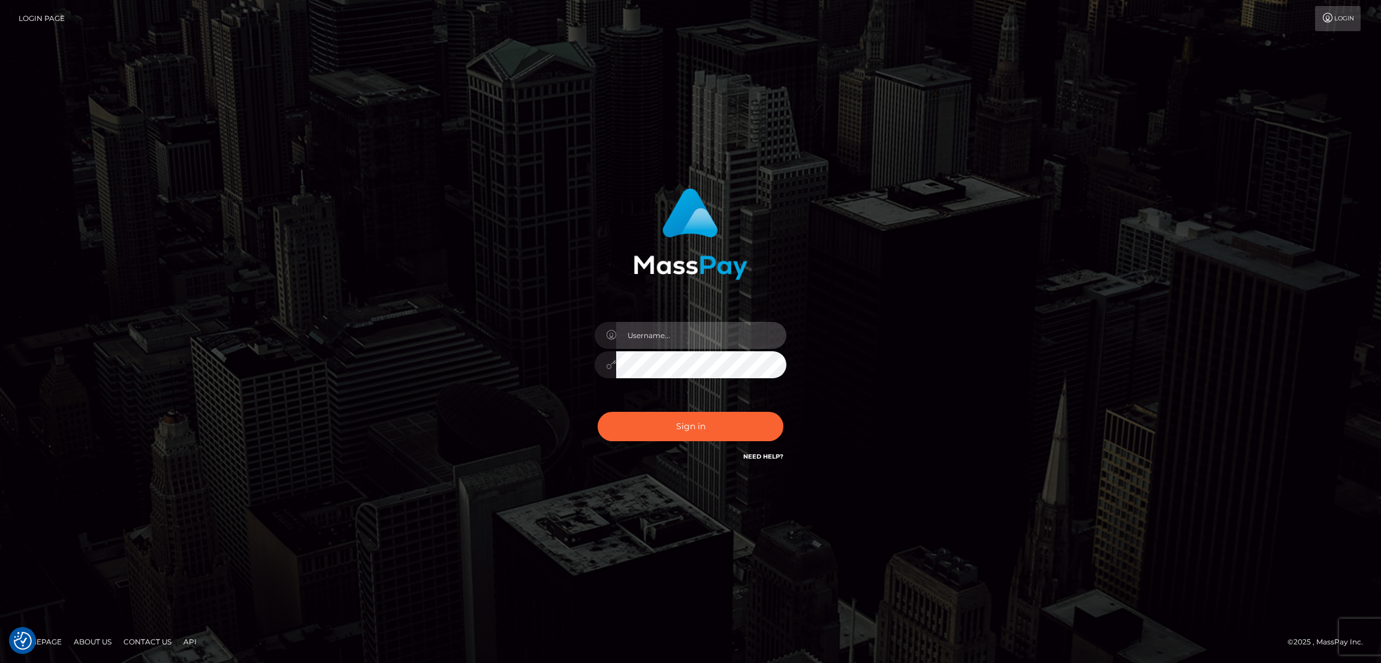
type input "by.es2"
click at [690, 419] on button "Sign in" at bounding box center [691, 426] width 186 height 29
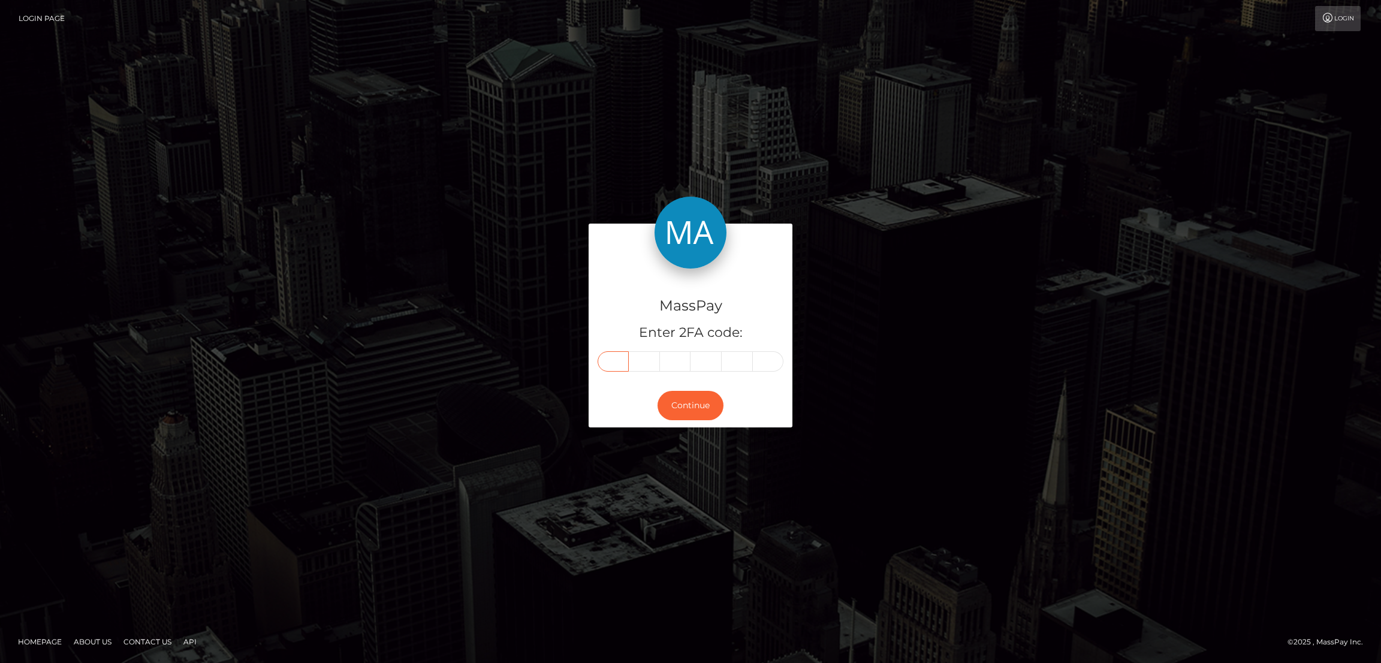
click at [614, 356] on input "text" at bounding box center [613, 361] width 31 height 20
paste input "3"
type input "3"
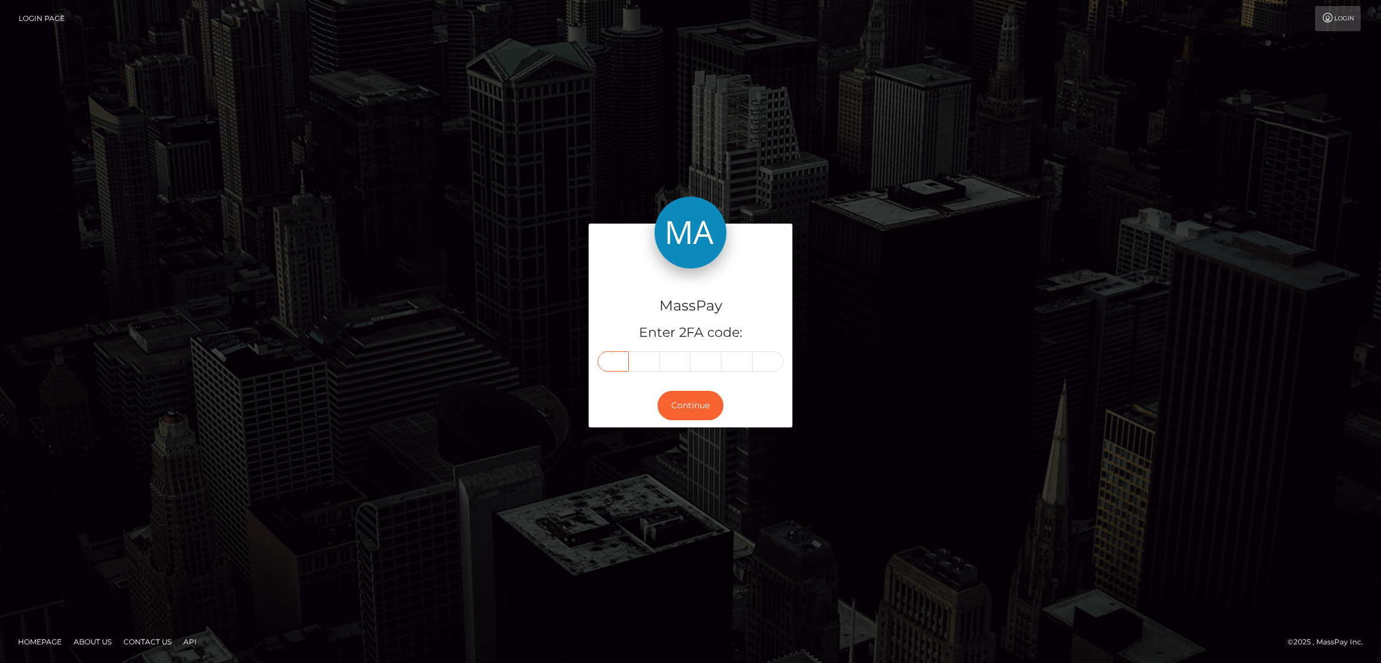
type input "8"
type input "1"
type input "5"
click at [682, 406] on button "Continue" at bounding box center [691, 405] width 66 height 29
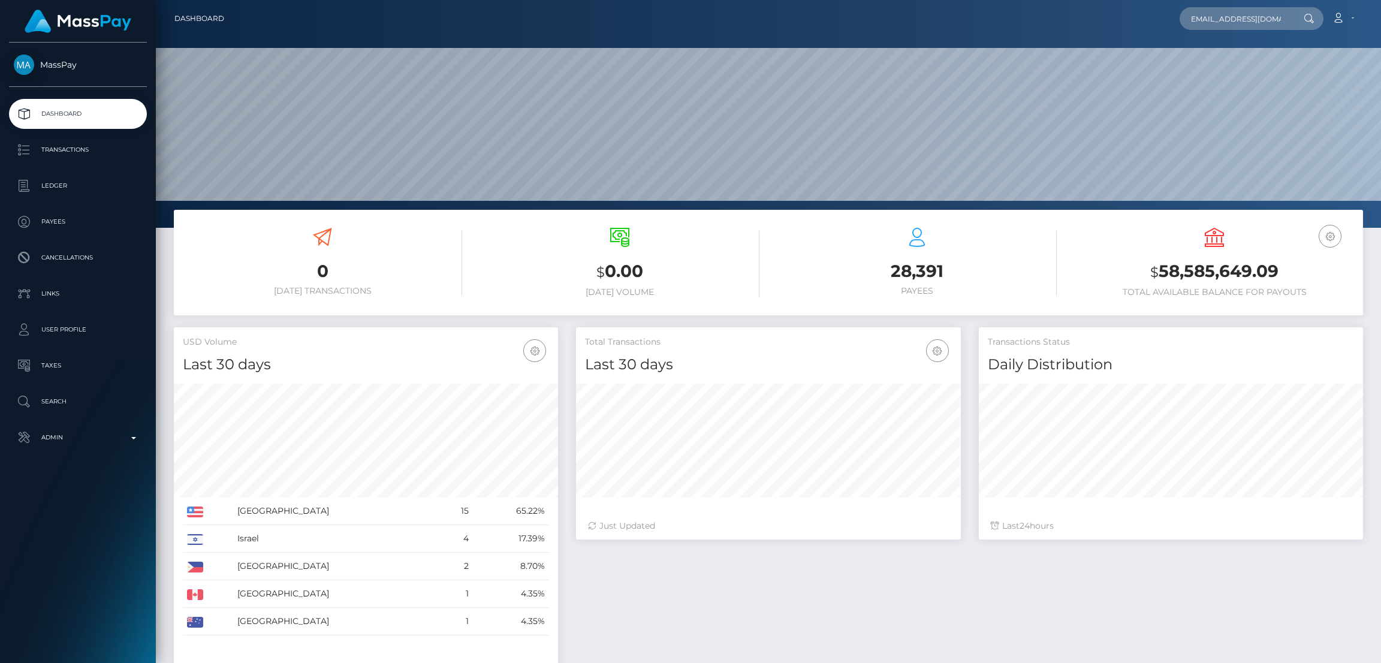
scroll to position [213, 384]
type input "[EMAIL_ADDRESS][DOMAIN_NAME]"
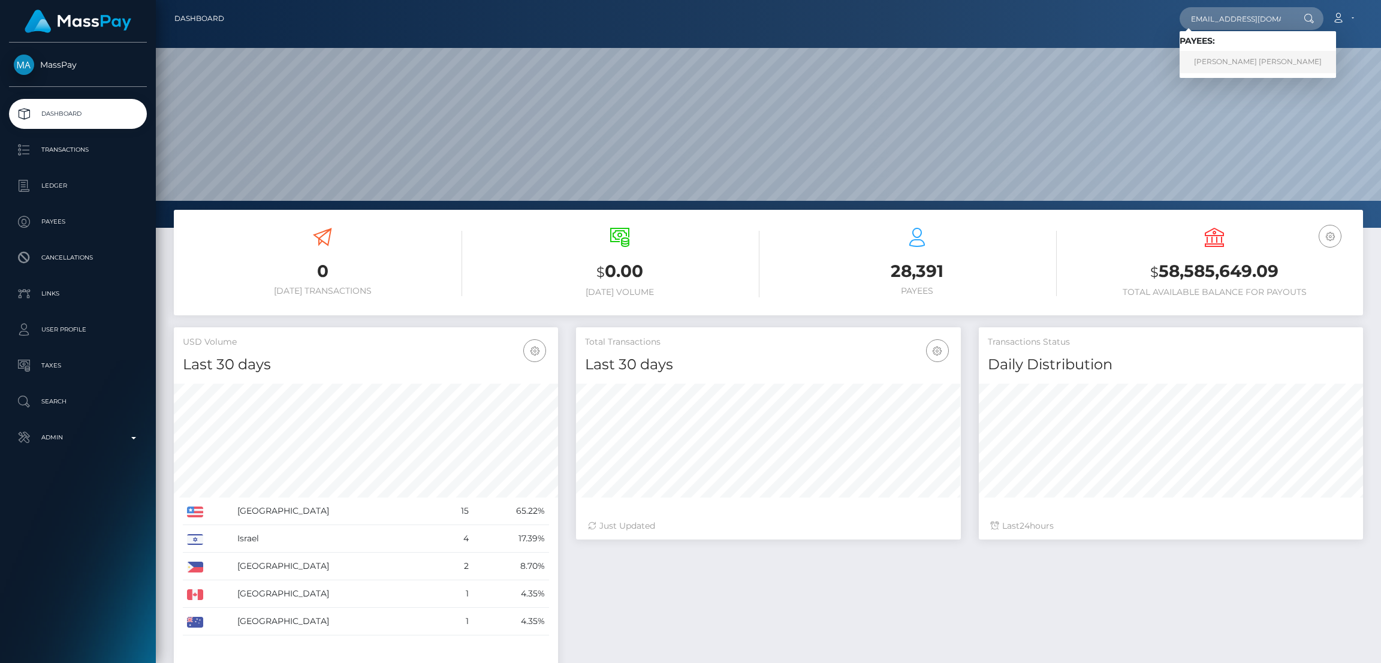
click at [1215, 69] on link "LIAM CONNOR RICHEY" at bounding box center [1258, 62] width 156 height 22
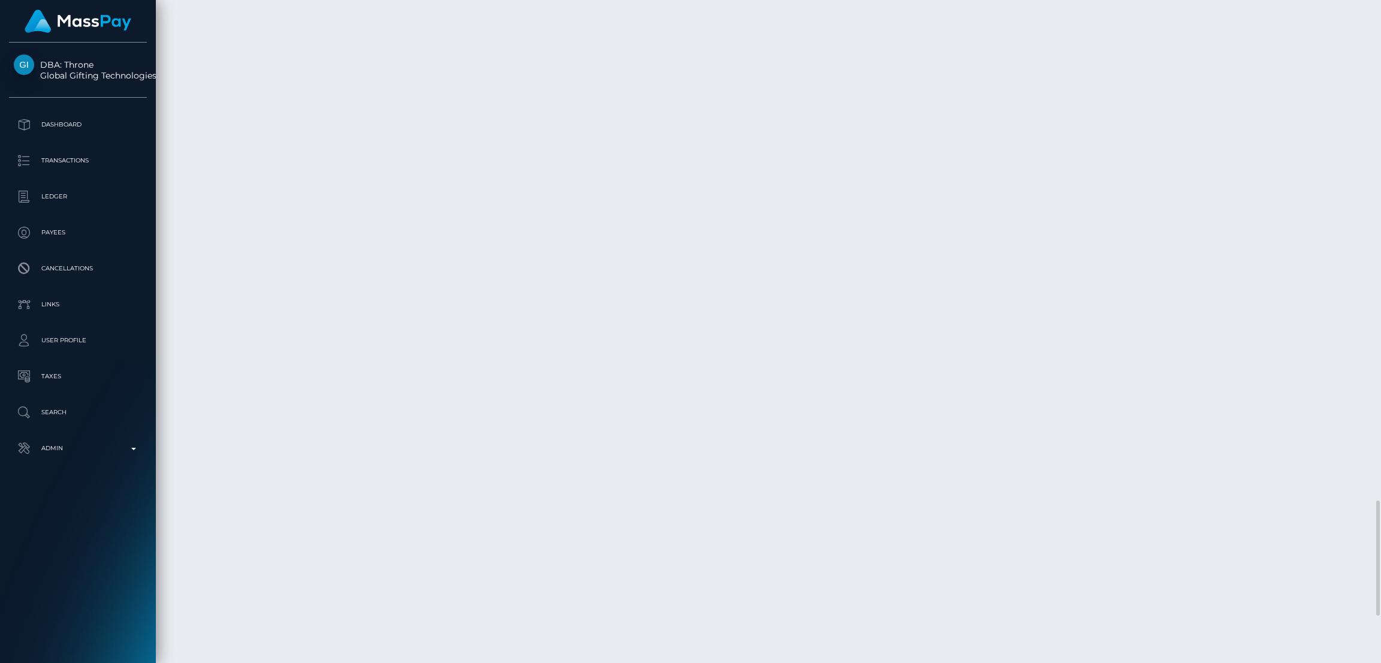
scroll to position [3151, 0]
drag, startPoint x: 177, startPoint y: 417, endPoint x: 1276, endPoint y: 426, distance: 1099.1
copy tbody "[DATE] 10:20AM ACH Next day / Confirmation: ed6c22b707cd4fc4a99256568a697a3f / …"
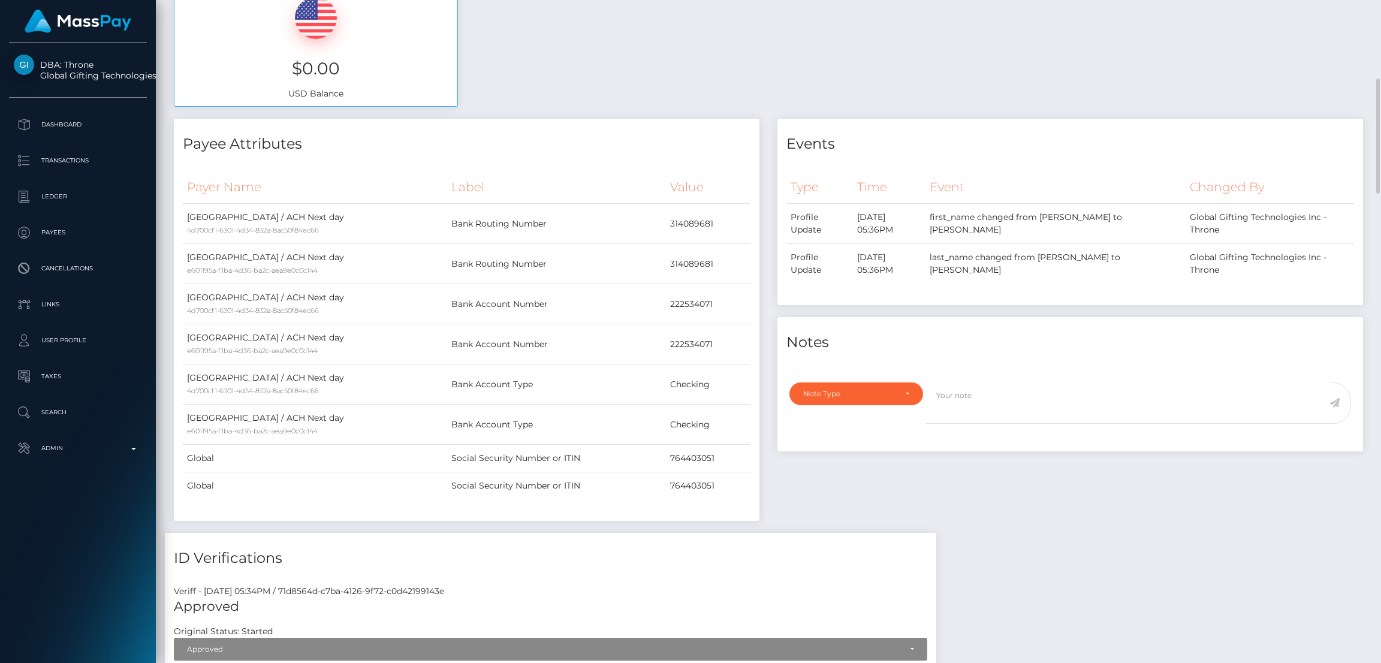
scroll to position [0, 0]
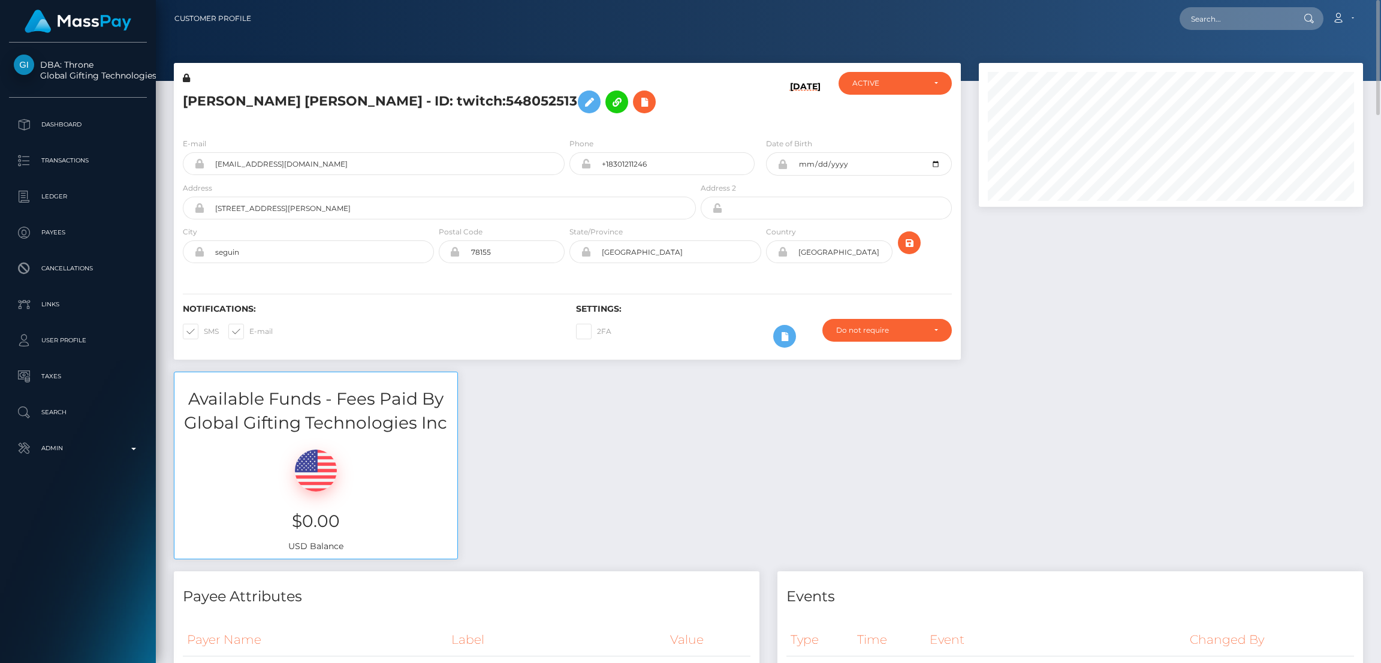
click at [216, 100] on h5 "[PERSON_NAME] [PERSON_NAME] - ID: twitch:548052513" at bounding box center [436, 102] width 507 height 35
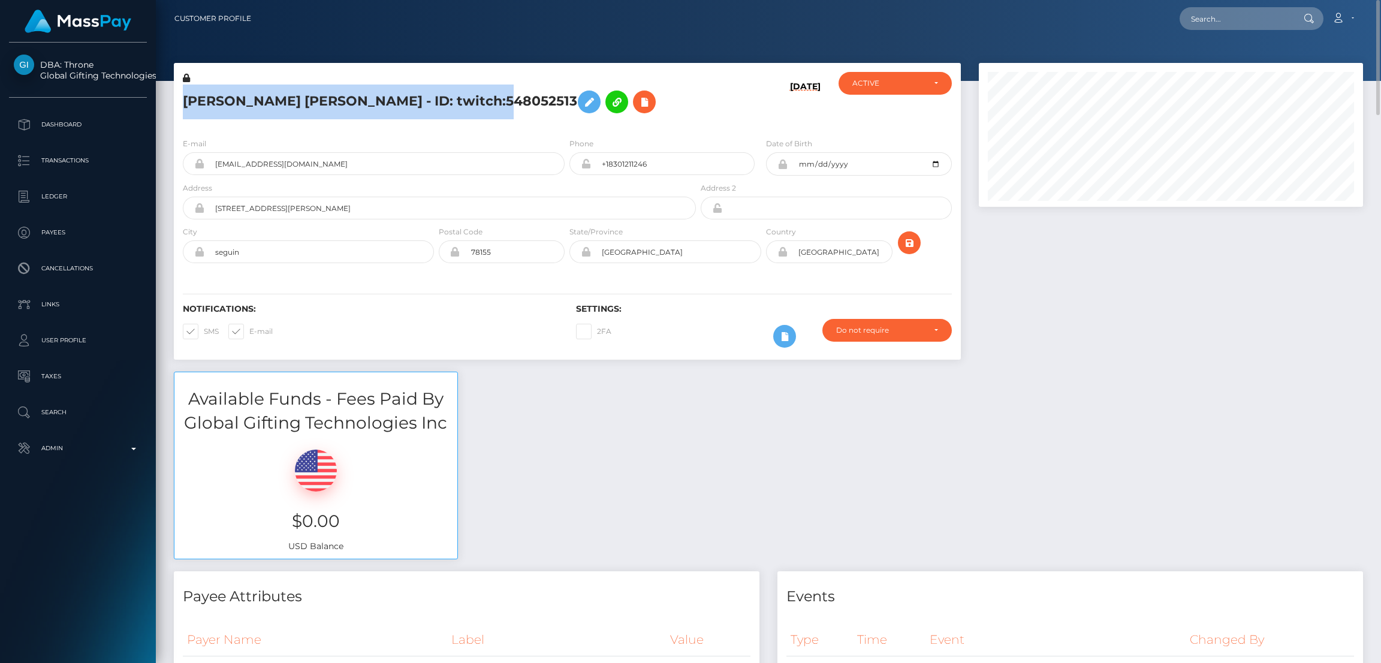
click at [216, 100] on h5 "[PERSON_NAME] [PERSON_NAME] - ID: twitch:548052513" at bounding box center [436, 102] width 507 height 35
copy h5 "LIAM CONNOR RICHEY - ID: twitch:548052513"
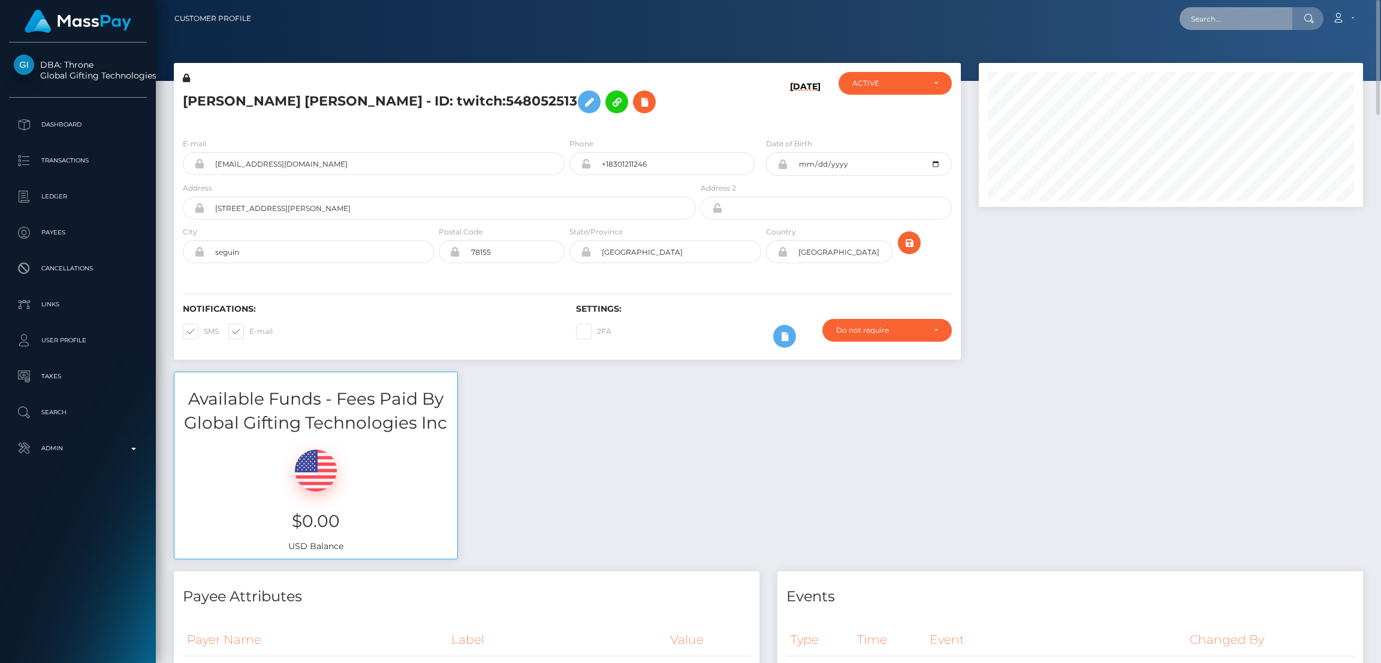
click at [1250, 21] on input "text" at bounding box center [1236, 18] width 113 height 23
paste input "[EMAIL_ADDRESS][DOMAIN_NAME]"
type input "babyybri24@gmail.com"
click at [1214, 58] on link "Jade Lydia Conley" at bounding box center [1228, 62] width 96 height 22
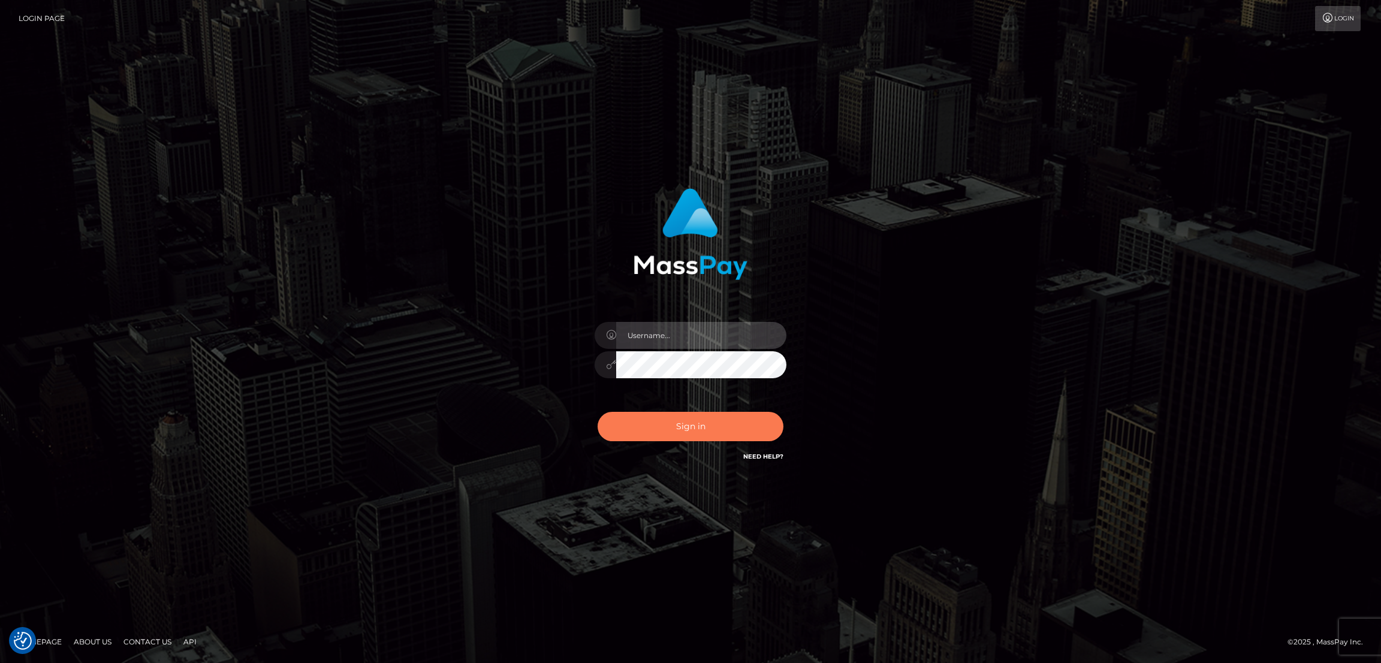
type input "by.es2"
click at [691, 425] on button "Sign in" at bounding box center [691, 426] width 186 height 29
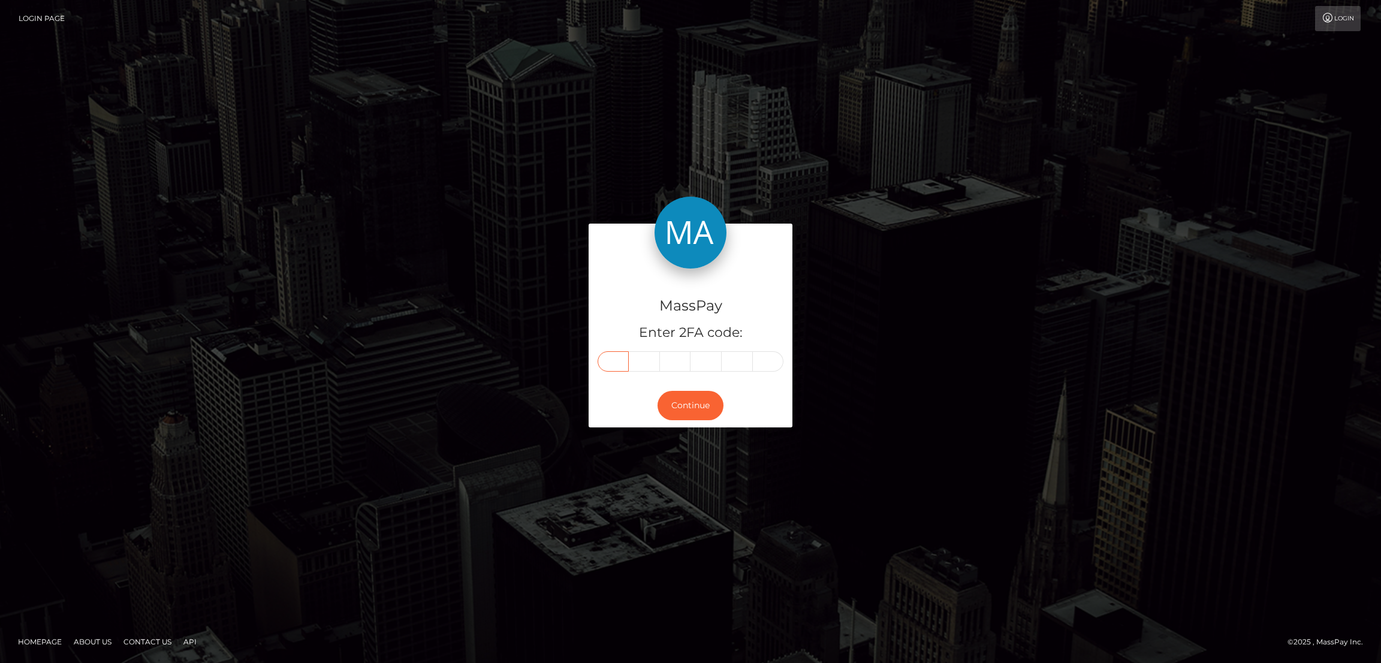
click at [616, 361] on input "text" at bounding box center [613, 361] width 31 height 20
paste input "0"
type input "0"
type input "2"
type input "6"
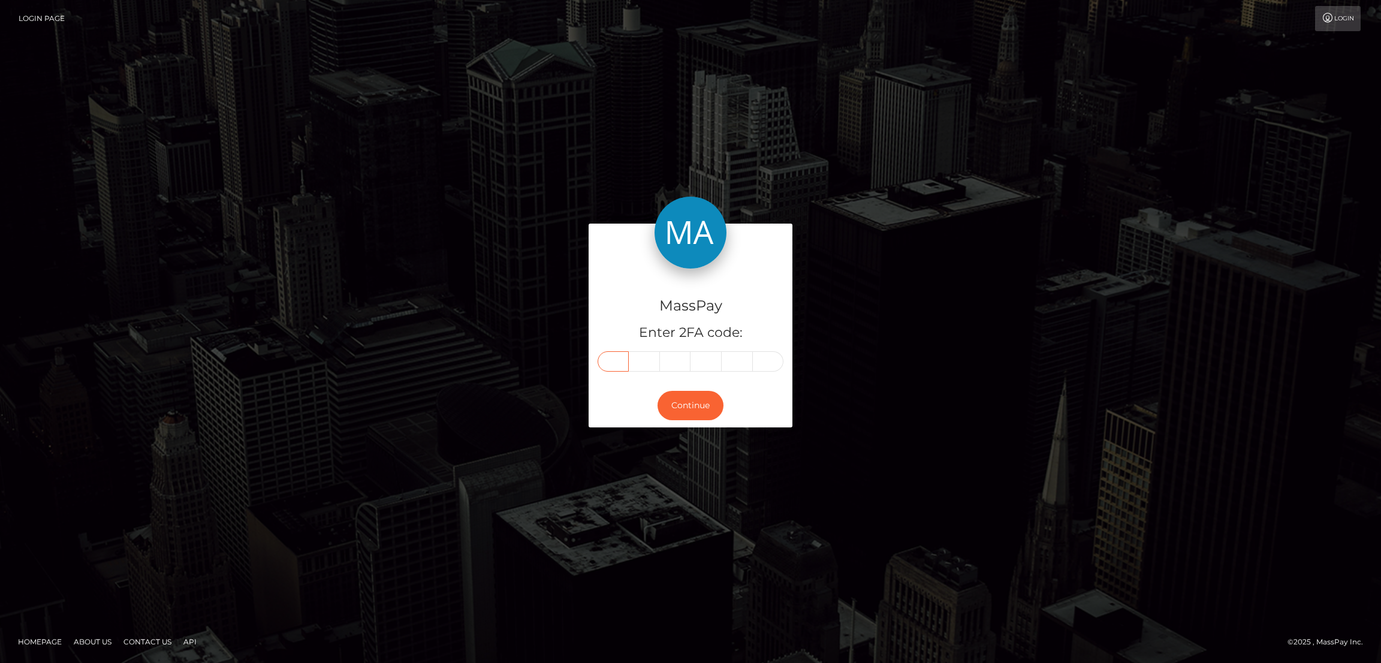
type input "5"
type input "2"
type input "7"
click at [704, 406] on button "Continue" at bounding box center [691, 405] width 66 height 29
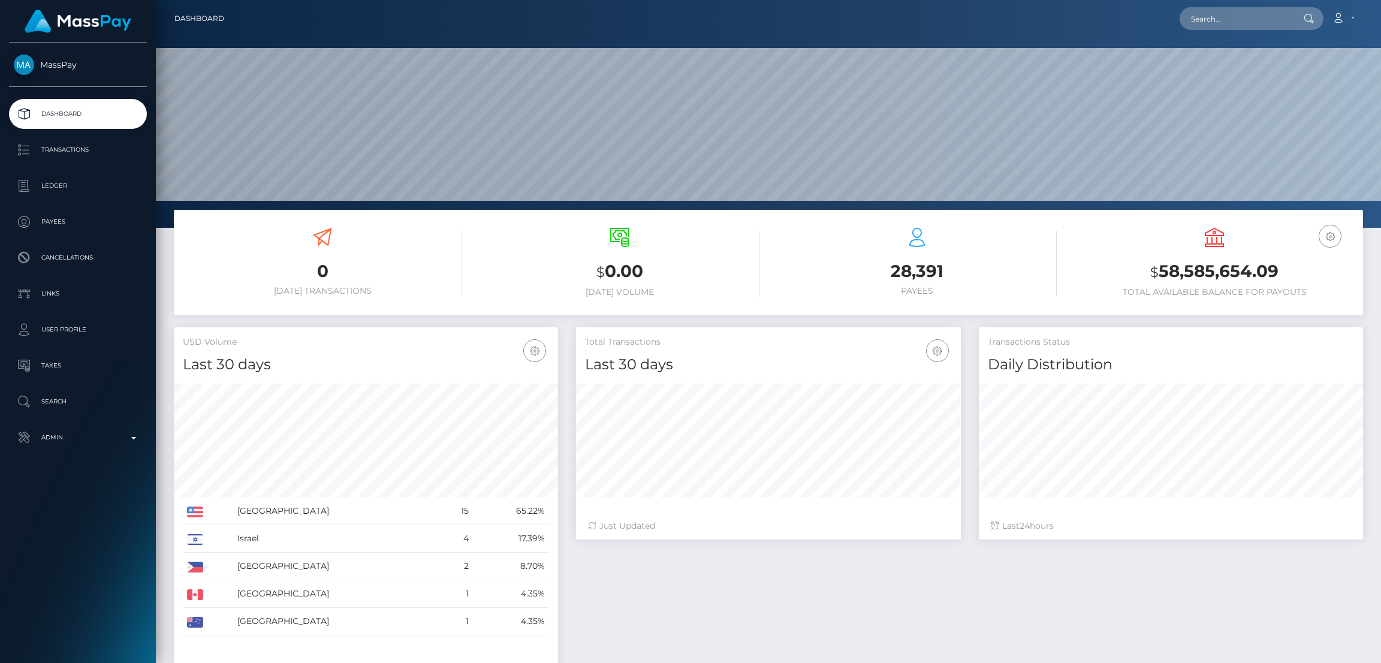
scroll to position [213, 384]
click at [1211, 11] on input "text" at bounding box center [1236, 18] width 113 height 23
paste input "[EMAIL_ADDRESS][DOMAIN_NAME]"
type input "[EMAIL_ADDRESS][DOMAIN_NAME]"
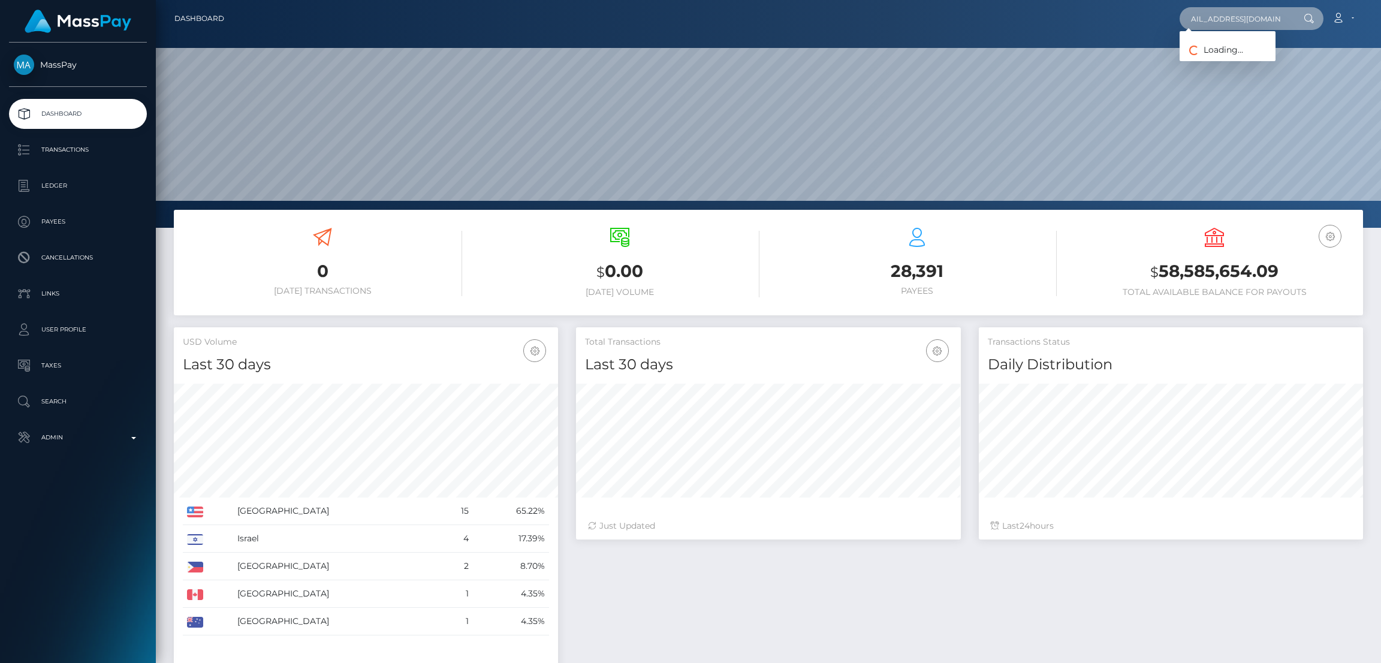
scroll to position [0, 0]
click at [1211, 64] on link "Remofilwe Seopa" at bounding box center [1228, 62] width 96 height 22
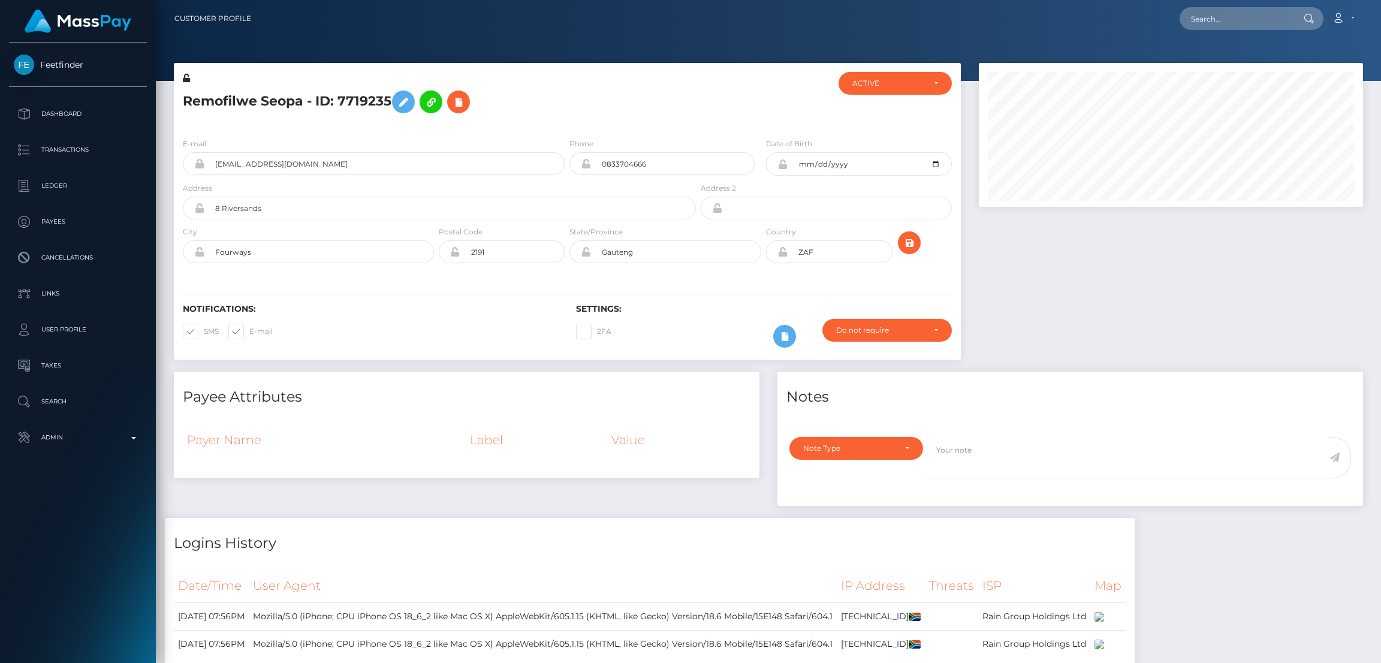
scroll to position [143, 384]
click at [398, 103] on button at bounding box center [403, 102] width 23 height 23
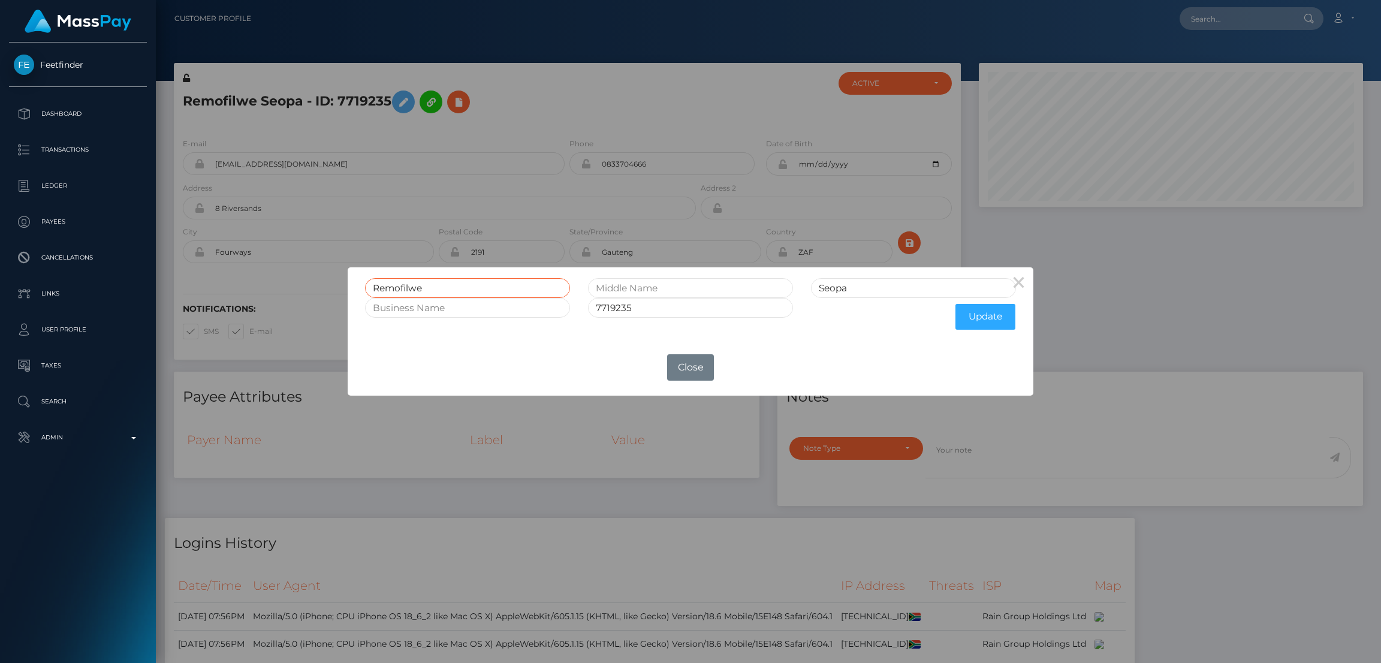
click at [393, 286] on input "Remofilwe" at bounding box center [467, 288] width 205 height 20
click at [394, 286] on input "Remofilwe" at bounding box center [467, 288] width 205 height 20
click at [1211, 23] on div "× Remofilwe Seopa 7719235 Update OK No Close" at bounding box center [690, 331] width 1381 height 663
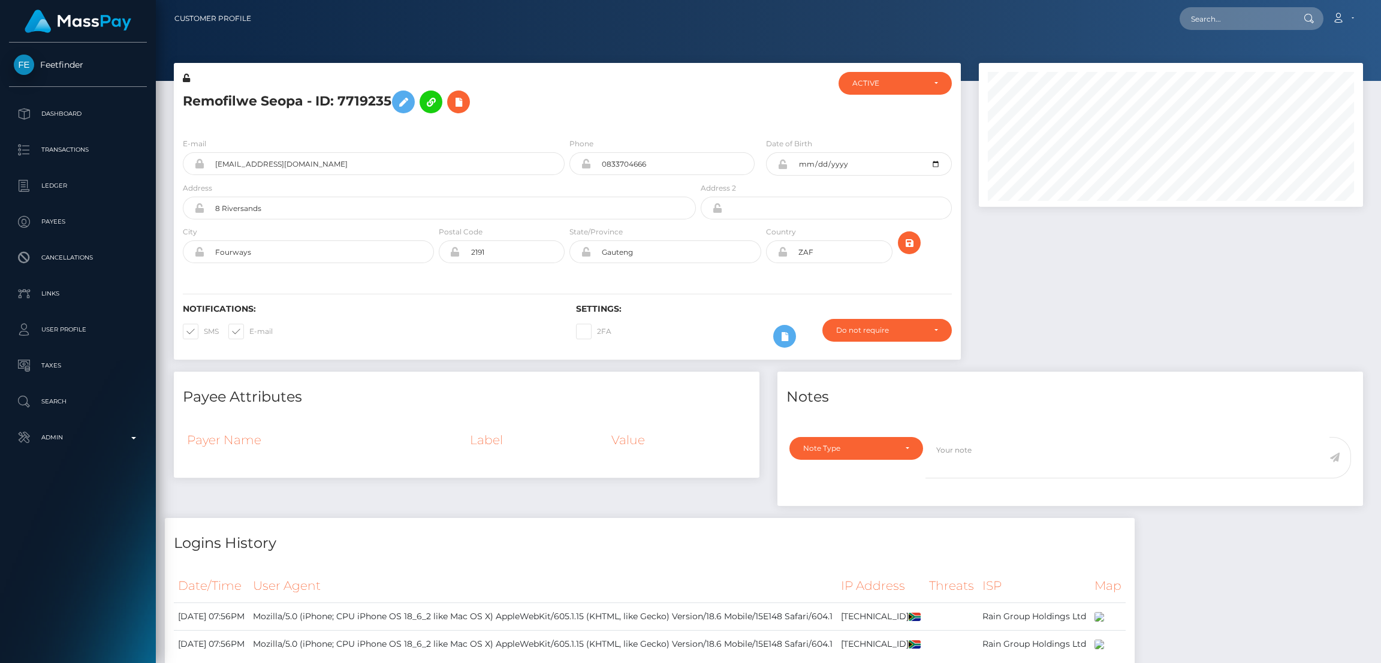
click at [1211, 23] on div "× Remofilwe Seopa 7719235 Update OK No Close" at bounding box center [690, 331] width 1381 height 663
click at [1211, 23] on input "text" at bounding box center [1236, 18] width 113 height 23
click at [1200, 23] on input "text" at bounding box center [1236, 18] width 113 height 23
paste input "babyybri24@gmail.com"
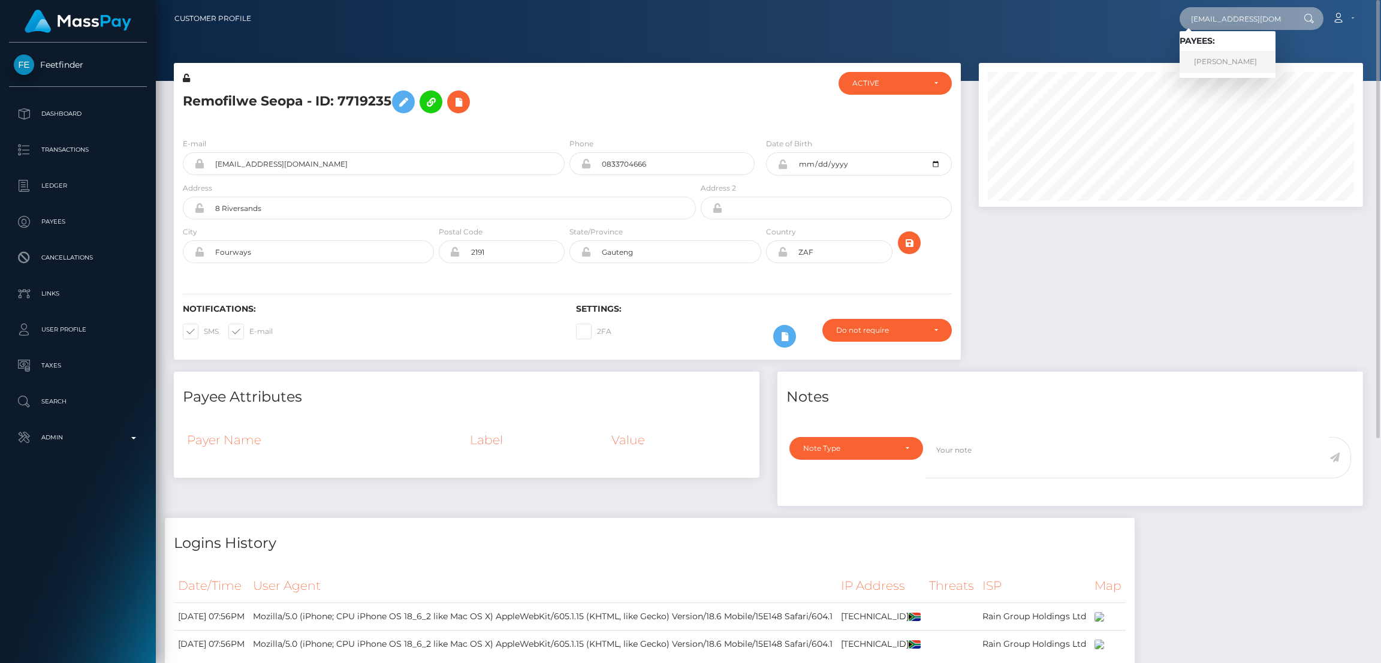
type input "babyybri24@gmail.com"
click at [1206, 63] on link "Jade Lydia Conley" at bounding box center [1228, 62] width 96 height 22
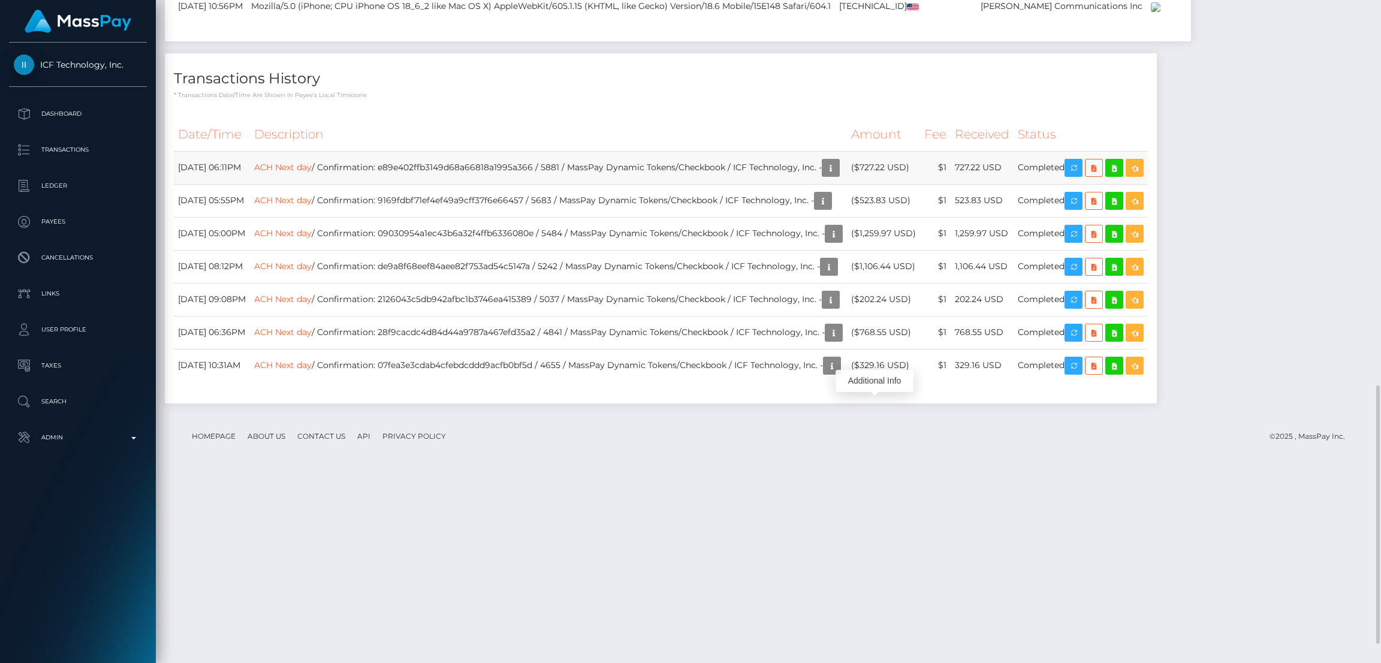
scroll to position [143, 384]
drag, startPoint x: 902, startPoint y: 401, endPoint x: 950, endPoint y: 401, distance: 48.0
click at [920, 184] on td "($727.22 USD)" at bounding box center [883, 167] width 73 height 33
copy td "$727.22 USD"
